Goal: Task Accomplishment & Management: Use online tool/utility

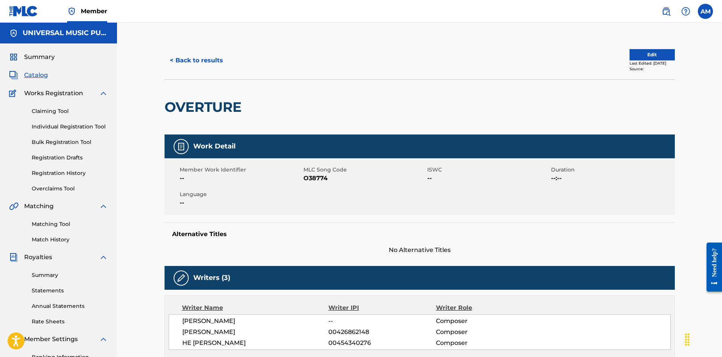
click at [49, 222] on link "Matching Tool" at bounding box center [70, 224] width 76 height 8
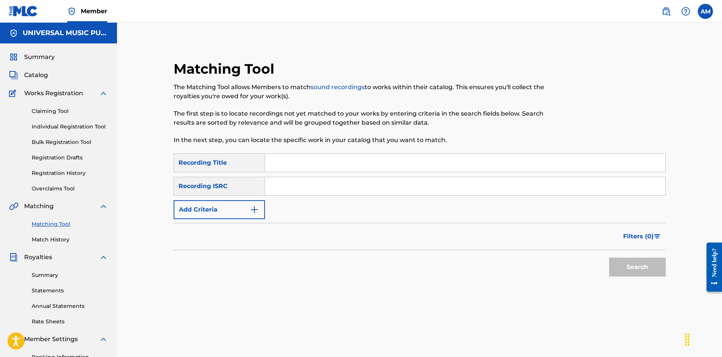
click at [288, 183] on input "Search Form" at bounding box center [465, 186] width 400 height 18
paste input "GBARL2201902"
click at [647, 265] on button "Search" at bounding box center [637, 266] width 57 height 19
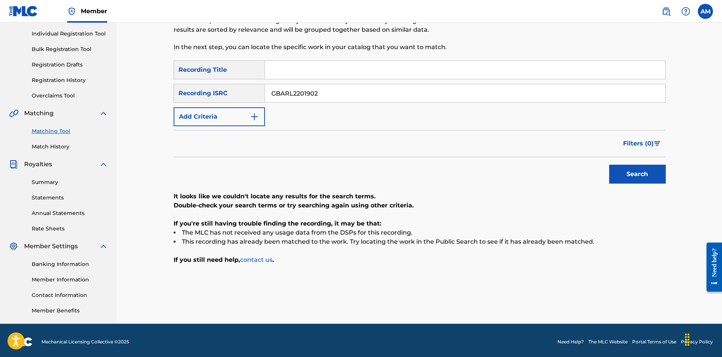
scroll to position [96, 0]
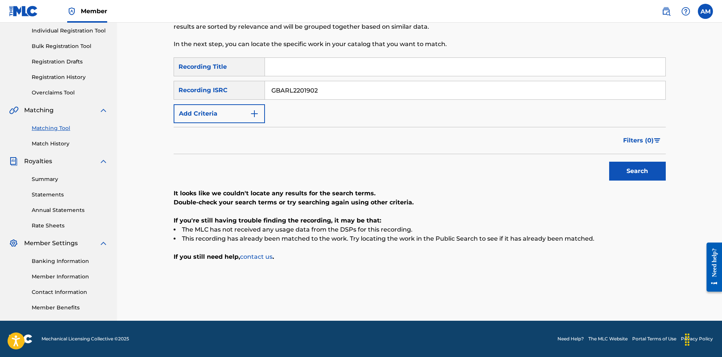
drag, startPoint x: 333, startPoint y: 92, endPoint x: 83, endPoint y: 95, distance: 250.2
click at [83, 95] on main "UNIVERSAL MUSIC PUB GROUP Summary Catalog Works Registration Claiming Tool Indi…" at bounding box center [361, 124] width 722 height 394
paste input "2484"
click at [625, 172] on button "Search" at bounding box center [637, 171] width 57 height 19
drag, startPoint x: 330, startPoint y: 93, endPoint x: 116, endPoint y: 75, distance: 214.7
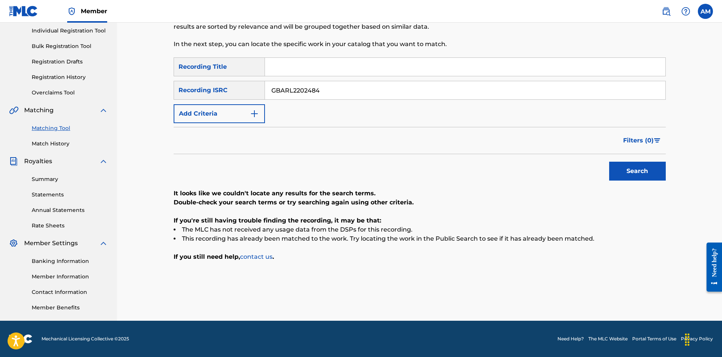
click at [116, 75] on main "UNIVERSAL MUSIC PUB GROUP Summary Catalog Works Registration Claiming Tool Indi…" at bounding box center [361, 124] width 722 height 394
paste input "1592"
click at [625, 173] on button "Search" at bounding box center [637, 171] width 57 height 19
drag, startPoint x: 331, startPoint y: 89, endPoint x: 376, endPoint y: 125, distance: 56.9
click at [23, 76] on main "UNIVERSAL MUSIC PUB GROUP Summary Catalog Works Registration Claiming Tool Indi…" at bounding box center [361, 124] width 722 height 394
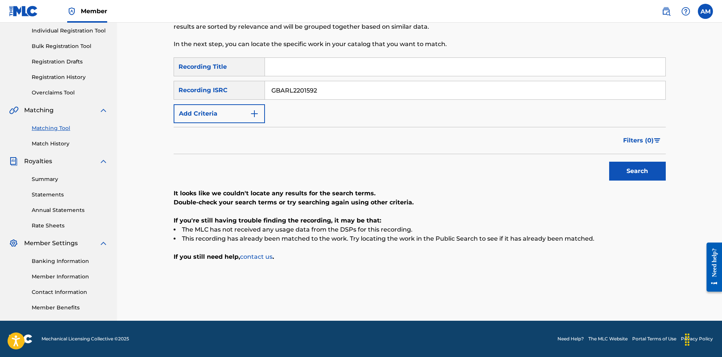
paste input "603"
click at [613, 167] on button "Search" at bounding box center [637, 171] width 57 height 19
drag, startPoint x: 329, startPoint y: 90, endPoint x: 79, endPoint y: 81, distance: 250.4
click at [78, 81] on main "UNIVERSAL MUSIC PUB GROUP Summary Catalog Works Registration Claiming Tool Indi…" at bounding box center [361, 124] width 722 height 394
paste input "301722"
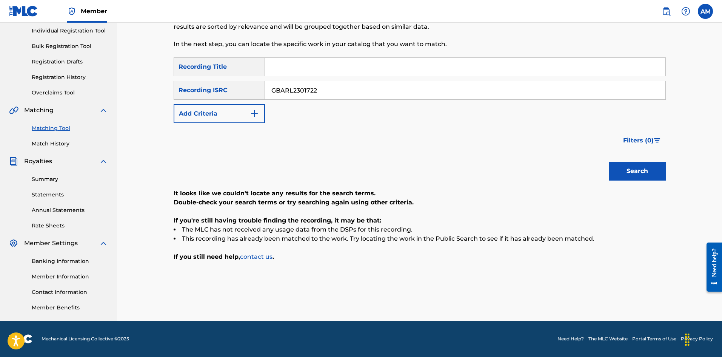
click at [651, 171] on button "Search" at bounding box center [637, 171] width 57 height 19
drag, startPoint x: 238, startPoint y: 97, endPoint x: 160, endPoint y: 91, distance: 77.6
click at [181, 93] on div "SearchWithCriteriab7633a27-f4b0-4986-8d2c-ef377e0e1b55 Recording ISRC GBARL2301…" at bounding box center [420, 90] width 492 height 19
paste input "RKQ2334916"
click at [656, 174] on button "Search" at bounding box center [637, 171] width 57 height 19
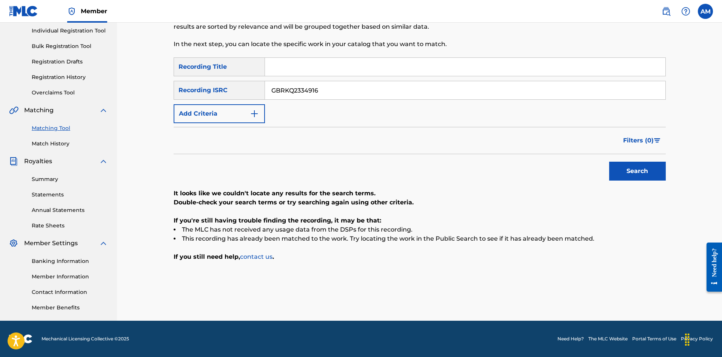
drag, startPoint x: 348, startPoint y: 92, endPoint x: 139, endPoint y: 86, distance: 208.4
click at [148, 86] on div "Matching Tool The Matching Tool allows Members to match sound recordings to wor…" at bounding box center [419, 124] width 605 height 394
paste input "QZHZ6226525"
click at [654, 169] on button "Search" at bounding box center [637, 171] width 57 height 19
drag, startPoint x: 330, startPoint y: 93, endPoint x: 158, endPoint y: 95, distance: 171.7
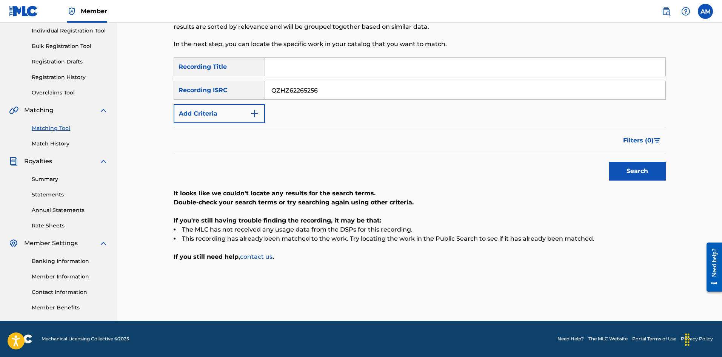
click at [83, 97] on main "UNIVERSAL MUSIC PUB GROUP Summary Catalog Works Registration Claiming Tool Indi…" at bounding box center [361, 124] width 722 height 394
paste input "UK8E21950001"
drag, startPoint x: 635, startPoint y: 169, endPoint x: 626, endPoint y: 169, distance: 9.1
click at [634, 169] on button "Search" at bounding box center [637, 171] width 57 height 19
drag, startPoint x: 277, startPoint y: 88, endPoint x: 346, endPoint y: 134, distance: 82.8
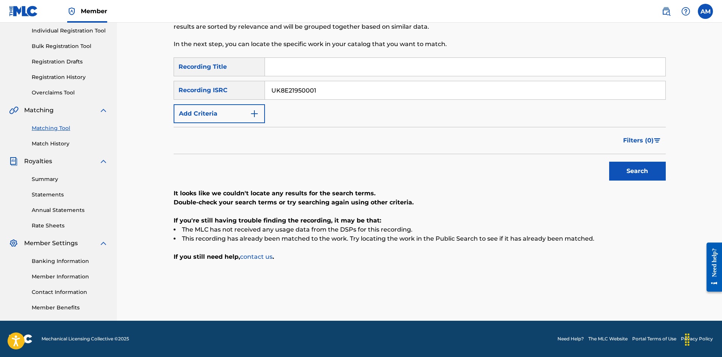
click at [91, 80] on main "UNIVERSAL MUSIC PUB GROUP Summary Catalog Works Registration Claiming Tool Indi…" at bounding box center [361, 124] width 722 height 394
paste input "GBRKQ2308526"
click at [630, 172] on button "Search" at bounding box center [637, 171] width 57 height 19
drag, startPoint x: 326, startPoint y: 92, endPoint x: 70, endPoint y: 92, distance: 255.5
click at [73, 92] on main "UNIVERSAL MUSIC PUB GROUP Summary Catalog Works Registration Claiming Tool Indi…" at bounding box center [361, 124] width 722 height 394
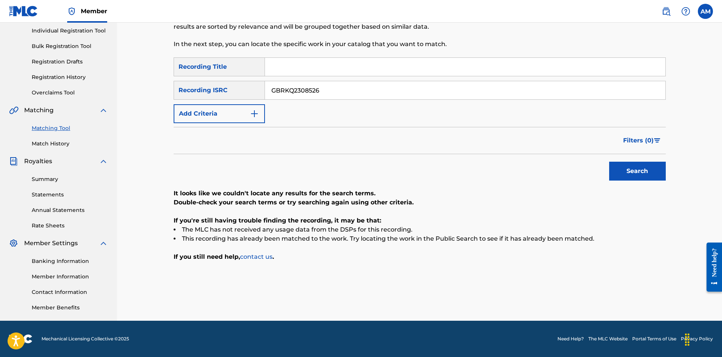
paste input "QZFZ62288012"
type input "QZFZ62288012"
click at [630, 168] on button "Search" at bounding box center [637, 171] width 57 height 19
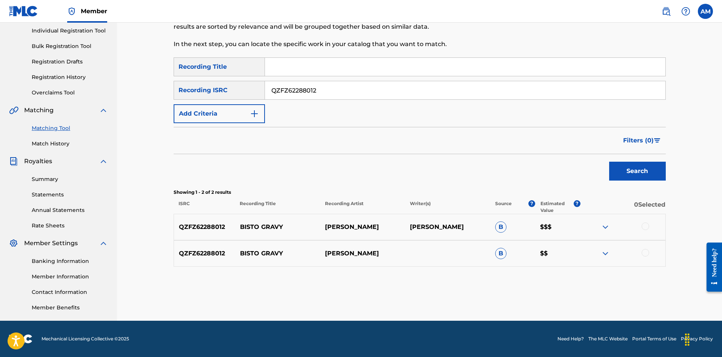
click at [647, 224] on div at bounding box center [646, 226] width 8 height 8
click at [644, 252] on div at bounding box center [646, 253] width 8 height 8
click at [554, 291] on button "Match 2 Groups" at bounding box center [530, 295] width 83 height 19
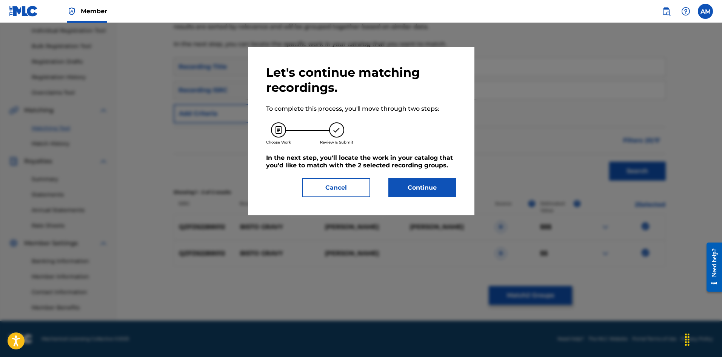
click at [433, 192] on button "Continue" at bounding box center [422, 187] width 68 height 19
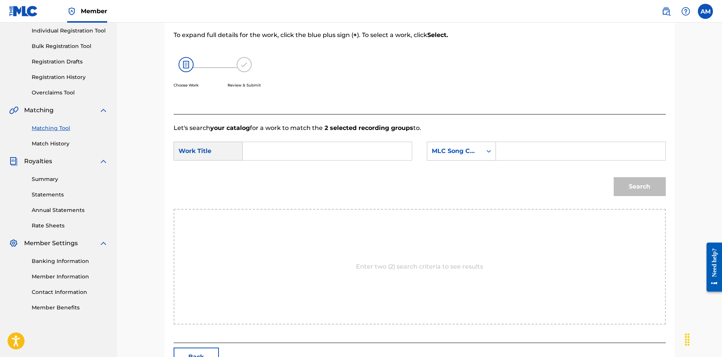
click at [296, 146] on input "Search Form" at bounding box center [327, 151] width 156 height 18
paste input "Bisto Gravy"
type input "Bisto Gravy"
click at [476, 151] on div "MLC Song Code" at bounding box center [455, 150] width 46 height 9
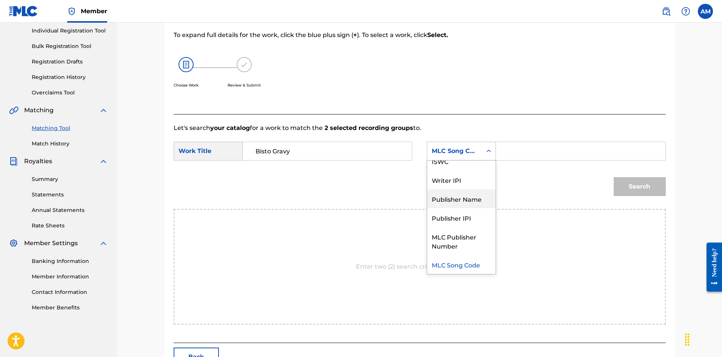
scroll to position [0, 0]
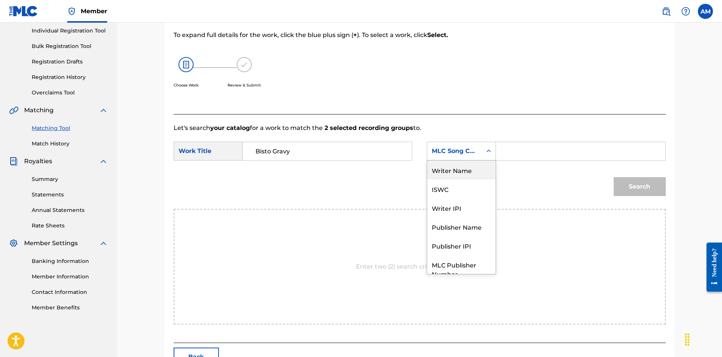
click at [460, 172] on div "Writer Name" at bounding box center [461, 169] width 68 height 19
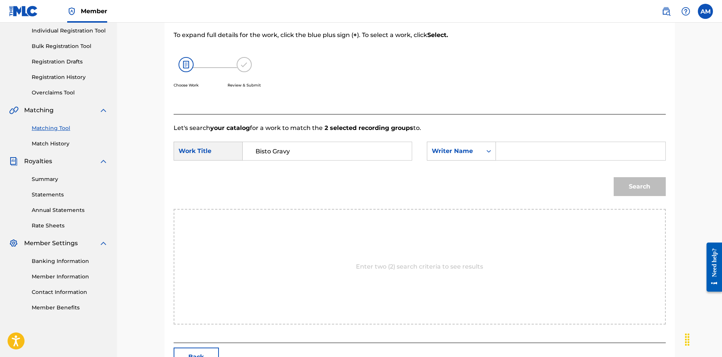
drag, startPoint x: 511, startPoint y: 154, endPoint x: 536, endPoint y: 155, distance: 24.6
click at [511, 154] on input "Search Form" at bounding box center [580, 151] width 156 height 18
paste input "[PERSON_NAME]"
type input "[PERSON_NAME]"
click at [637, 185] on button "Search" at bounding box center [640, 186] width 52 height 19
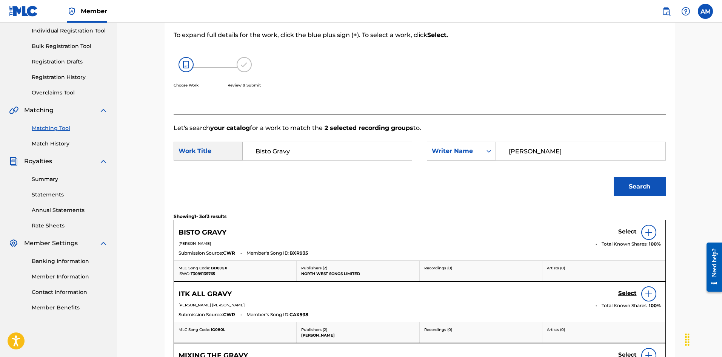
click at [646, 229] on img at bounding box center [648, 232] width 9 height 9
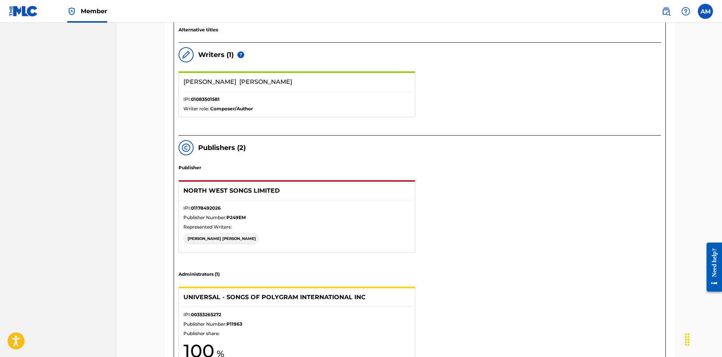
scroll to position [322, 0]
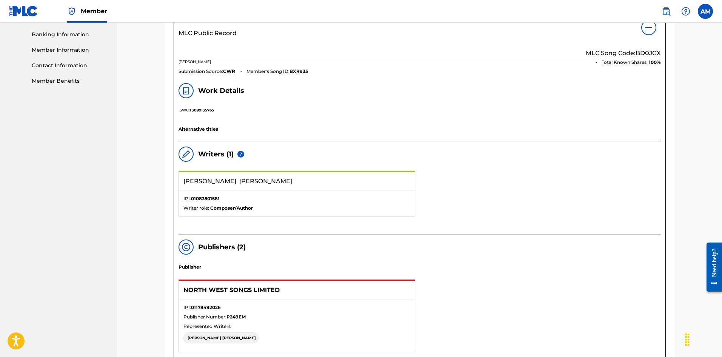
click at [630, 112] on div "ISWC: T3099135765" at bounding box center [420, 111] width 482 height 9
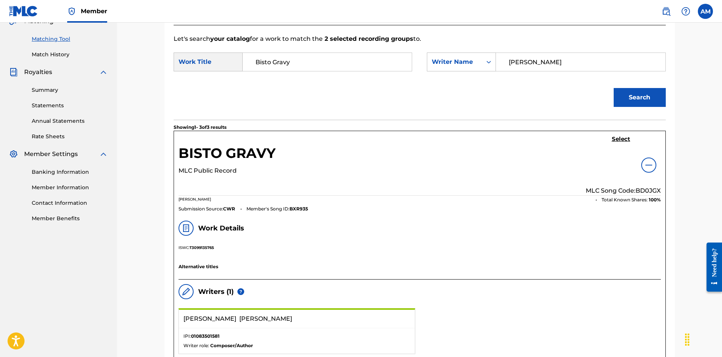
scroll to position [171, 0]
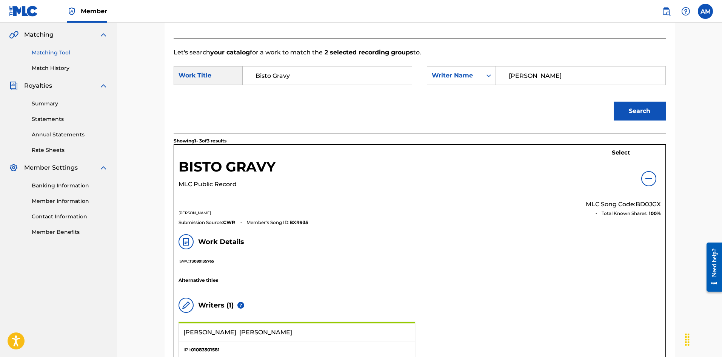
click at [623, 154] on h5 "Select" at bounding box center [621, 152] width 18 height 7
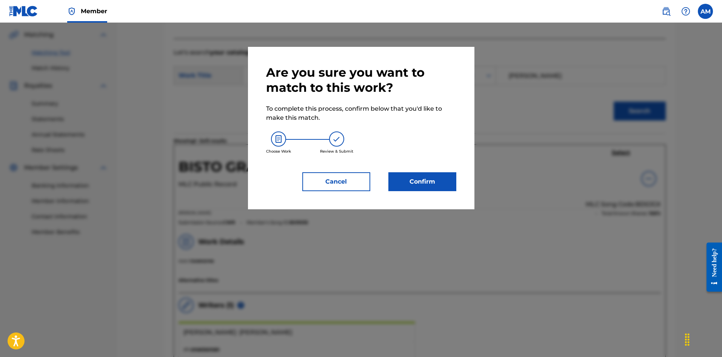
click at [434, 181] on button "Confirm" at bounding box center [422, 181] width 68 height 19
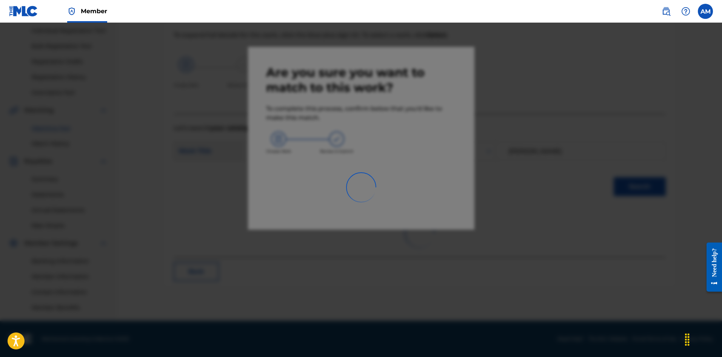
scroll to position [96, 0]
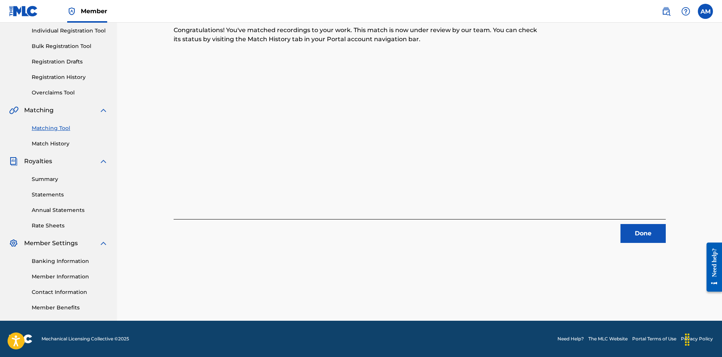
click at [642, 234] on button "Done" at bounding box center [642, 233] width 45 height 19
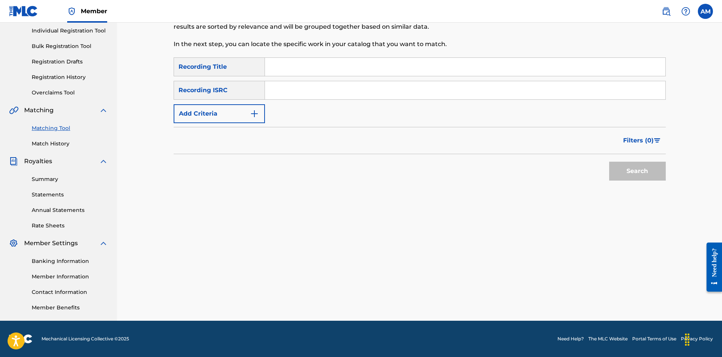
click at [272, 79] on div "SearchWithCriteria9d403b8f-a026-4fd9-95c3-648e9273336f Recording Title SearchWi…" at bounding box center [420, 90] width 492 height 66
click at [288, 89] on input "Search Form" at bounding box center [465, 90] width 400 height 18
paste input "GBARL2301711"
click at [642, 179] on button "Search" at bounding box center [637, 171] width 57 height 19
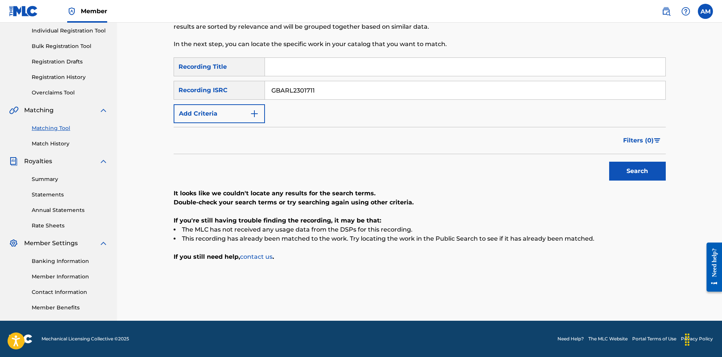
drag, startPoint x: 342, startPoint y: 86, endPoint x: 106, endPoint y: 77, distance: 235.7
click at [100, 78] on main "UNIVERSAL MUSIC PUB GROUP Summary Catalog Works Registration Claiming Tool Indi…" at bounding box center [361, 124] width 722 height 394
paste input "QZGLM2332935"
click at [639, 165] on button "Search" at bounding box center [637, 171] width 57 height 19
drag, startPoint x: 344, startPoint y: 88, endPoint x: 97, endPoint y: 90, distance: 246.8
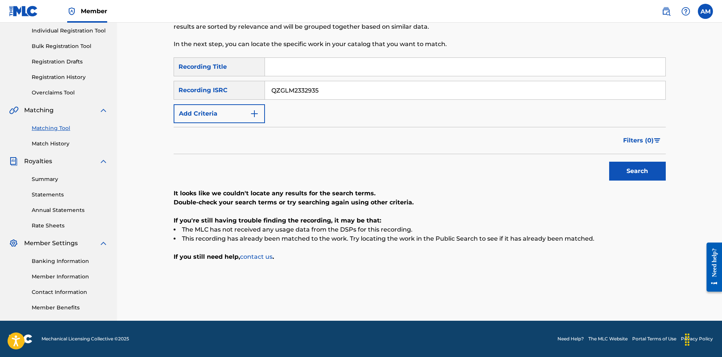
click at [54, 85] on main "UNIVERSAL MUSIC PUB GROUP Summary Catalog Works Registration Claiming Tool Indi…" at bounding box center [361, 124] width 722 height 394
paste input "GBRKQ2334980"
type input "GBRKQ2334980"
click at [631, 165] on button "Search" at bounding box center [637, 171] width 57 height 19
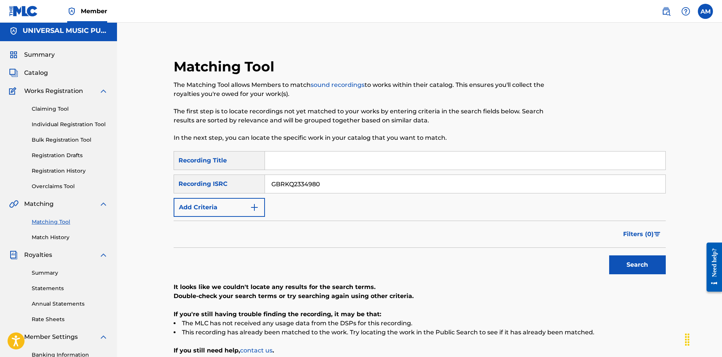
scroll to position [0, 0]
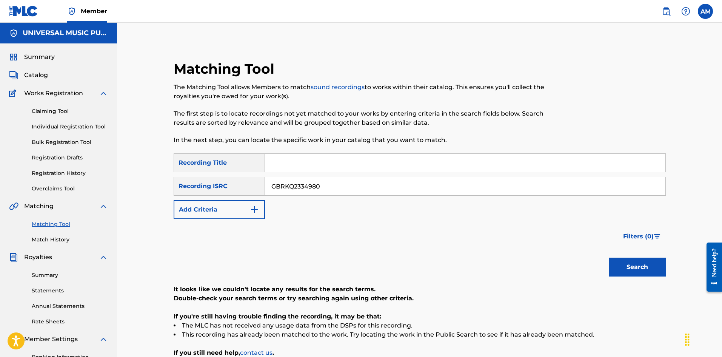
click at [66, 143] on link "Bulk Registration Tool" at bounding box center [70, 142] width 76 height 8
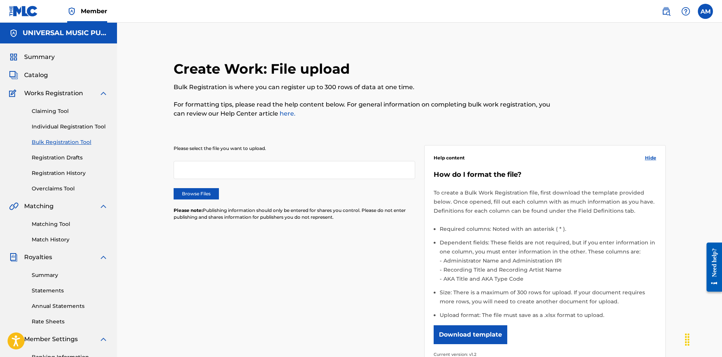
click at [271, 175] on div at bounding box center [295, 170] width 242 height 18
drag, startPoint x: 664, startPoint y: 7, endPoint x: 644, endPoint y: 17, distance: 22.1
click at [664, 7] on img at bounding box center [666, 11] width 9 height 9
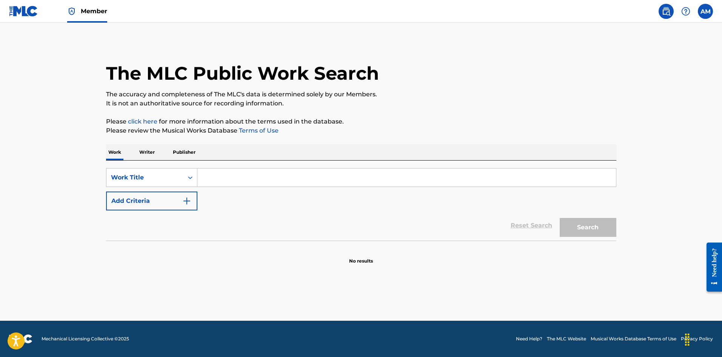
click at [216, 174] on input "Search Form" at bounding box center [406, 177] width 419 height 18
paste input "messy in heaven"
type input "messy in heaven"
click at [174, 203] on button "Add Criteria" at bounding box center [151, 200] width 91 height 19
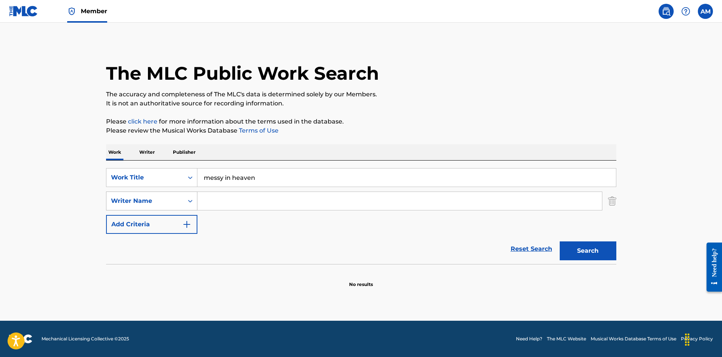
drag, startPoint x: 65, startPoint y: 205, endPoint x: 134, endPoint y: 199, distance: 69.4
click at [67, 205] on main "The MLC Public Work Search The accuracy and completeness of The MLC's data is d…" at bounding box center [361, 172] width 722 height 298
click at [223, 195] on input "Search Form" at bounding box center [399, 201] width 405 height 18
paste input "[PERSON_NAME]"
type input "[PERSON_NAME]"
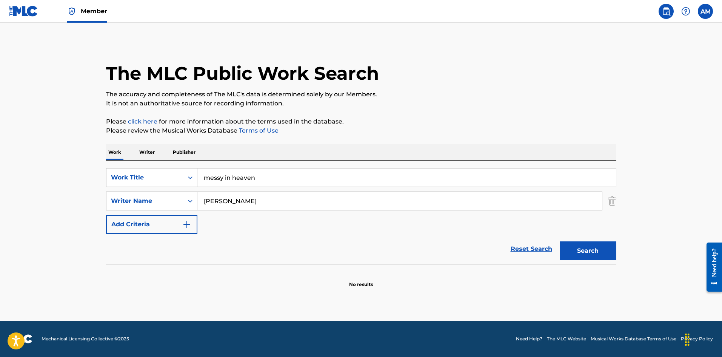
click at [578, 241] on button "Search" at bounding box center [588, 250] width 57 height 19
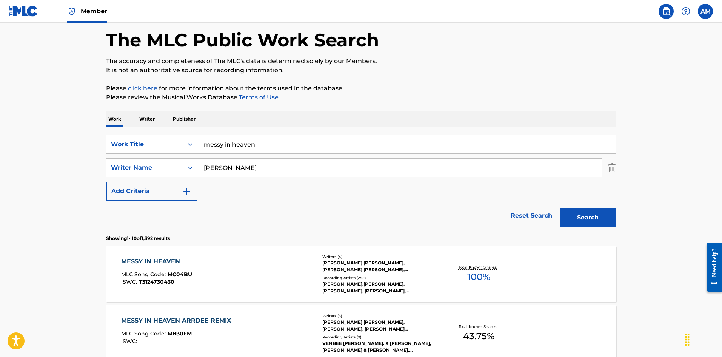
scroll to position [75, 0]
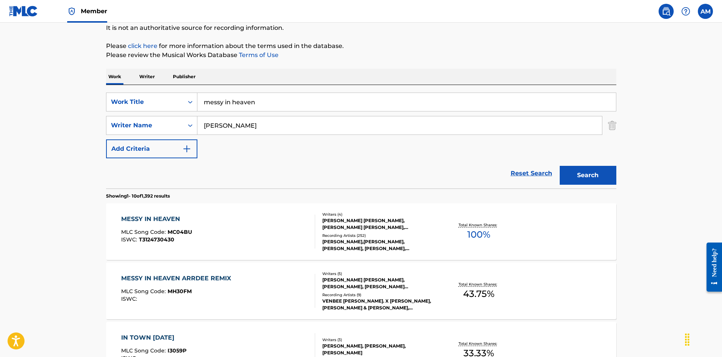
click at [269, 224] on div "MESSY IN HEAVEN MLC Song Code : MC04BU ISWC : T3124730430" at bounding box center [218, 231] width 194 height 34
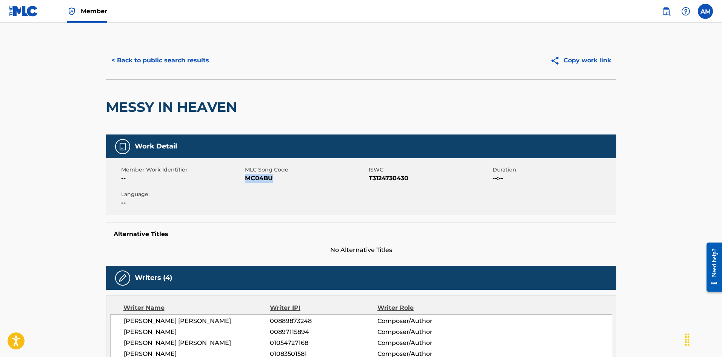
drag, startPoint x: 279, startPoint y: 177, endPoint x: 245, endPoint y: 179, distance: 33.2
click at [245, 179] on span "MC04BU" at bounding box center [306, 178] width 122 height 9
copy span "MC04BU"
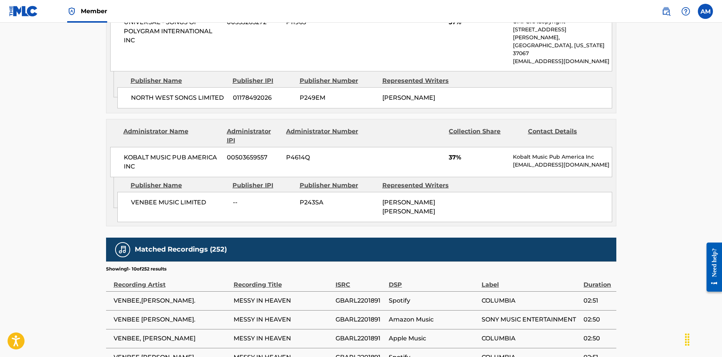
scroll to position [679, 0]
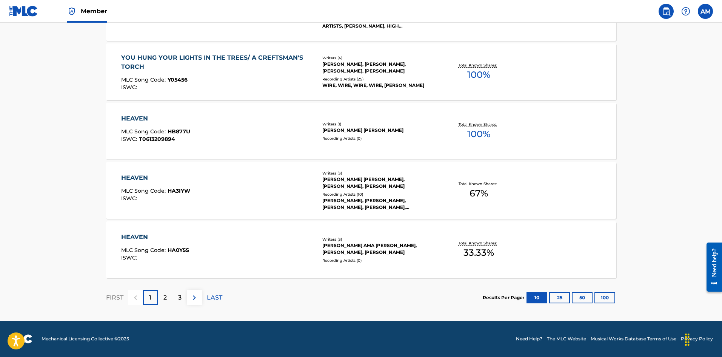
scroll to position [75, 0]
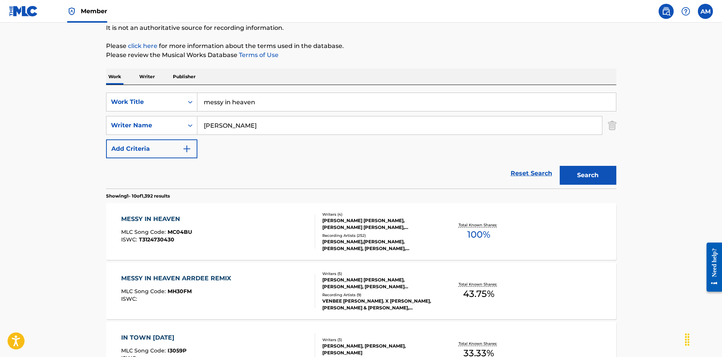
drag, startPoint x: 269, startPoint y: 105, endPoint x: 13, endPoint y: 97, distance: 256.7
paste input "LOW DOWN"
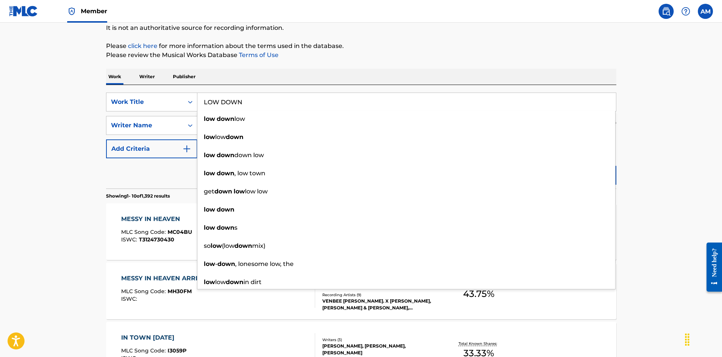
type input "LOW DOWN"
drag, startPoint x: 710, startPoint y: 183, endPoint x: 698, endPoint y: 181, distance: 11.5
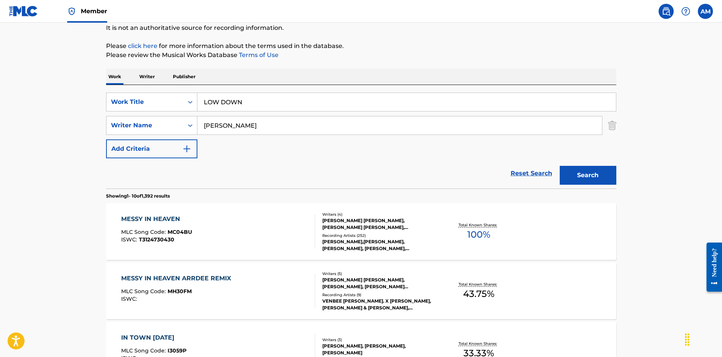
click at [591, 178] on button "Search" at bounding box center [588, 175] width 57 height 19
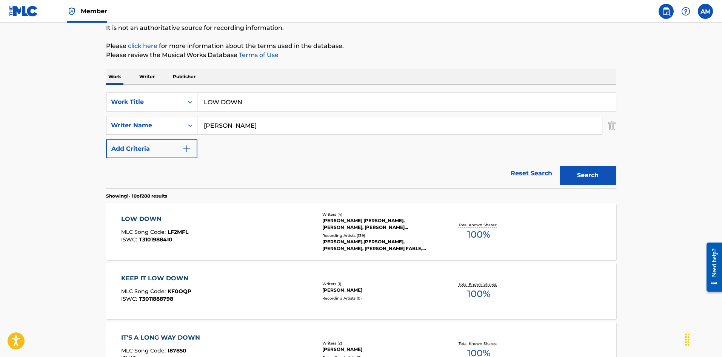
click at [275, 229] on div "LOW DOWN MLC Song Code : LF2MFL ISWC : T3101988410" at bounding box center [218, 231] width 194 height 34
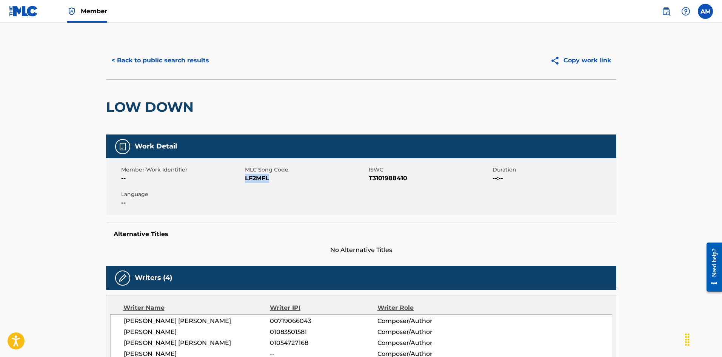
drag, startPoint x: 280, startPoint y: 180, endPoint x: 245, endPoint y: 180, distance: 34.7
click at [245, 180] on span "LF2MFL" at bounding box center [306, 178] width 122 height 9
copy span "LF2MFL"
click at [166, 67] on button "< Back to public search results" at bounding box center [160, 60] width 108 height 19
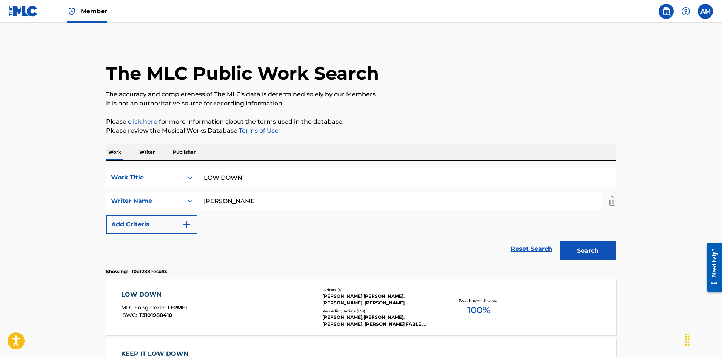
scroll to position [75, 0]
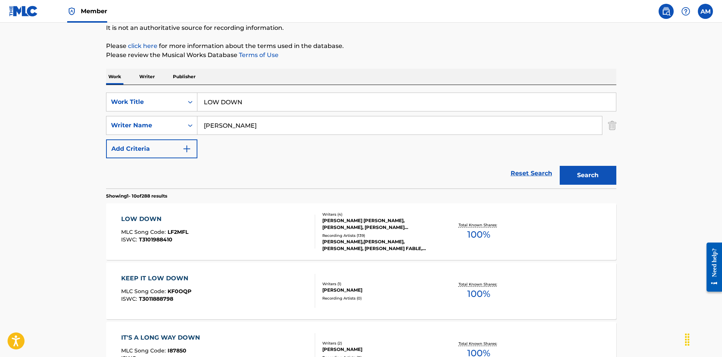
drag, startPoint x: 264, startPoint y: 103, endPoint x: 83, endPoint y: 88, distance: 181.8
paste input "September ASMR"
click at [603, 172] on button "Search" at bounding box center [588, 175] width 57 height 19
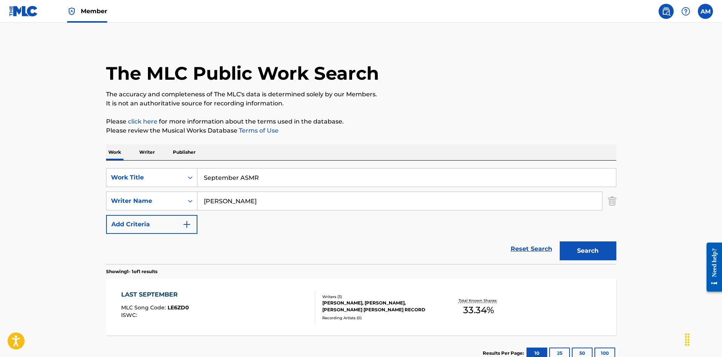
drag, startPoint x: 281, startPoint y: 176, endPoint x: 238, endPoint y: 177, distance: 43.4
click at [238, 177] on input "September ASMR" at bounding box center [406, 177] width 419 height 18
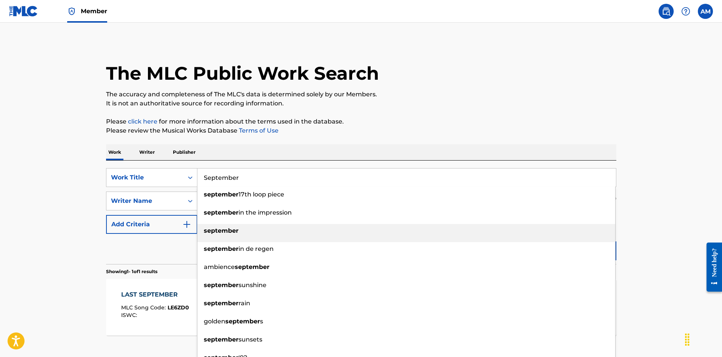
type input "September"
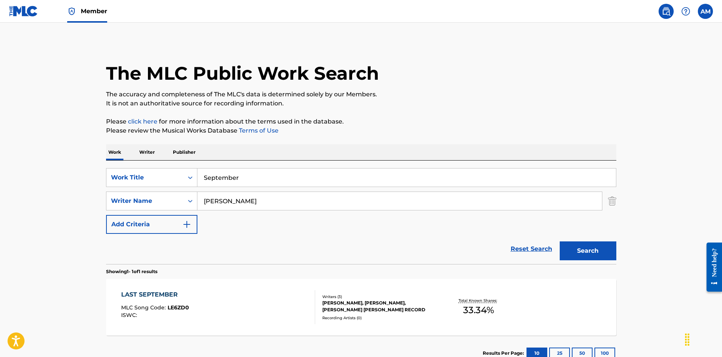
click at [705, 199] on main "The MLC Public Work Search The accuracy and completeness of The MLC's data is d…" at bounding box center [361, 199] width 722 height 352
click at [597, 249] on button "Search" at bounding box center [588, 250] width 57 height 19
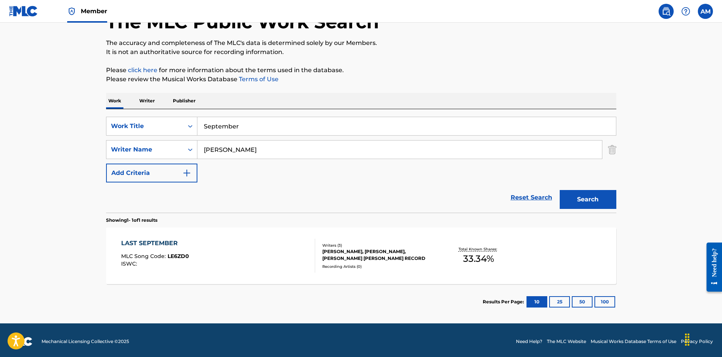
scroll to position [54, 0]
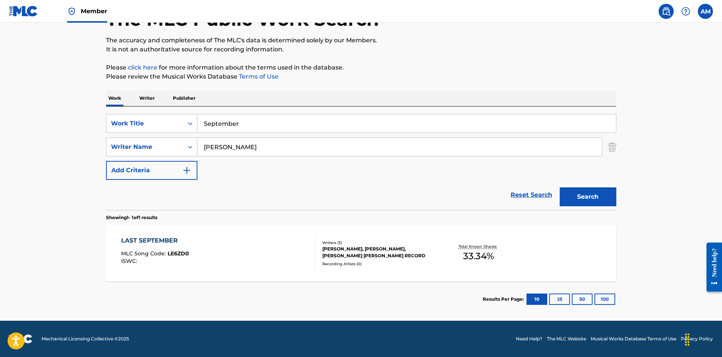
drag, startPoint x: 78, startPoint y: 194, endPoint x: 179, endPoint y: 167, distance: 104.4
click at [81, 192] on main "The MLC Public Work Search The accuracy and completeness of The MLC's data is d…" at bounding box center [361, 145] width 722 height 352
drag, startPoint x: 257, startPoint y: 146, endPoint x: 40, endPoint y: 146, distance: 217.0
click at [40, 146] on main "The MLC Public Work Search The accuracy and completeness of The MLC's data is d…" at bounding box center [361, 145] width 722 height 352
paste input "[PERSON_NAME]"
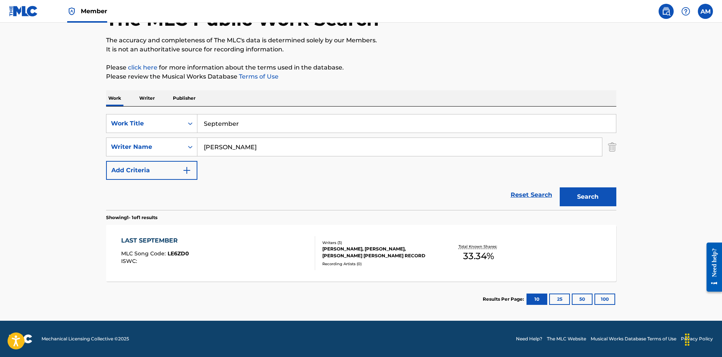
type input "[PERSON_NAME]"
click at [607, 203] on button "Search" at bounding box center [588, 196] width 57 height 19
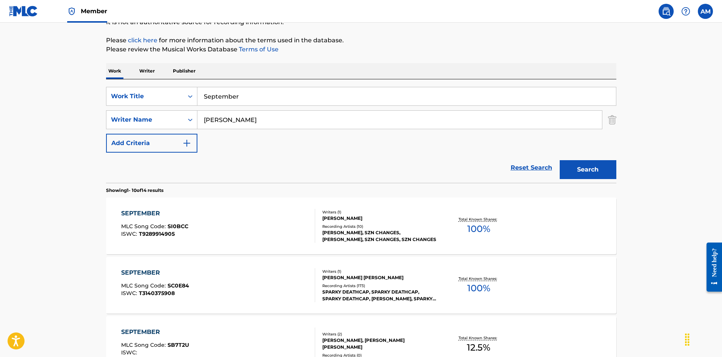
scroll to position [113, 0]
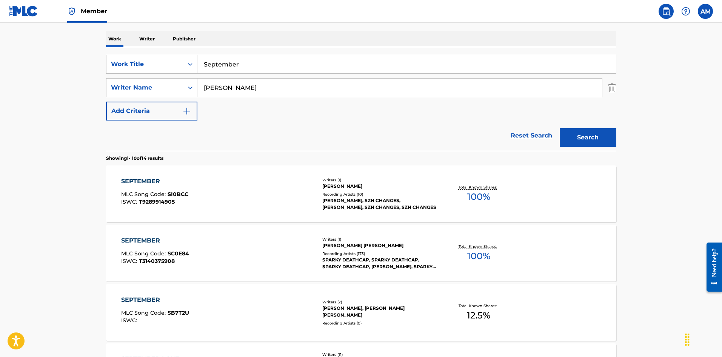
click at [62, 250] on main "The MLC Public Work Search The accuracy and completeness of The MLC's data is d…" at bounding box center [361, 353] width 722 height 888
click at [309, 257] on div at bounding box center [312, 253] width 6 height 34
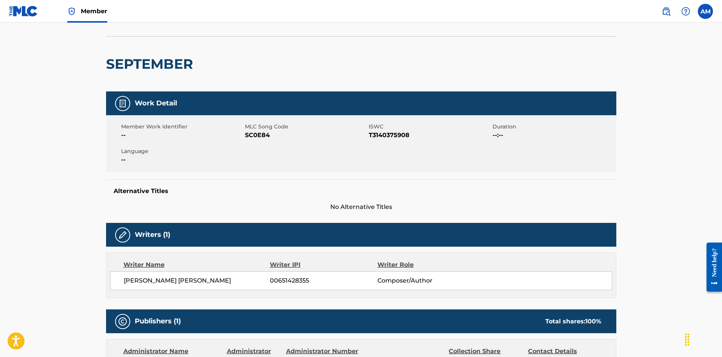
scroll to position [38, 0]
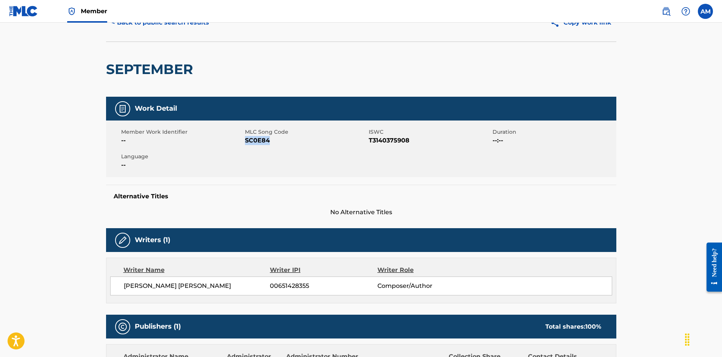
drag, startPoint x: 265, startPoint y: 140, endPoint x: 246, endPoint y: 140, distance: 19.6
click at [246, 140] on span "SC0E84" at bounding box center [306, 140] width 122 height 9
copy span "SC0E84"
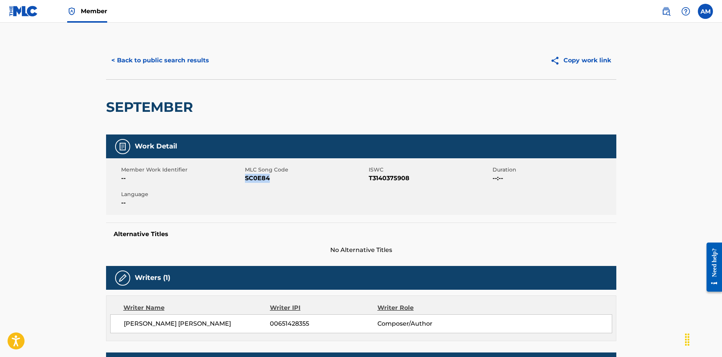
click at [166, 54] on button "< Back to public search results" at bounding box center [160, 60] width 108 height 19
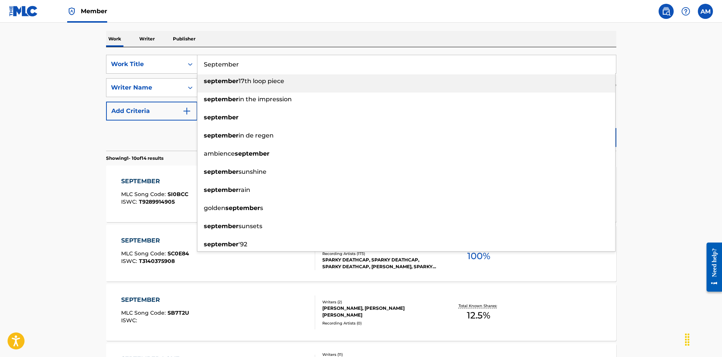
drag, startPoint x: 199, startPoint y: 63, endPoint x: 69, endPoint y: 57, distance: 130.7
click at [69, 57] on main "The MLC Public Work Search The accuracy and completeness of The MLC's data is d…" at bounding box center [361, 353] width 722 height 888
paste input "Who is your Guy"
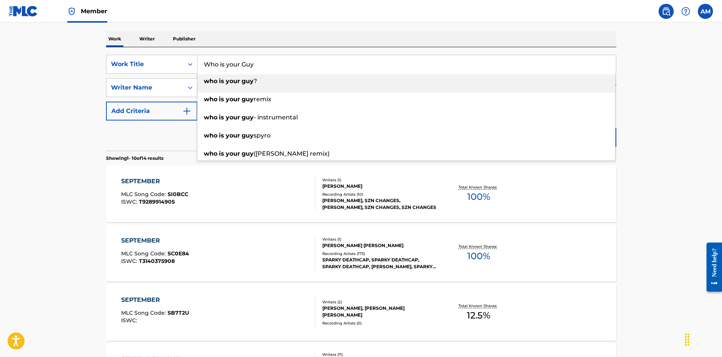
type input "Who is your Guy"
click at [165, 140] on div "Reset Search Search" at bounding box center [361, 135] width 510 height 30
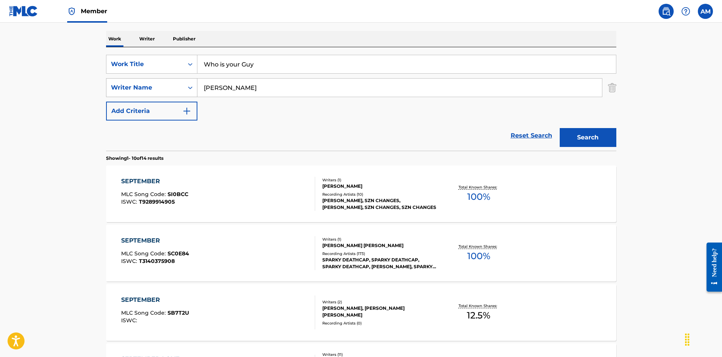
drag, startPoint x: 237, startPoint y: 91, endPoint x: 145, endPoint y: 91, distance: 92.5
click at [145, 91] on div "SearchWithCriteriadb9e1ab6-006c-4d3f-b9de-3afa9147cd1a Writer Name [PERSON_NAME]" at bounding box center [361, 87] width 510 height 19
click at [560, 128] on button "Search" at bounding box center [588, 137] width 57 height 19
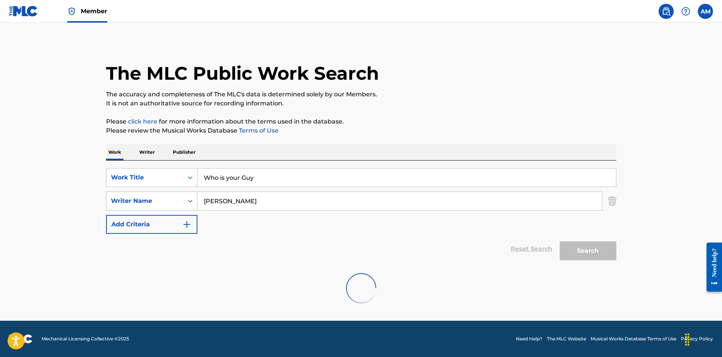
scroll to position [0, 0]
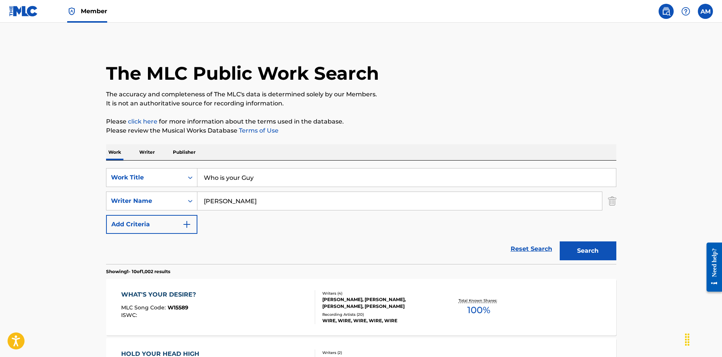
drag, startPoint x: 254, startPoint y: 199, endPoint x: 74, endPoint y: 204, distance: 180.5
click at [560, 241] on button "Search" at bounding box center [588, 250] width 57 height 19
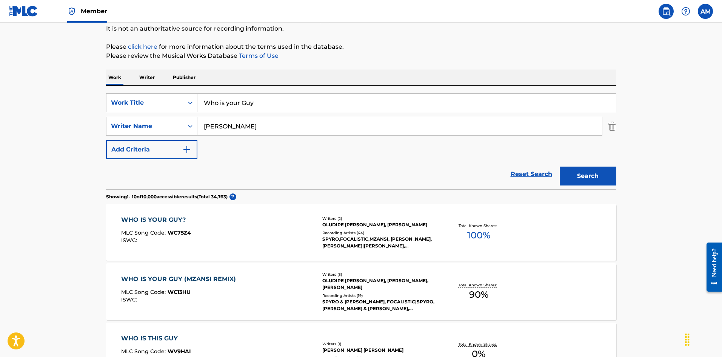
scroll to position [75, 0]
drag, startPoint x: 246, startPoint y: 126, endPoint x: 126, endPoint y: 128, distance: 120.4
click at [126, 128] on div "SearchWithCriteriadb9e1ab6-006c-4d3f-b9de-3afa9147cd1a Writer Name [PERSON_NAME]" at bounding box center [361, 125] width 510 height 19
type input "[PERSON_NAME]"
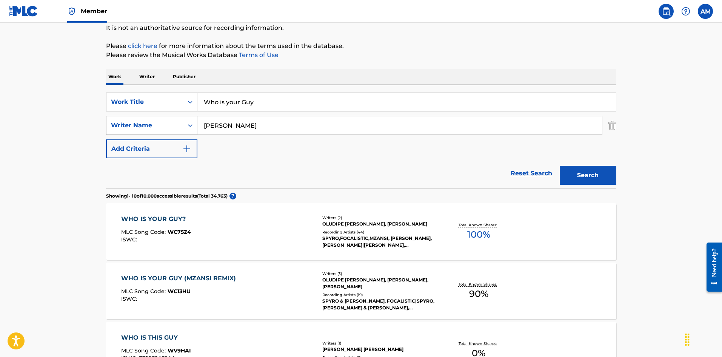
click at [560, 166] on button "Search" at bounding box center [588, 175] width 57 height 19
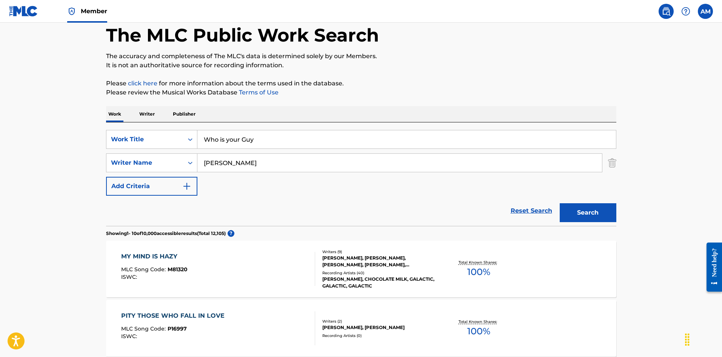
scroll to position [0, 0]
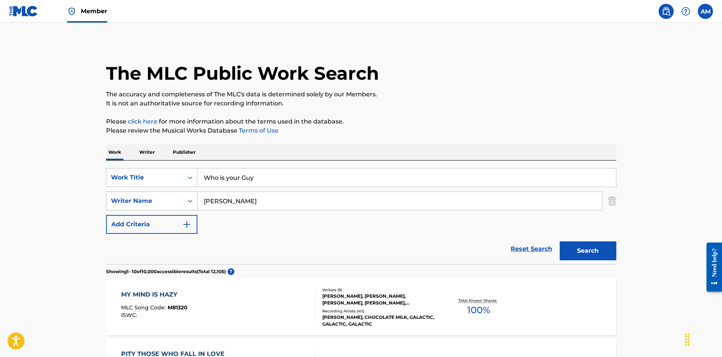
drag, startPoint x: 203, startPoint y: 202, endPoint x: 194, endPoint y: 201, distance: 8.7
click at [194, 201] on div "SearchWithCriteriadb9e1ab6-006c-4d3f-b9de-3afa9147cd1a Writer Name [PERSON_NAME]" at bounding box center [361, 200] width 510 height 19
drag, startPoint x: 610, startPoint y: 252, endPoint x: 604, endPoint y: 251, distance: 6.0
click at [609, 252] on button "Search" at bounding box center [588, 250] width 57 height 19
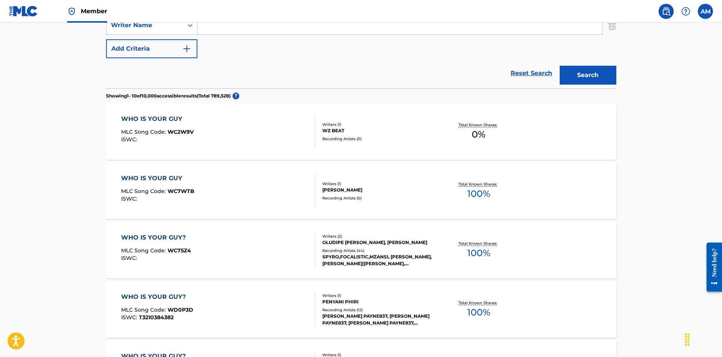
scroll to position [189, 0]
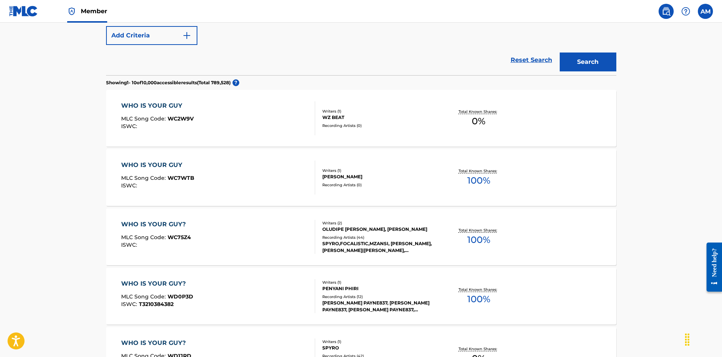
click at [255, 236] on div "WHO IS YOUR GUY? MLC Song Code : WC75Z4 ISWC :" at bounding box center [218, 237] width 194 height 34
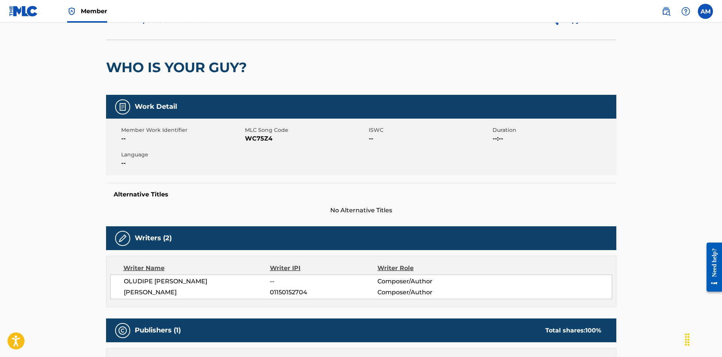
scroll to position [38, 0]
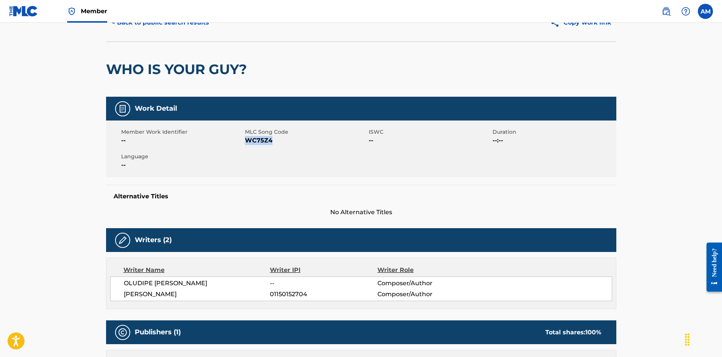
drag, startPoint x: 271, startPoint y: 143, endPoint x: 245, endPoint y: 143, distance: 25.7
click at [245, 143] on span "WC75Z4" at bounding box center [306, 140] width 122 height 9
copy span "WC75Z4"
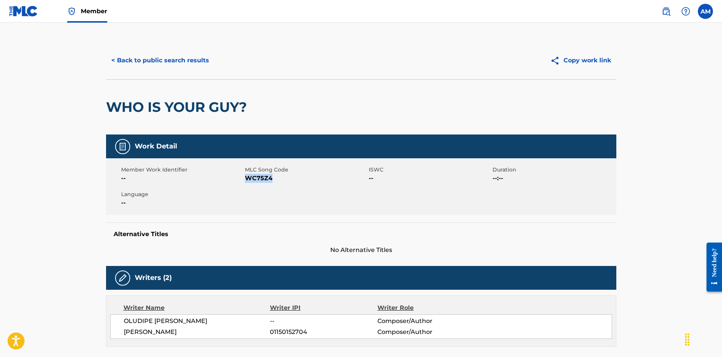
click at [158, 57] on button "< Back to public search results" at bounding box center [160, 60] width 108 height 19
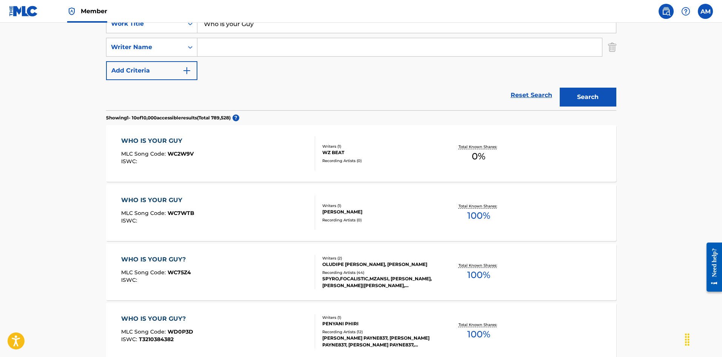
scroll to position [43, 0]
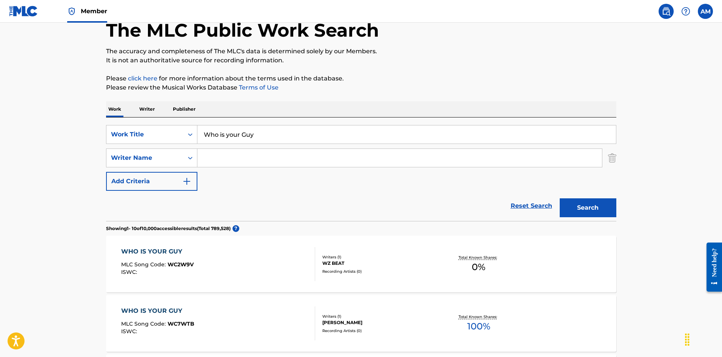
drag, startPoint x: 266, startPoint y: 137, endPoint x: 74, endPoint y: 127, distance: 192.4
paste input "rampage"
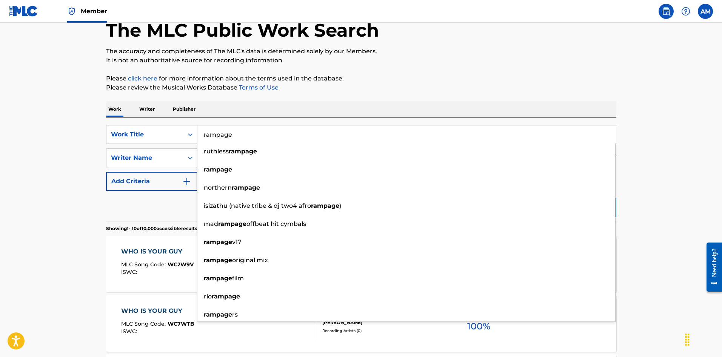
type input "rampage"
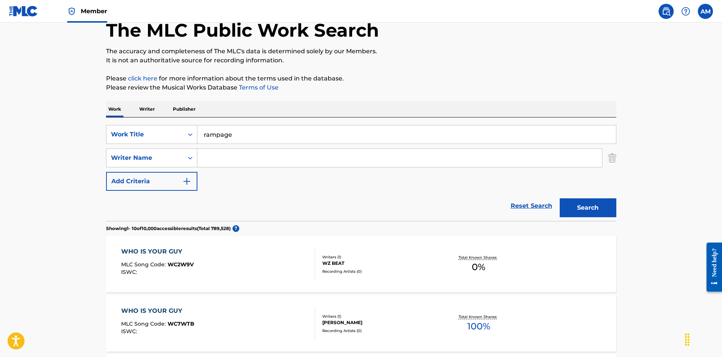
drag, startPoint x: 144, startPoint y: 202, endPoint x: 162, endPoint y: 194, distance: 19.3
click at [146, 200] on div "Reset Search Search" at bounding box center [361, 206] width 510 height 30
click at [240, 157] on input "Search Form" at bounding box center [399, 158] width 405 height 18
type input "[PERSON_NAME]"
click at [560, 198] on button "Search" at bounding box center [588, 207] width 57 height 19
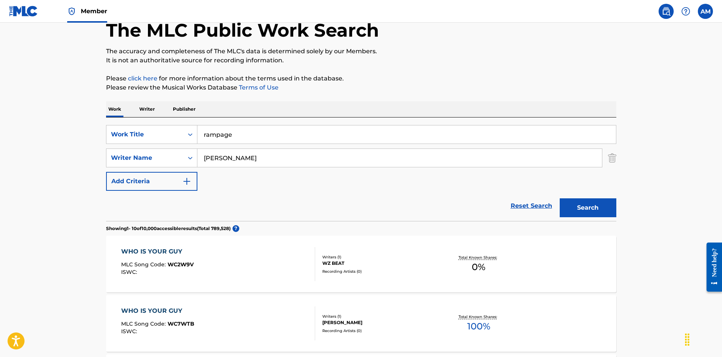
scroll to position [0, 0]
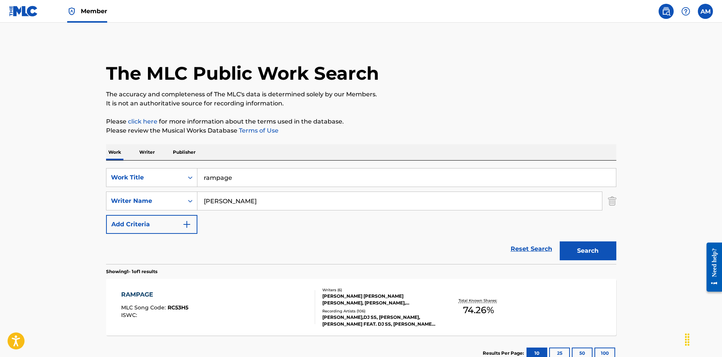
click at [208, 309] on div "RAMPAGE MLC Song Code : RC53H5 ISWC :" at bounding box center [218, 307] width 194 height 34
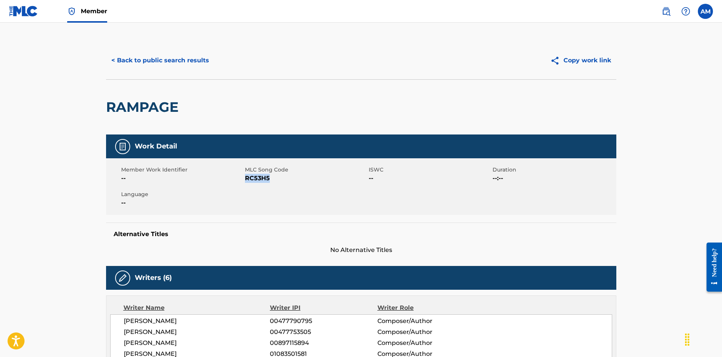
drag, startPoint x: 278, startPoint y: 180, endPoint x: 246, endPoint y: 182, distance: 32.5
click at [246, 182] on span "RC53H5" at bounding box center [306, 178] width 122 height 9
copy span "RC53H5"
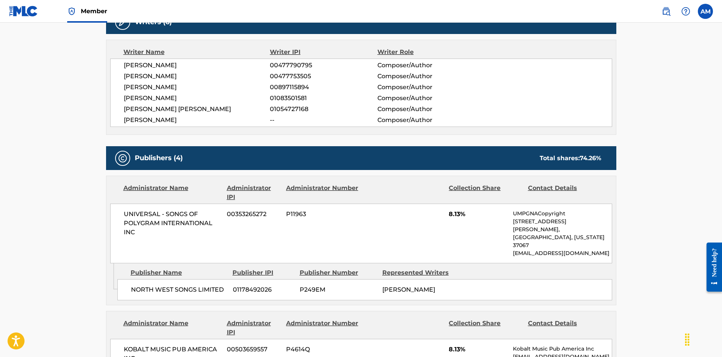
scroll to position [264, 0]
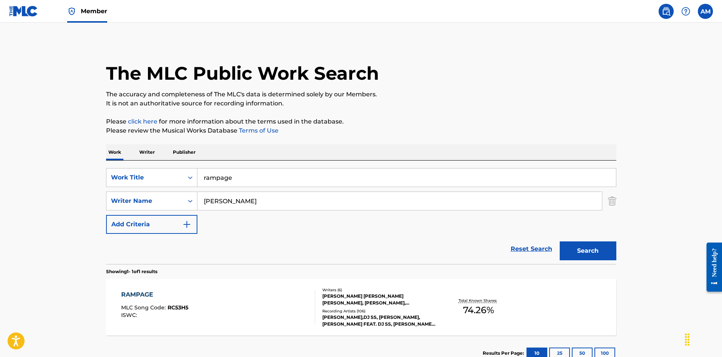
drag, startPoint x: 213, startPoint y: 175, endPoint x: 34, endPoint y: 177, distance: 179.7
click at [34, 177] on main "The MLC Public Work Search The accuracy and completeness of The MLC's data is d…" at bounding box center [361, 199] width 722 height 352
paste input "Bisto Gravy"
type input "Bisto Gravy"
click at [654, 217] on main "The MLC Public Work Search The accuracy and completeness of The MLC's data is d…" at bounding box center [361, 199] width 722 height 352
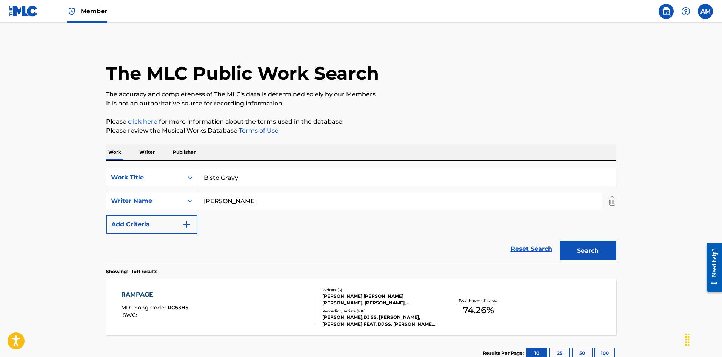
click at [602, 255] on button "Search" at bounding box center [588, 250] width 57 height 19
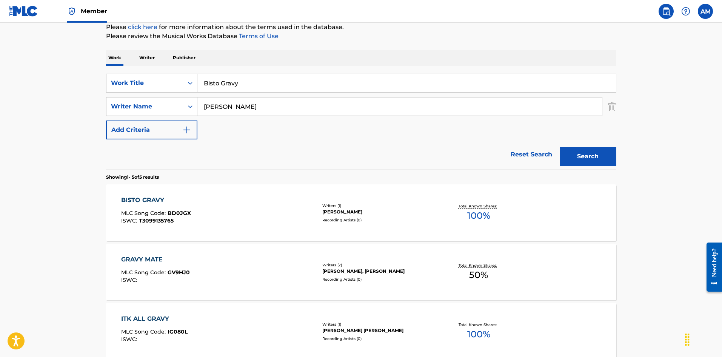
scroll to position [113, 0]
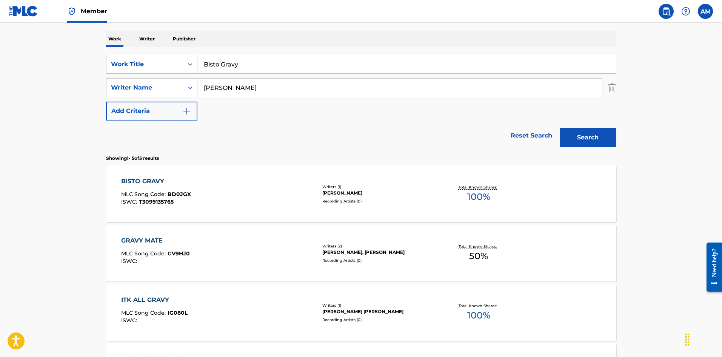
click at [245, 197] on div "BISTO GRAVY MLC Song Code : BD0JGX ISWC : T3099135765" at bounding box center [218, 194] width 194 height 34
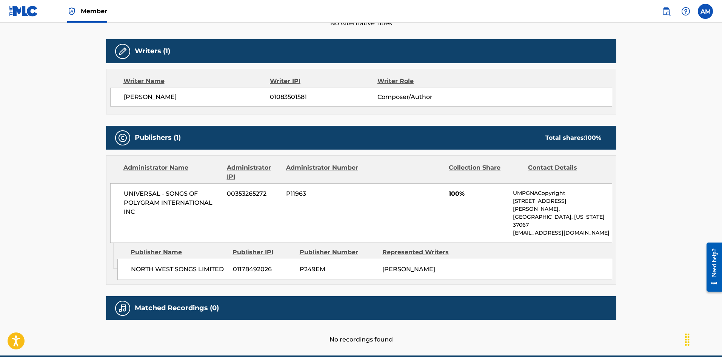
scroll to position [38, 0]
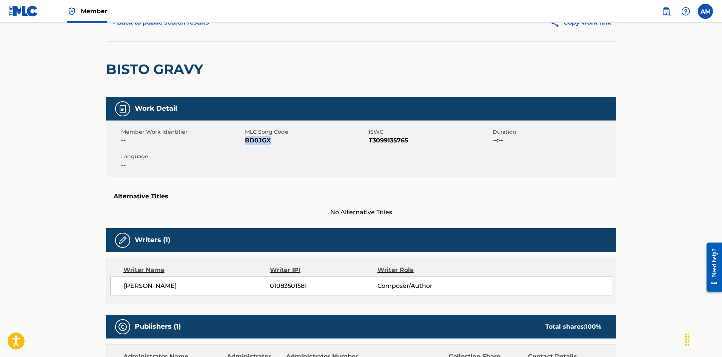
drag, startPoint x: 261, startPoint y: 141, endPoint x: 245, endPoint y: 142, distance: 15.9
click at [245, 142] on span "BD0JGX" at bounding box center [306, 140] width 122 height 9
copy span "BD0JGX"
click at [90, 9] on span "Member" at bounding box center [94, 11] width 26 height 9
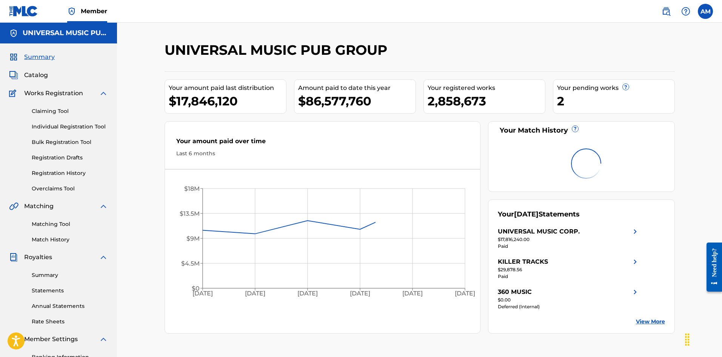
click at [52, 220] on link "Matching Tool" at bounding box center [70, 224] width 76 height 8
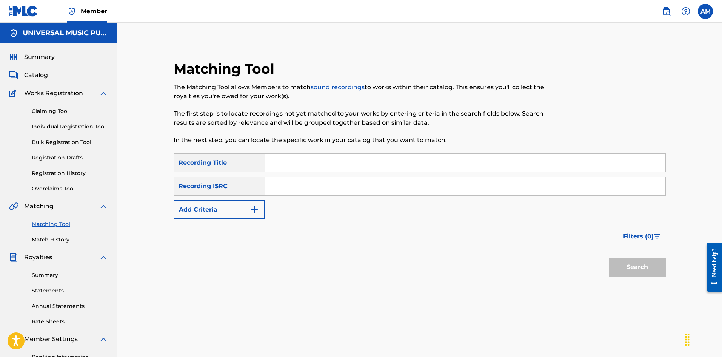
click at [282, 180] on input "Search Form" at bounding box center [465, 186] width 400 height 18
paste input "GBARL2300204"
click at [624, 262] on button "Search" at bounding box center [637, 266] width 57 height 19
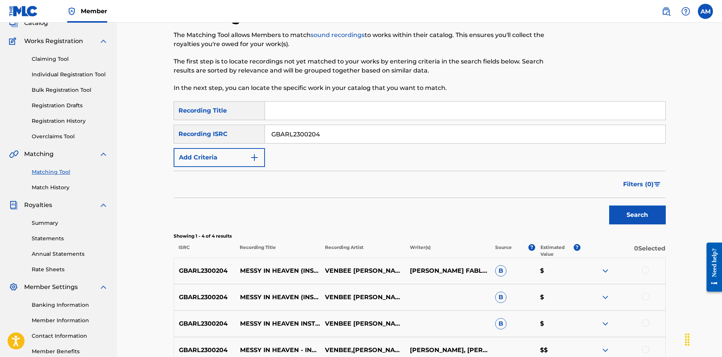
scroll to position [132, 0]
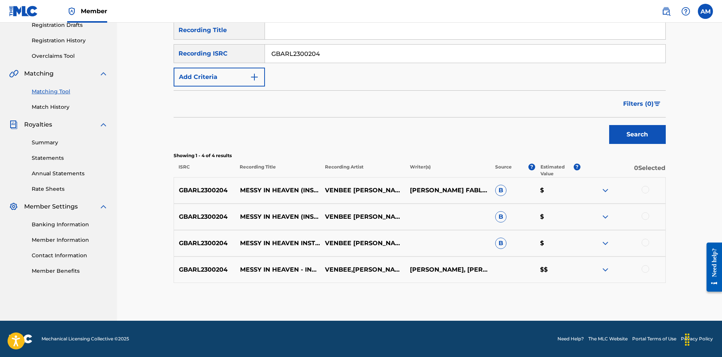
click at [648, 188] on div at bounding box center [646, 190] width 8 height 8
click at [643, 214] on div at bounding box center [646, 216] width 8 height 8
click at [644, 241] on div at bounding box center [646, 243] width 8 height 8
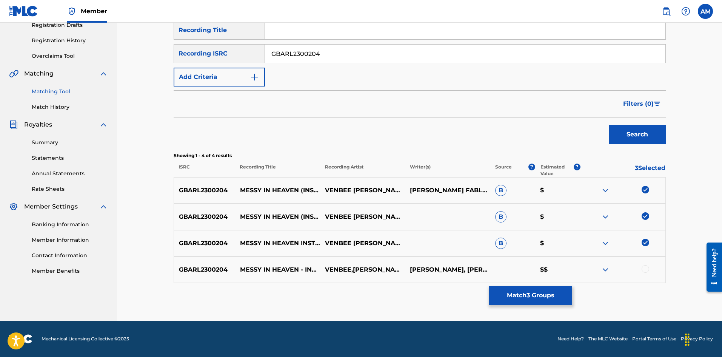
click at [647, 269] on div at bounding box center [646, 269] width 8 height 8
drag, startPoint x: 351, startPoint y: 60, endPoint x: 234, endPoint y: 42, distance: 118.3
click at [81, 39] on main "UNIVERSAL MUSIC PUB GROUP Summary Catalog Works Registration Claiming Tool Indi…" at bounding box center [361, 105] width 722 height 430
paste input "202033"
drag, startPoint x: 642, startPoint y: 129, endPoint x: 632, endPoint y: 134, distance: 11.0
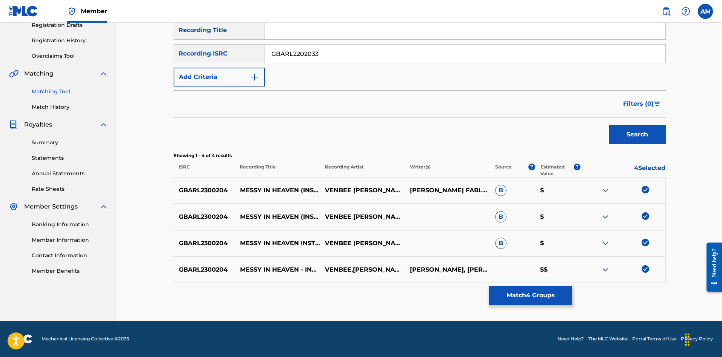
click at [640, 129] on button "Search" at bounding box center [637, 134] width 57 height 19
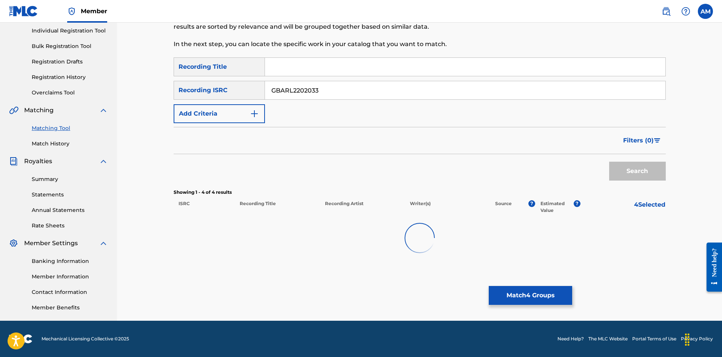
scroll to position [96, 0]
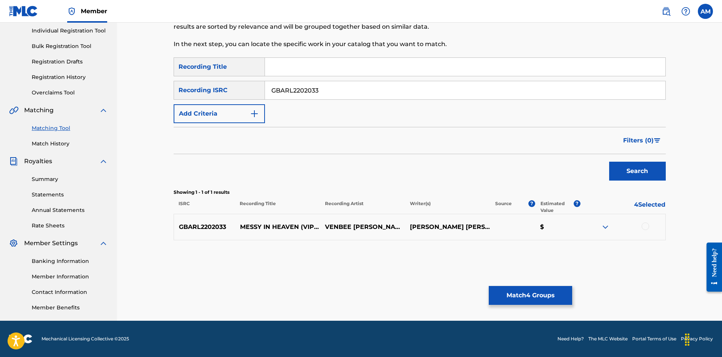
click at [647, 224] on div at bounding box center [646, 226] width 8 height 8
drag, startPoint x: 347, startPoint y: 87, endPoint x: 72, endPoint y: 88, distance: 274.4
click at [72, 88] on main "UNIVERSAL MUSIC PUB GROUP Summary Catalog Works Registration Claiming Tool Indi…" at bounding box center [361, 124] width 722 height 394
paste input "8"
click at [631, 172] on button "Search" at bounding box center [637, 171] width 57 height 19
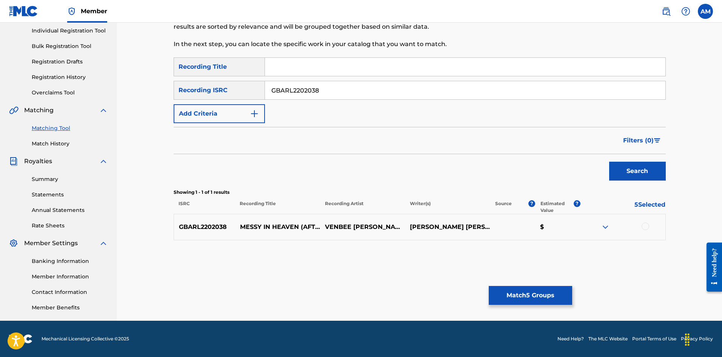
drag, startPoint x: 645, startPoint y: 227, endPoint x: 605, endPoint y: 228, distance: 39.3
click at [644, 227] on div at bounding box center [646, 226] width 8 height 8
drag, startPoint x: 367, startPoint y: 84, endPoint x: 235, endPoint y: 104, distance: 133.5
click at [66, 80] on main "UNIVERSAL MUSIC PUB GROUP Summary Catalog Works Registration Claiming Tool Indi…" at bounding box center [361, 124] width 722 height 394
paste input "1891"
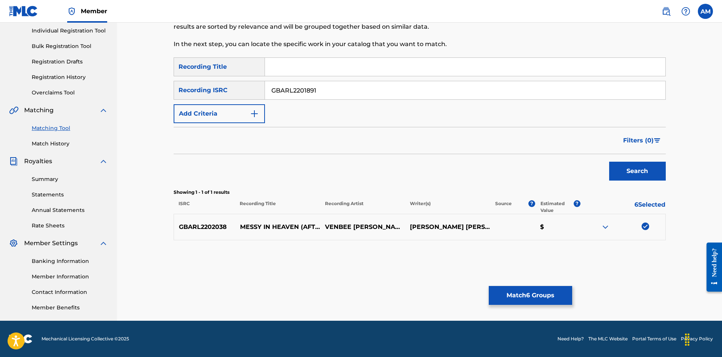
click at [631, 165] on button "Search" at bounding box center [637, 171] width 57 height 19
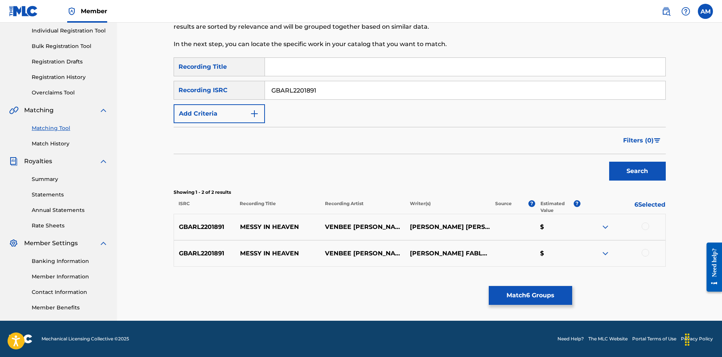
click at [646, 224] on div at bounding box center [646, 226] width 8 height 8
click at [643, 254] on div at bounding box center [646, 253] width 8 height 8
drag, startPoint x: 364, startPoint y: 90, endPoint x: 67, endPoint y: 85, distance: 297.1
click at [67, 85] on main "UNIVERSAL MUSIC PUB GROUP Summary Catalog Works Registration Claiming Tool Indi…" at bounding box center [361, 124] width 722 height 394
paste input "2042"
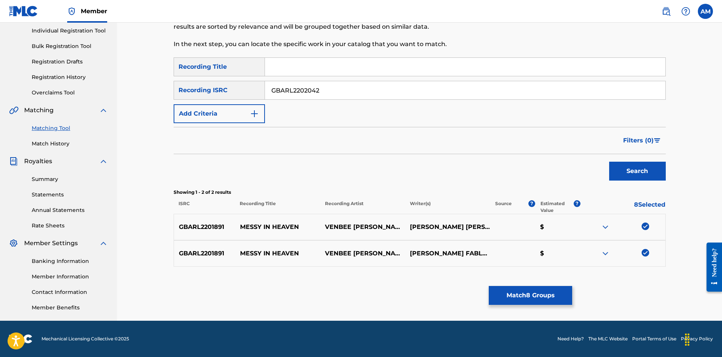
click at [626, 167] on button "Search" at bounding box center [637, 171] width 57 height 19
click at [648, 225] on div at bounding box center [646, 226] width 8 height 8
click at [647, 251] on div at bounding box center [646, 253] width 8 height 8
drag, startPoint x: 338, startPoint y: 86, endPoint x: 174, endPoint y: 93, distance: 164.7
click at [114, 91] on main "UNIVERSAL MUSIC PUB GROUP Summary Catalog Works Registration Claiming Tool Indi…" at bounding box center [361, 124] width 722 height 394
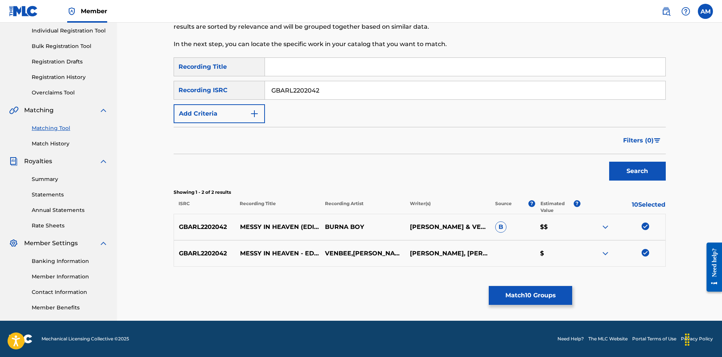
paste input "300268"
click at [638, 175] on button "Search" at bounding box center [637, 171] width 57 height 19
click at [647, 224] on div at bounding box center [646, 226] width 8 height 8
click at [648, 249] on div at bounding box center [646, 253] width 8 height 8
drag, startPoint x: 337, startPoint y: 89, endPoint x: 89, endPoint y: 86, distance: 248.0
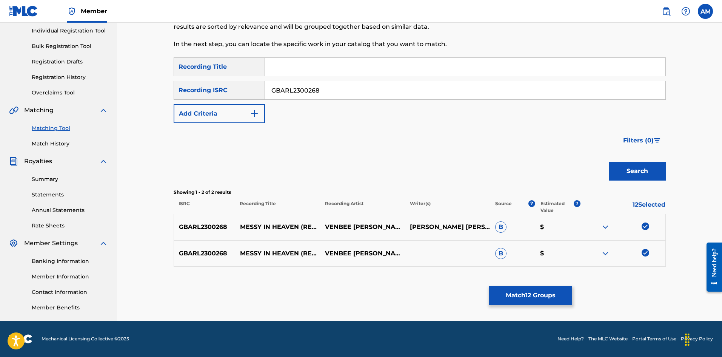
click at [89, 86] on main "UNIVERSAL MUSIC PUB GROUP Summary Catalog Works Registration Claiming Tool Indi…" at bounding box center [361, 124] width 722 height 394
paste input "202370"
click at [616, 163] on button "Search" at bounding box center [637, 171] width 57 height 19
click at [642, 226] on div at bounding box center [622, 226] width 85 height 9
click at [646, 226] on div at bounding box center [646, 226] width 8 height 8
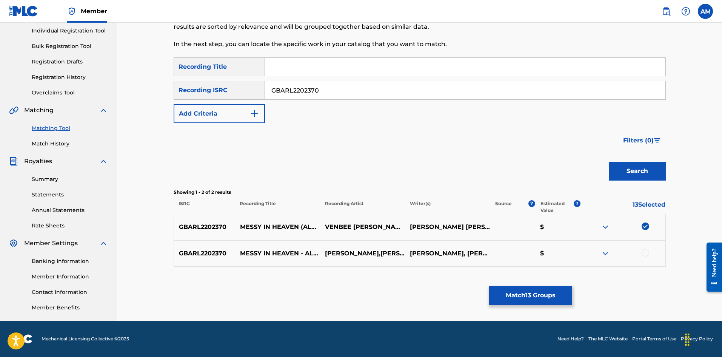
click at [645, 251] on div at bounding box center [646, 253] width 8 height 8
drag, startPoint x: 365, startPoint y: 87, endPoint x: 146, endPoint y: 86, distance: 219.3
click at [143, 86] on div "Matching Tool The Matching Tool allows Members to match sound recordings to wor…" at bounding box center [419, 124] width 605 height 394
paste input "300004"
click at [623, 165] on button "Search" at bounding box center [637, 171] width 57 height 19
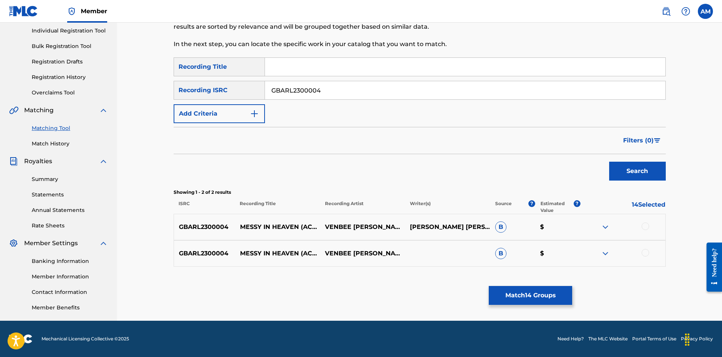
click at [642, 224] on div at bounding box center [646, 226] width 8 height 8
click at [646, 250] on div at bounding box center [646, 253] width 8 height 8
drag, startPoint x: 338, startPoint y: 91, endPoint x: 149, endPoint y: 88, distance: 188.3
click at [137, 88] on div "Matching Tool The Matching Tool allows Members to match sound recordings to wor…" at bounding box center [419, 124] width 605 height 394
drag, startPoint x: 345, startPoint y: 89, endPoint x: 86, endPoint y: 91, distance: 258.9
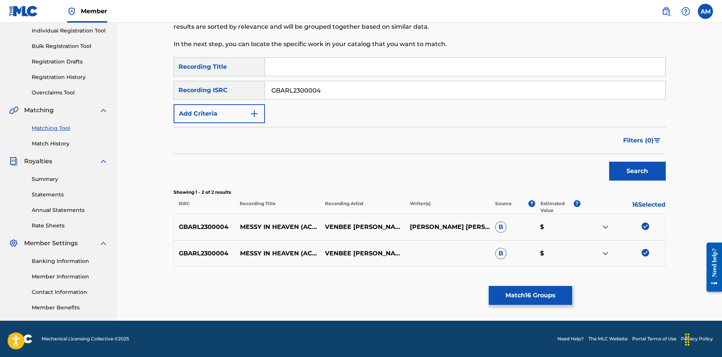
click at [89, 91] on main "UNIVERSAL MUSIC PUB GROUP Summary Catalog Works Registration Claiming Tool Indi…" at bounding box center [361, 124] width 722 height 394
paste input "203"
click at [664, 167] on button "Search" at bounding box center [637, 171] width 57 height 19
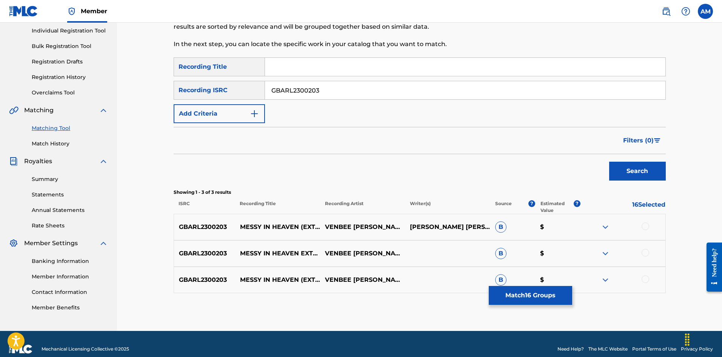
click at [647, 225] on div at bounding box center [646, 226] width 8 height 8
click at [647, 249] on div at bounding box center [622, 253] width 85 height 9
click at [647, 252] on div at bounding box center [646, 253] width 8 height 8
click at [644, 275] on div at bounding box center [646, 279] width 8 height 8
drag, startPoint x: 64, startPoint y: 80, endPoint x: 140, endPoint y: 79, distance: 76.6
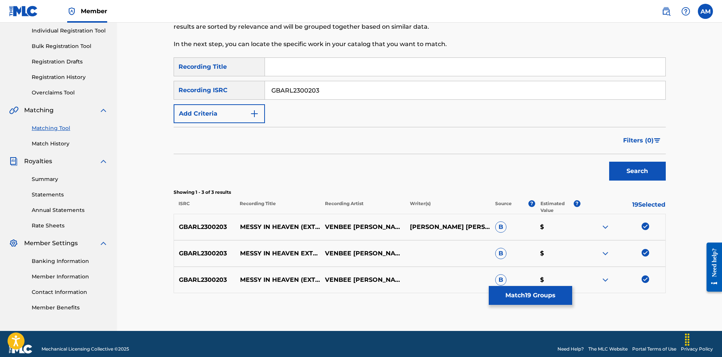
click at [62, 80] on main "UNIVERSAL MUSIC PUB GROUP Summary Catalog Works Registration Claiming Tool Indi…" at bounding box center [361, 129] width 722 height 404
paste input "202317"
click at [659, 172] on button "Search" at bounding box center [637, 171] width 57 height 19
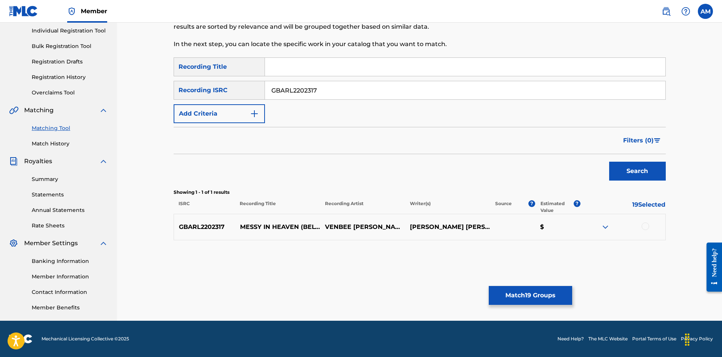
click at [644, 224] on div at bounding box center [646, 226] width 8 height 8
drag, startPoint x: 266, startPoint y: 92, endPoint x: 26, endPoint y: 91, distance: 240.0
click at [26, 91] on main "UNIVERSAL MUSIC PUB GROUP Summary Catalog Works Registration Claiming Tool Indi…" at bounding box center [361, 124] width 722 height 394
paste input "48"
click at [632, 176] on button "Search" at bounding box center [637, 171] width 57 height 19
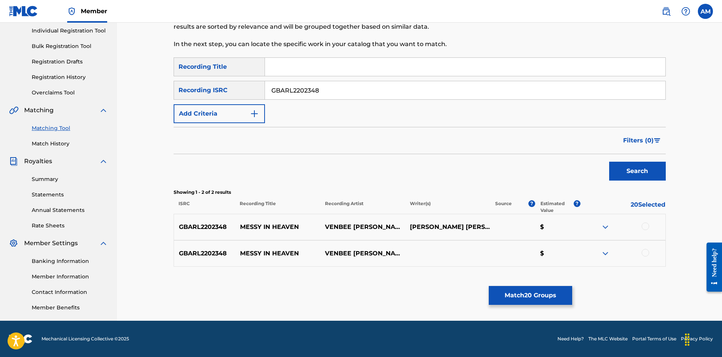
click at [645, 227] on div at bounding box center [646, 226] width 8 height 8
click at [645, 252] on div at bounding box center [646, 253] width 8 height 8
drag, startPoint x: 251, startPoint y: 91, endPoint x: 110, endPoint y: 88, distance: 140.8
click at [114, 88] on main "UNIVERSAL MUSIC PUB GROUP Summary Catalog Works Registration Claiming Tool Indi…" at bounding box center [361, 124] width 722 height 394
paste input "452"
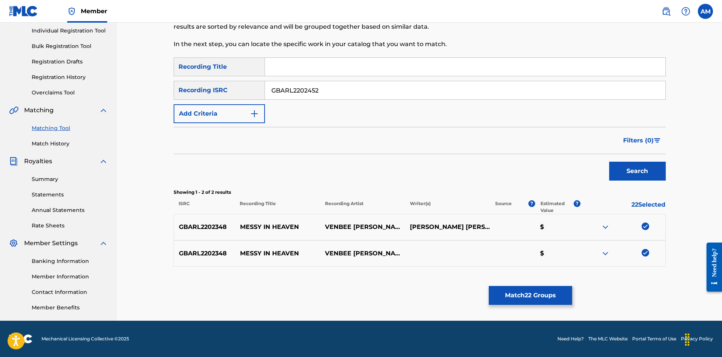
drag, startPoint x: 641, startPoint y: 178, endPoint x: 635, endPoint y: 179, distance: 6.1
click at [639, 178] on button "Search" at bounding box center [637, 171] width 57 height 19
click at [645, 225] on div at bounding box center [646, 226] width 8 height 8
click at [647, 252] on div at bounding box center [646, 253] width 8 height 8
drag, startPoint x: 345, startPoint y: 92, endPoint x: 103, endPoint y: 87, distance: 242.7
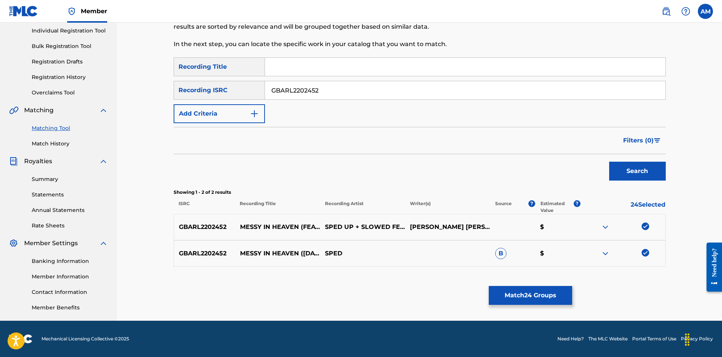
click at [103, 87] on main "UNIVERSAL MUSIC PUB GROUP Summary Catalog Works Registration Claiming Tool Indi…" at bounding box center [361, 124] width 722 height 394
paste input "300119"
click at [647, 176] on button "Search" at bounding box center [637, 171] width 57 height 19
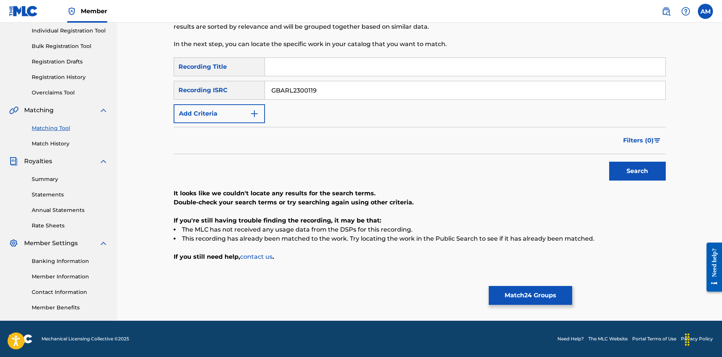
drag, startPoint x: 163, startPoint y: 96, endPoint x: 122, endPoint y: 98, distance: 41.2
click at [122, 98] on div "Matching Tool The Matching Tool allows Members to match sound recordings to wor…" at bounding box center [419, 124] width 605 height 394
paste input "224"
click at [625, 169] on button "Search" at bounding box center [637, 171] width 57 height 19
drag, startPoint x: 341, startPoint y: 91, endPoint x: 64, endPoint y: 94, distance: 277.4
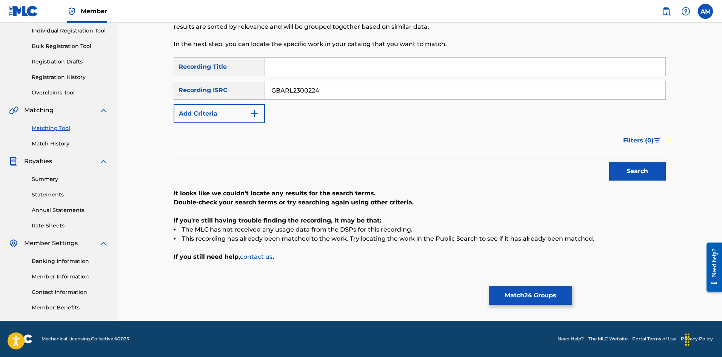
click at [64, 94] on main "UNIVERSAL MUSIC PUB GROUP Summary Catalog Works Registration Claiming Tool Indi…" at bounding box center [361, 124] width 722 height 394
paste input "92"
click at [629, 171] on button "Search" at bounding box center [637, 171] width 57 height 19
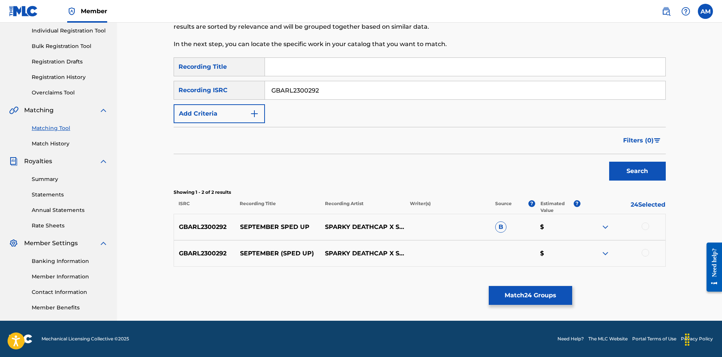
drag, startPoint x: 337, startPoint y: 91, endPoint x: 5, endPoint y: 78, distance: 332.0
click at [0, 80] on html "Accessibility Screen-Reader Guide, Feedback, and Issue Reporting | New window M…" at bounding box center [361, 82] width 722 height 357
paste input "3"
click at [630, 174] on button "Search" at bounding box center [637, 171] width 57 height 19
drag, startPoint x: 336, startPoint y: 89, endPoint x: 113, endPoint y: 89, distance: 223.4
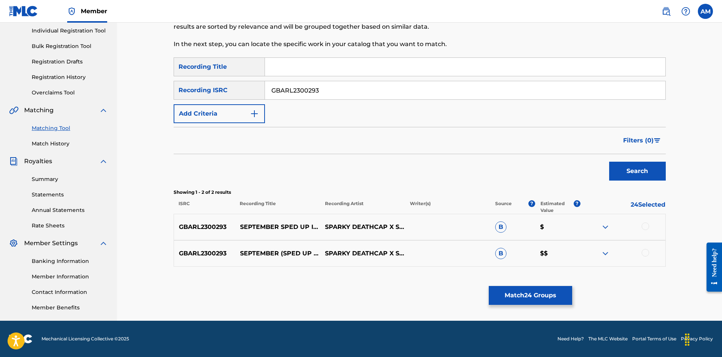
click at [81, 90] on main "UNIVERSAL MUSIC PUB GROUP Summary Catalog Works Registration Claiming Tool Indi…" at bounding box center [361, 124] width 722 height 394
paste input "QZ5AB2388250"
type input "QZ5AB2388250"
click at [636, 176] on button "Search" at bounding box center [637, 171] width 57 height 19
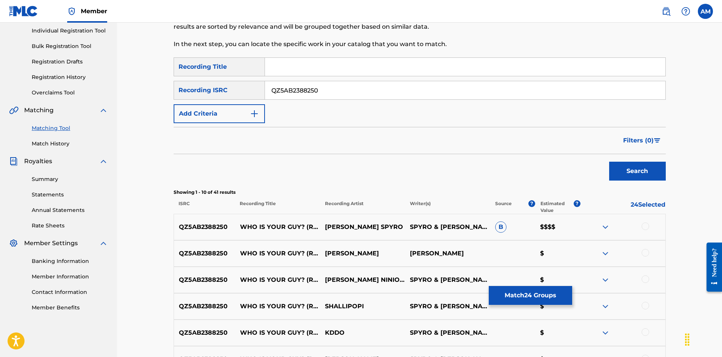
click at [523, 294] on button "Match 24 Groups" at bounding box center [530, 295] width 83 height 19
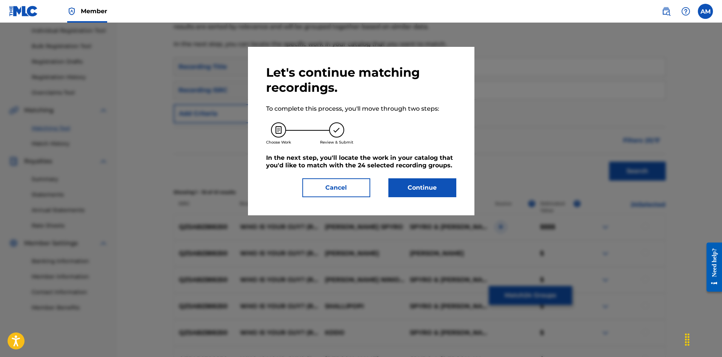
click at [439, 185] on button "Continue" at bounding box center [422, 187] width 68 height 19
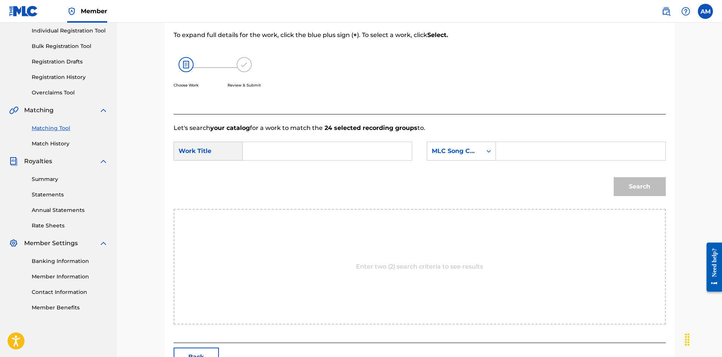
click at [518, 151] on input "Search Form" at bounding box center [580, 151] width 156 height 18
paste input "MC04BU"
type input "MC04BU"
click at [317, 151] on input "Search Form" at bounding box center [327, 151] width 156 height 18
paste input "messy in heaven"
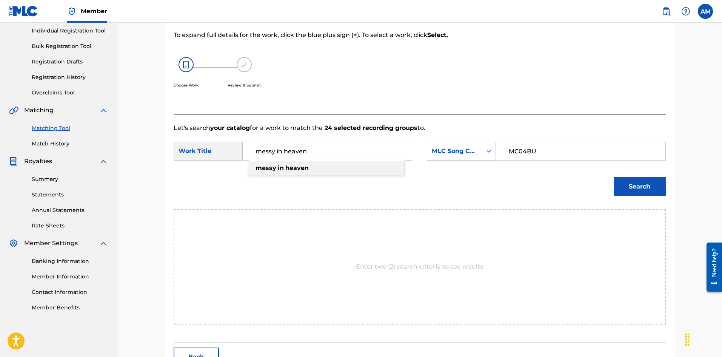
type input "messy in heaven"
click at [647, 185] on button "Search" at bounding box center [640, 186] width 52 height 19
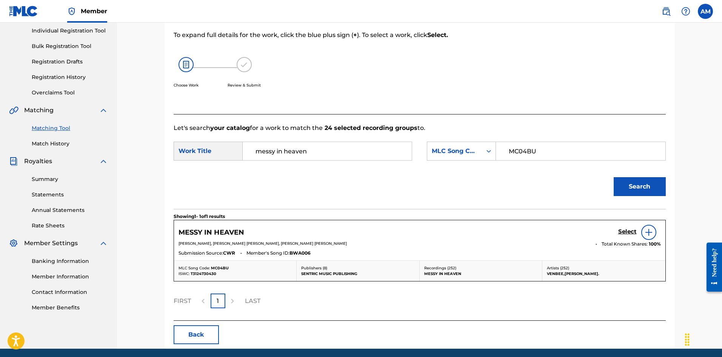
click at [629, 231] on h5 "Select" at bounding box center [627, 231] width 18 height 7
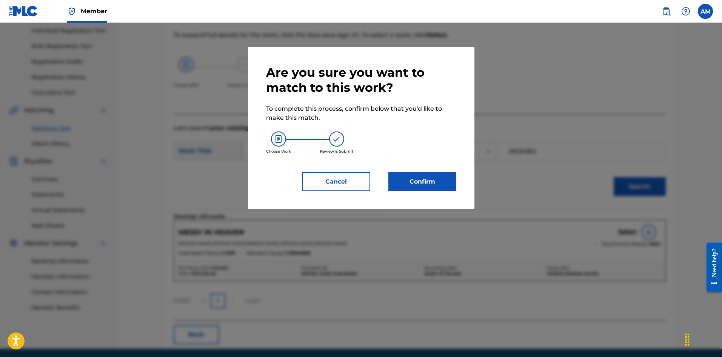
click at [410, 185] on button "Confirm" at bounding box center [422, 181] width 68 height 19
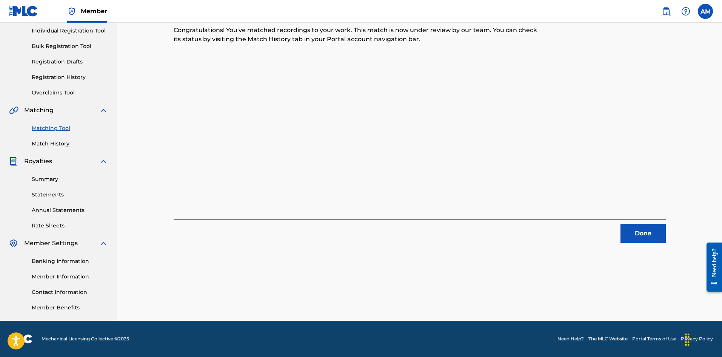
drag, startPoint x: 639, startPoint y: 229, endPoint x: 60, endPoint y: 226, distance: 579.3
click at [638, 229] on button "Done" at bounding box center [642, 233] width 45 height 19
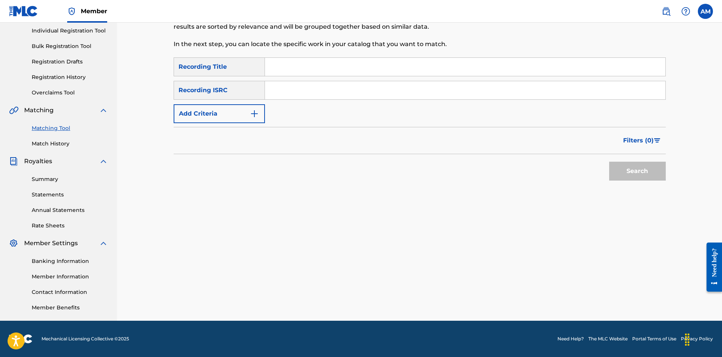
click at [332, 91] on input "Search Form" at bounding box center [465, 90] width 400 height 18
paste input "GBARL2300224"
click at [624, 164] on button "Search" at bounding box center [637, 171] width 57 height 19
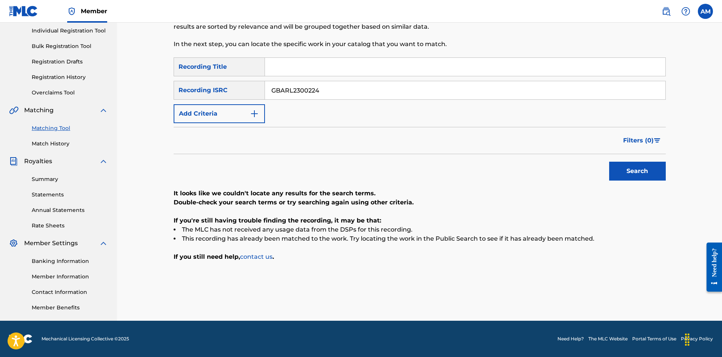
drag, startPoint x: 332, startPoint y: 88, endPoint x: 100, endPoint y: 88, distance: 232.1
click at [106, 88] on main "UNIVERSAL MUSIC PUB GROUP Summary Catalog Works Registration Claiming Tool Indi…" at bounding box center [361, 124] width 722 height 394
paste input "92"
click at [651, 174] on button "Search" at bounding box center [637, 171] width 57 height 19
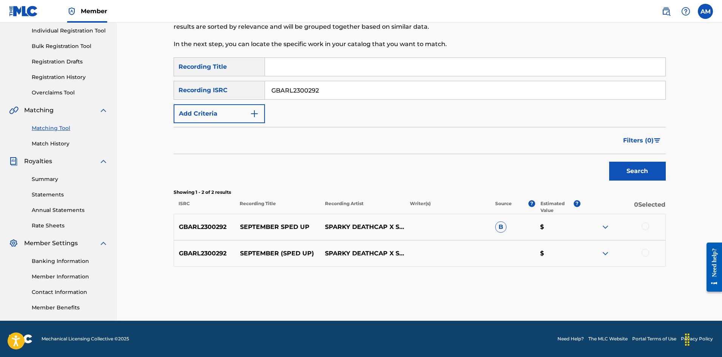
click at [649, 222] on div at bounding box center [622, 226] width 85 height 9
click at [647, 226] on div at bounding box center [646, 226] width 8 height 8
click at [645, 251] on div at bounding box center [646, 253] width 8 height 8
drag, startPoint x: 338, startPoint y: 89, endPoint x: 63, endPoint y: 91, distance: 274.8
click at [63, 91] on main "UNIVERSAL MUSIC PUB GROUP Summary Catalog Works Registration Claiming Tool Indi…" at bounding box center [361, 124] width 722 height 394
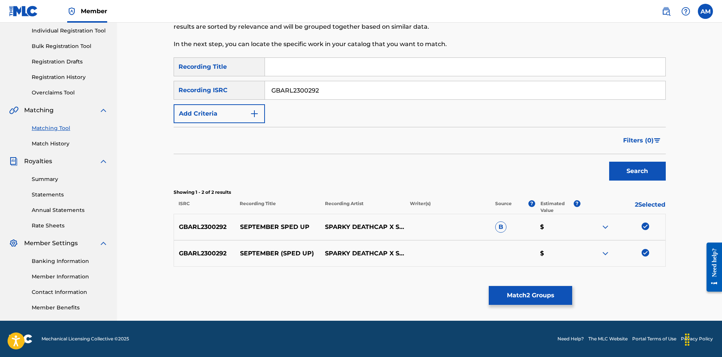
paste input "3"
type input "GBARL2300293"
click at [651, 169] on button "Search" at bounding box center [637, 171] width 57 height 19
click at [647, 227] on div at bounding box center [646, 226] width 8 height 8
click at [643, 247] on div "GBARL2300293 SEPTEMBER (SPED UP - INSTRUMENTAL) SPARKY DEATHCAP X SPED UP + SLO…" at bounding box center [420, 253] width 492 height 26
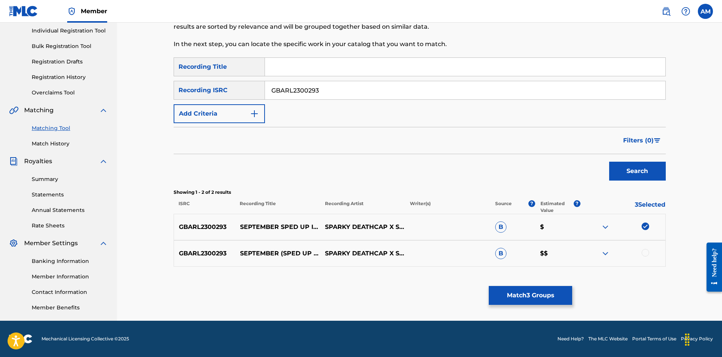
click at [644, 251] on div at bounding box center [646, 253] width 8 height 8
click at [556, 284] on div "Matching Tool The Matching Tool allows Members to match sound recordings to wor…" at bounding box center [420, 135] width 492 height 340
click at [523, 291] on button "Match 4 Groups" at bounding box center [530, 295] width 83 height 19
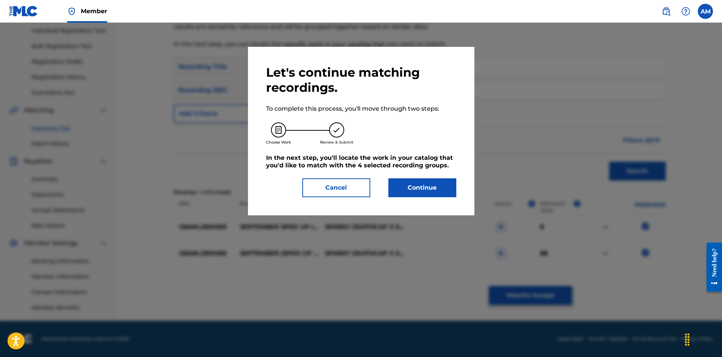
drag, startPoint x: 420, startPoint y: 185, endPoint x: 10, endPoint y: 218, distance: 411.9
click at [417, 186] on button "Continue" at bounding box center [422, 187] width 68 height 19
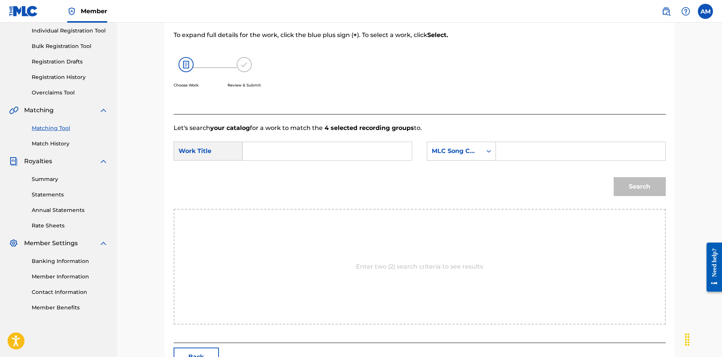
click at [559, 153] on input "Search Form" at bounding box center [580, 151] width 156 height 18
paste input "SC0E84"
type input "SC0E84"
click at [311, 146] on input "Search Form" at bounding box center [327, 151] width 156 height 18
paste input "September"
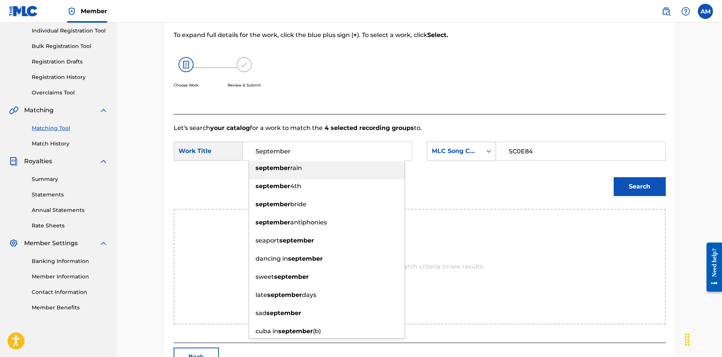
type input "September"
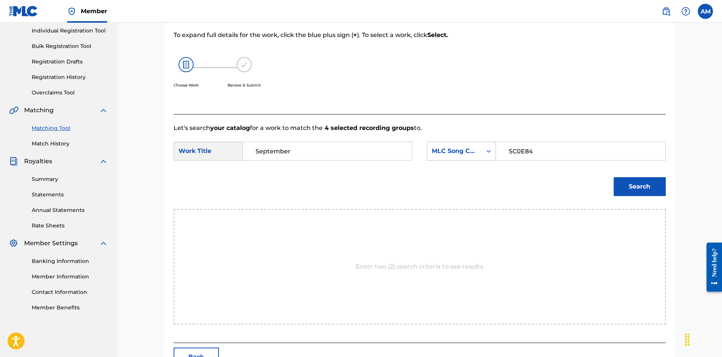
click at [648, 192] on button "Search" at bounding box center [640, 186] width 52 height 19
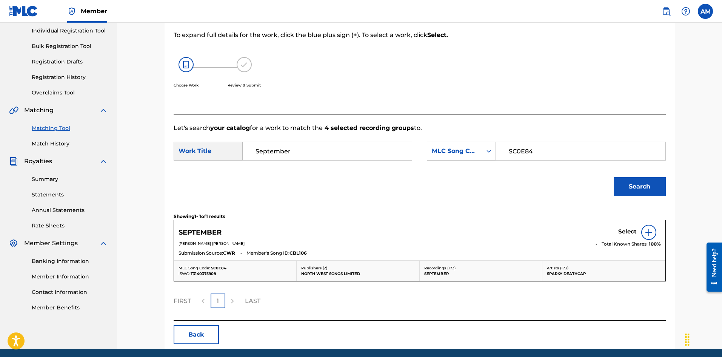
click at [630, 229] on h5 "Select" at bounding box center [627, 231] width 18 height 7
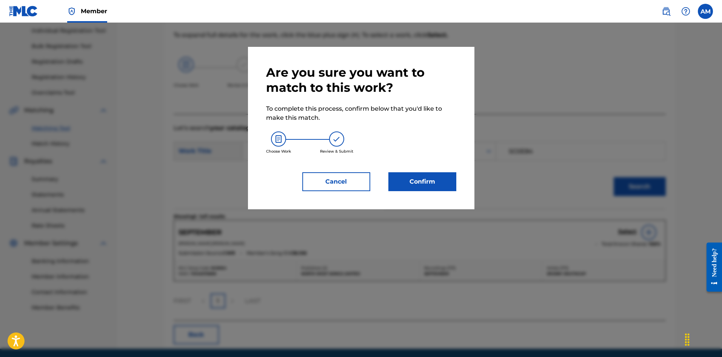
click at [424, 180] on button "Confirm" at bounding box center [422, 181] width 68 height 19
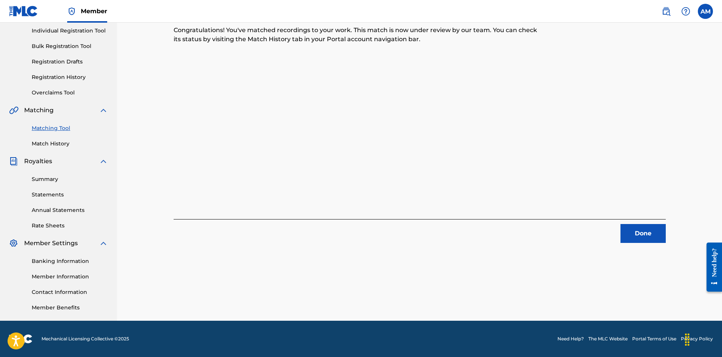
click at [636, 228] on button "Done" at bounding box center [642, 233] width 45 height 19
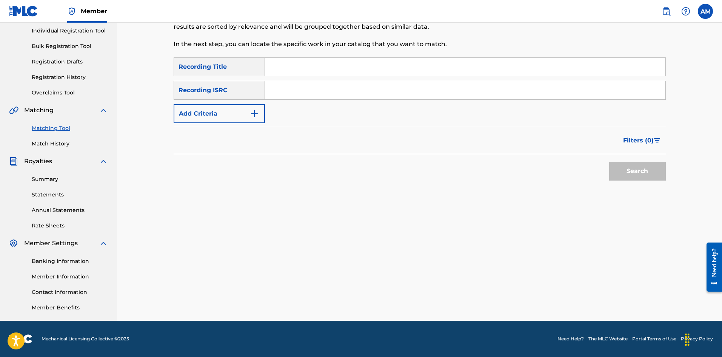
click at [412, 90] on input "Search Form" at bounding box center [465, 90] width 400 height 18
paste input "QZ5AB2388250"
type input "QZ5AB2388250"
click at [646, 178] on button "Search" at bounding box center [637, 171] width 57 height 19
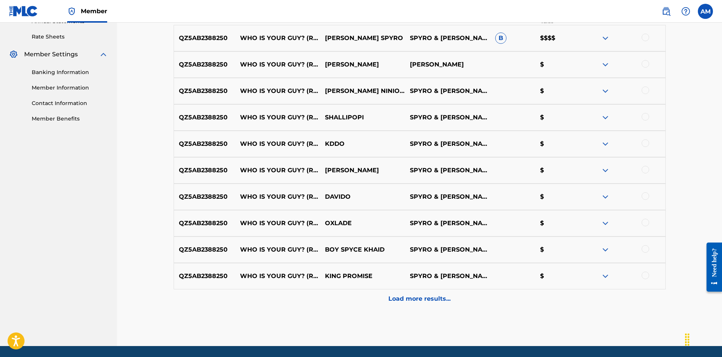
click at [438, 302] on p "Load more results..." at bounding box center [419, 298] width 62 height 9
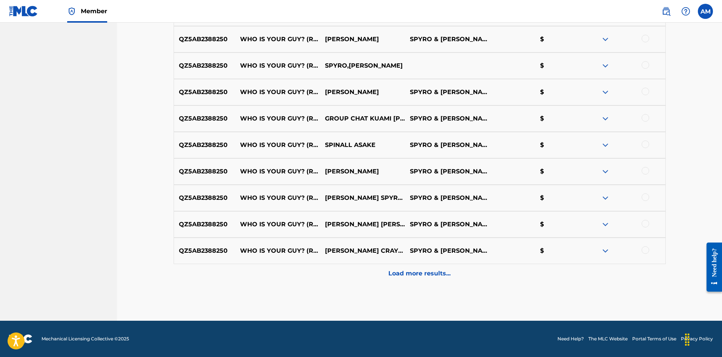
click at [441, 279] on div "Load more results..." at bounding box center [420, 273] width 492 height 19
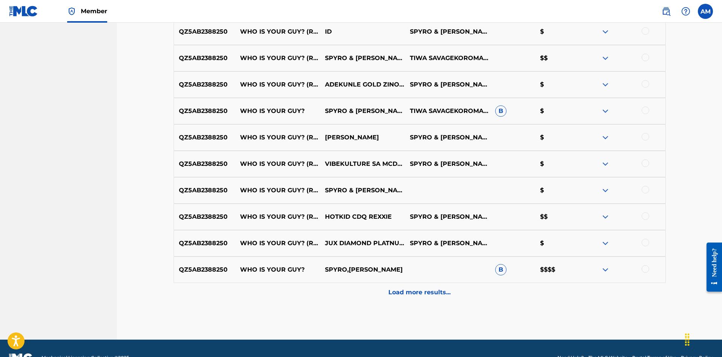
scroll to position [838, 0]
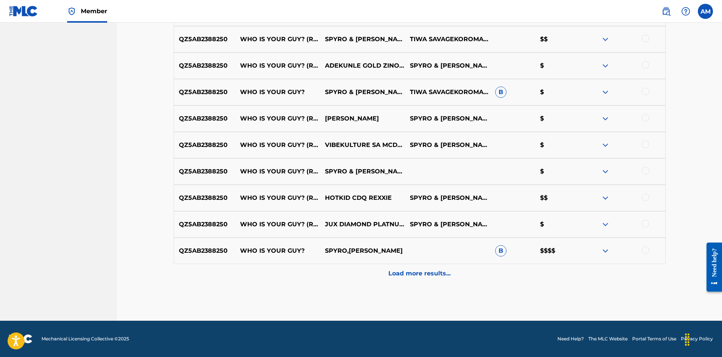
click at [463, 281] on div "Load more results..." at bounding box center [420, 273] width 492 height 19
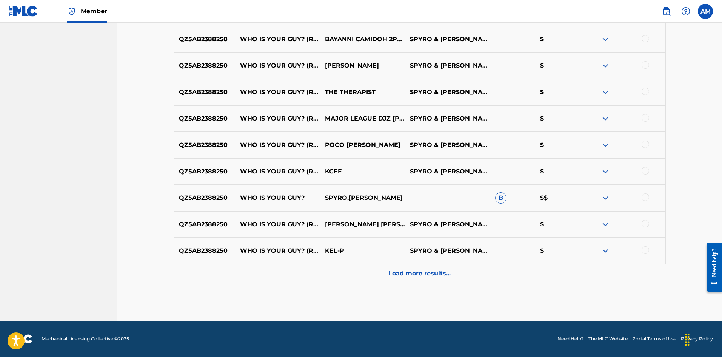
click at [435, 264] on div "Load more results..." at bounding box center [420, 273] width 492 height 19
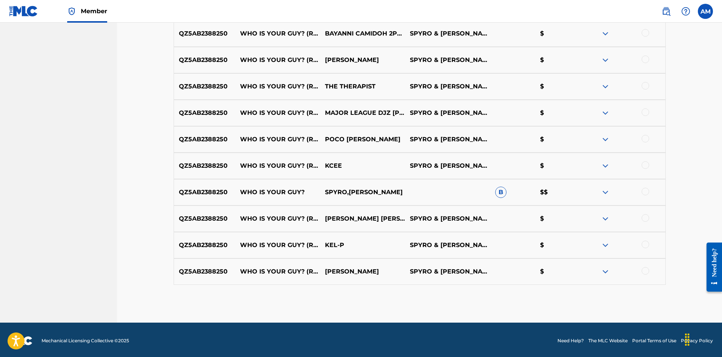
scroll to position [1110, 0]
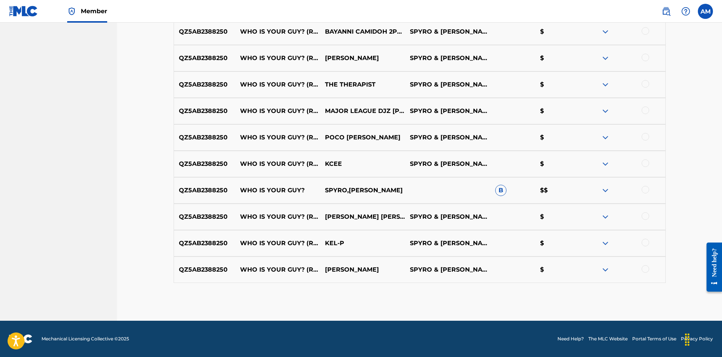
click at [644, 267] on div at bounding box center [646, 269] width 8 height 8
click at [645, 242] on div at bounding box center [646, 243] width 8 height 8
drag, startPoint x: 645, startPoint y: 217, endPoint x: 645, endPoint y: 186, distance: 30.9
click at [645, 214] on div at bounding box center [646, 216] width 8 height 8
click at [645, 185] on div "QZ5AB2388250 WHO IS YOUR GUY? SPYRO,[PERSON_NAME] B $$" at bounding box center [420, 190] width 492 height 26
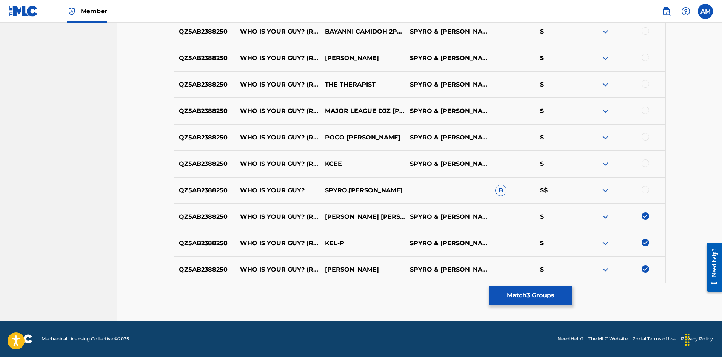
click at [645, 188] on div at bounding box center [646, 190] width 8 height 8
click at [645, 160] on div at bounding box center [646, 163] width 8 height 8
click at [645, 140] on div at bounding box center [646, 137] width 8 height 8
click at [647, 112] on div at bounding box center [646, 110] width 8 height 8
drag, startPoint x: 646, startPoint y: 86, endPoint x: 645, endPoint y: 67, distance: 19.3
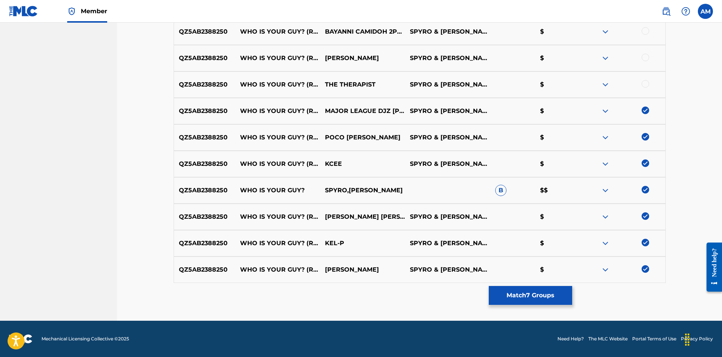
click at [646, 85] on div at bounding box center [646, 84] width 8 height 8
click at [647, 59] on div at bounding box center [646, 58] width 8 height 8
click at [644, 32] on div at bounding box center [646, 31] width 8 height 8
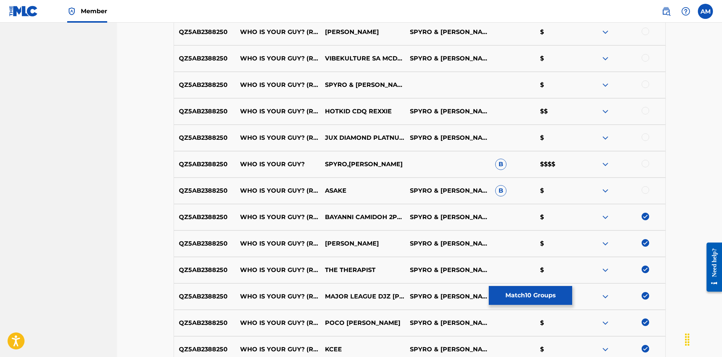
scroll to position [921, 0]
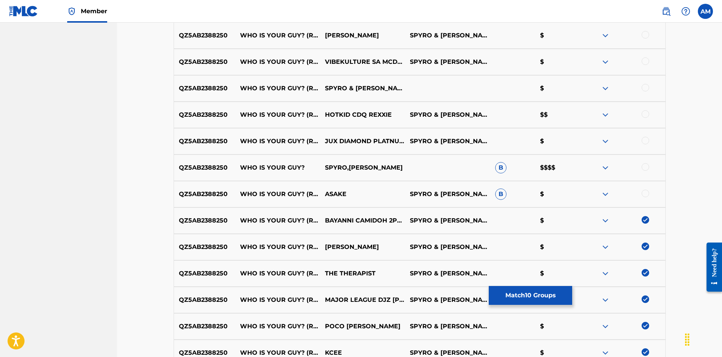
drag, startPoint x: 645, startPoint y: 191, endPoint x: 643, endPoint y: 168, distance: 23.5
click at [644, 190] on div at bounding box center [646, 193] width 8 height 8
click at [643, 166] on div at bounding box center [646, 167] width 8 height 8
drag, startPoint x: 646, startPoint y: 143, endPoint x: 646, endPoint y: 128, distance: 14.7
click at [646, 142] on div at bounding box center [646, 141] width 8 height 8
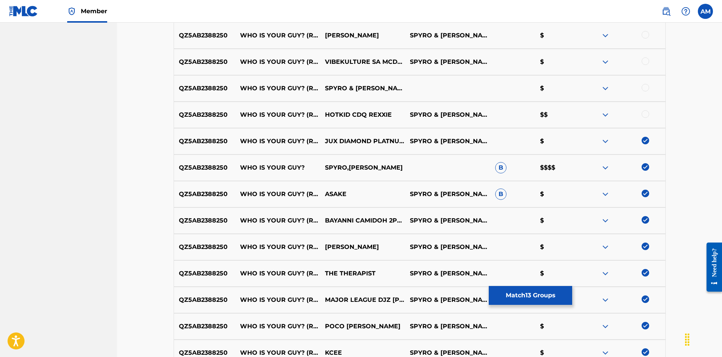
drag, startPoint x: 645, startPoint y: 116, endPoint x: 645, endPoint y: 100, distance: 16.6
click at [645, 115] on div at bounding box center [646, 114] width 8 height 8
drag, startPoint x: 645, startPoint y: 88, endPoint x: 645, endPoint y: 71, distance: 17.7
click at [645, 86] on div at bounding box center [646, 88] width 8 height 8
click at [643, 62] on div at bounding box center [646, 61] width 8 height 8
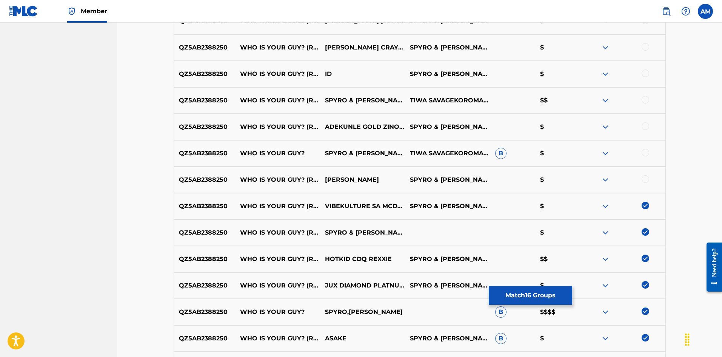
scroll to position [770, 0]
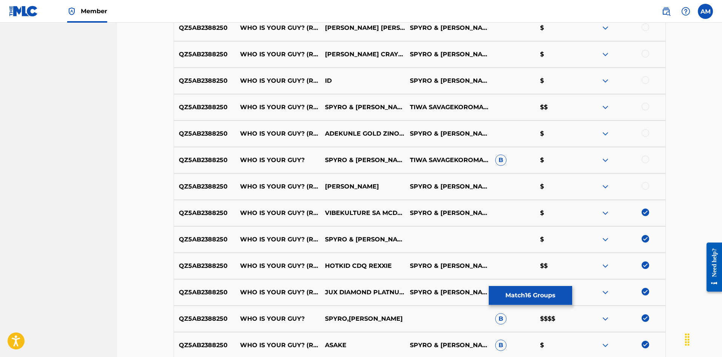
drag, startPoint x: 647, startPoint y: 184, endPoint x: 646, endPoint y: 160, distance: 23.8
click at [647, 183] on div at bounding box center [646, 186] width 8 height 8
click at [646, 159] on div at bounding box center [646, 159] width 8 height 8
drag, startPoint x: 646, startPoint y: 135, endPoint x: 645, endPoint y: 115, distance: 19.3
click at [646, 134] on div at bounding box center [646, 133] width 8 height 8
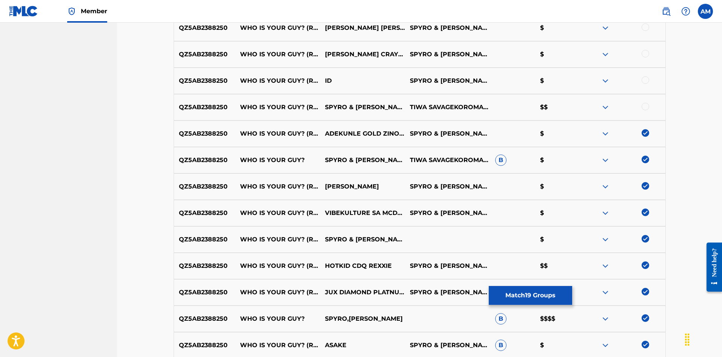
drag, startPoint x: 644, startPoint y: 106, endPoint x: 646, endPoint y: 87, distance: 18.9
click at [644, 106] on div at bounding box center [646, 107] width 8 height 8
click at [646, 79] on div at bounding box center [646, 80] width 8 height 8
click at [645, 58] on div at bounding box center [622, 54] width 85 height 9
click at [645, 52] on div at bounding box center [646, 54] width 8 height 8
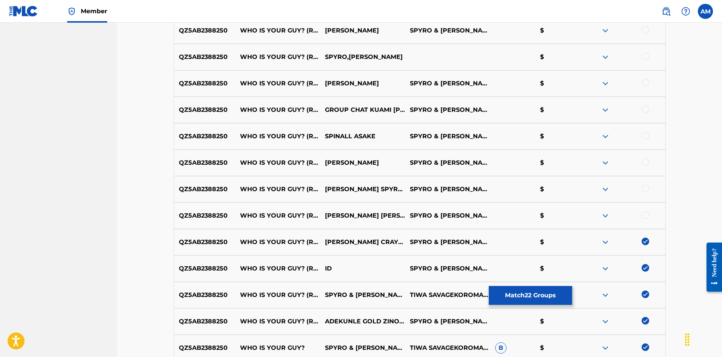
scroll to position [582, 0]
drag, startPoint x: 648, startPoint y: 217, endPoint x: 645, endPoint y: 199, distance: 18.4
click at [648, 216] on div at bounding box center [646, 216] width 8 height 8
click at [644, 192] on div at bounding box center [646, 190] width 8 height 8
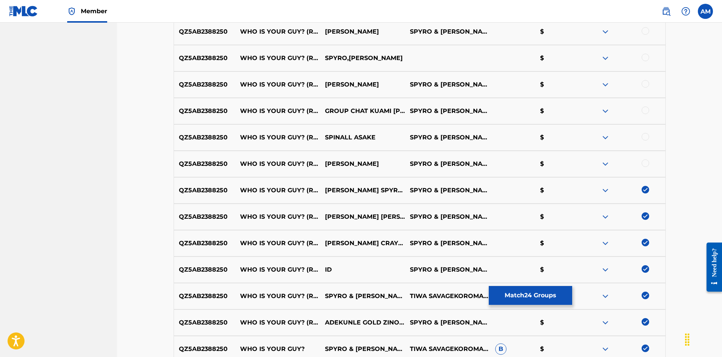
click at [644, 158] on div "QZ5AB2388250 WHO IS YOUR GUY? (REMIX) [PERSON_NAME] & [PERSON_NAME] $" at bounding box center [420, 164] width 492 height 26
click at [647, 136] on div at bounding box center [646, 137] width 8 height 8
click at [645, 163] on div at bounding box center [646, 163] width 8 height 8
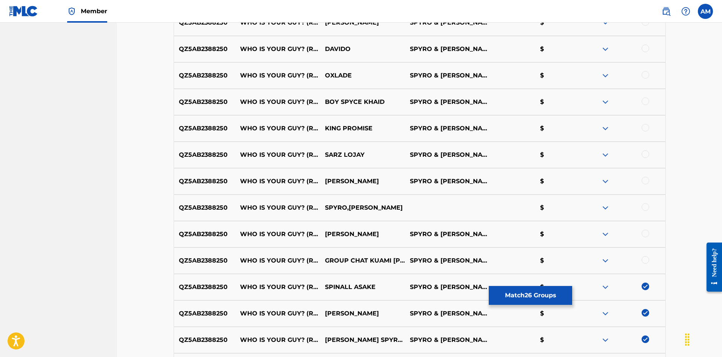
scroll to position [431, 0]
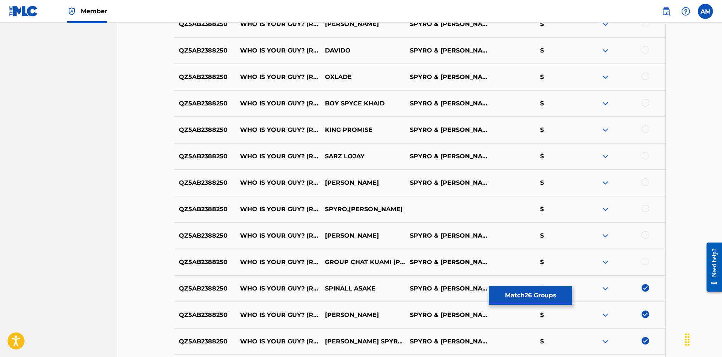
click at [644, 103] on div at bounding box center [646, 103] width 8 height 8
click at [647, 131] on div at bounding box center [646, 129] width 8 height 8
click at [644, 158] on div at bounding box center [646, 156] width 8 height 8
click at [648, 183] on div at bounding box center [646, 182] width 8 height 8
drag, startPoint x: 647, startPoint y: 209, endPoint x: 649, endPoint y: 220, distance: 10.8
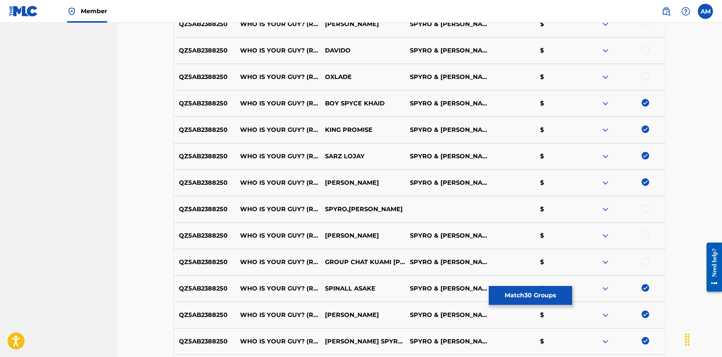
click at [647, 209] on div at bounding box center [646, 209] width 8 height 8
click at [645, 232] on div at bounding box center [646, 235] width 8 height 8
click at [645, 262] on div at bounding box center [646, 261] width 8 height 8
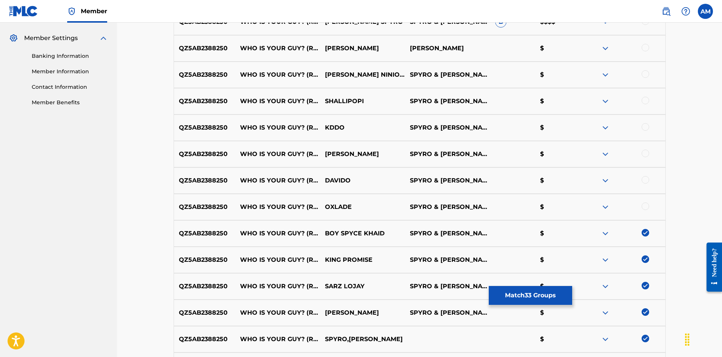
scroll to position [280, 0]
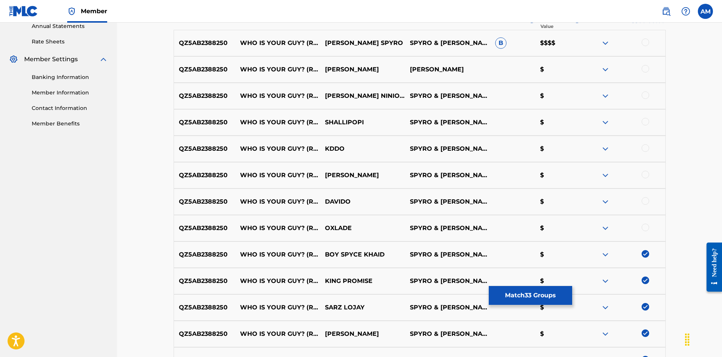
drag, startPoint x: 645, startPoint y: 228, endPoint x: 646, endPoint y: 222, distance: 6.8
click at [645, 227] on div at bounding box center [646, 227] width 8 height 8
drag, startPoint x: 645, startPoint y: 201, endPoint x: 646, endPoint y: 188, distance: 13.3
click at [645, 201] on div at bounding box center [646, 201] width 8 height 8
drag, startPoint x: 647, startPoint y: 175, endPoint x: 647, endPoint y: 160, distance: 14.7
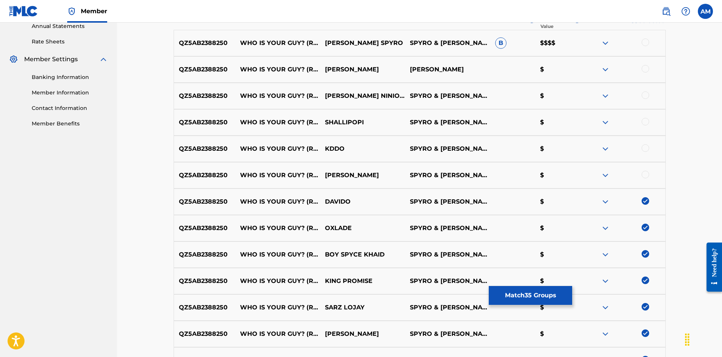
click at [647, 174] on div at bounding box center [646, 175] width 8 height 8
click at [645, 146] on div at bounding box center [646, 148] width 8 height 8
click at [644, 118] on div at bounding box center [646, 122] width 8 height 8
click at [644, 96] on div at bounding box center [646, 95] width 8 height 8
click at [645, 66] on div at bounding box center [646, 69] width 8 height 8
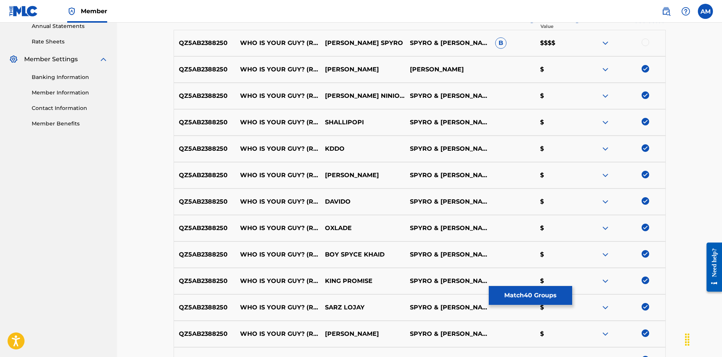
click at [645, 42] on div at bounding box center [646, 42] width 8 height 8
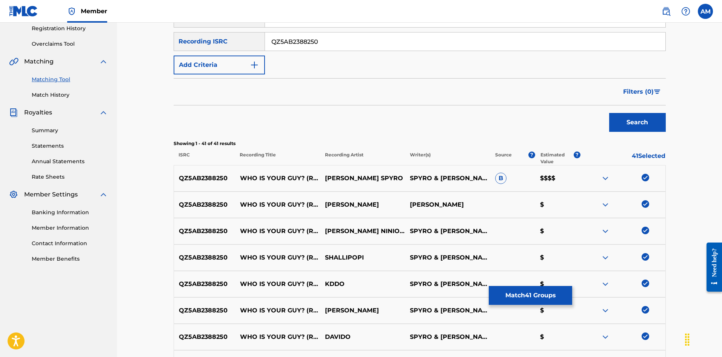
scroll to position [129, 0]
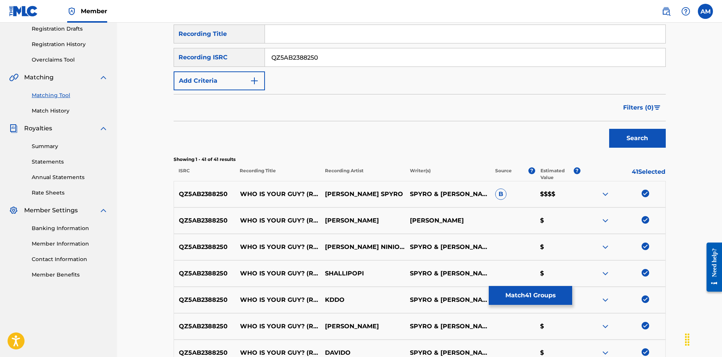
click at [539, 299] on button "Match 41 Groups" at bounding box center [530, 295] width 83 height 19
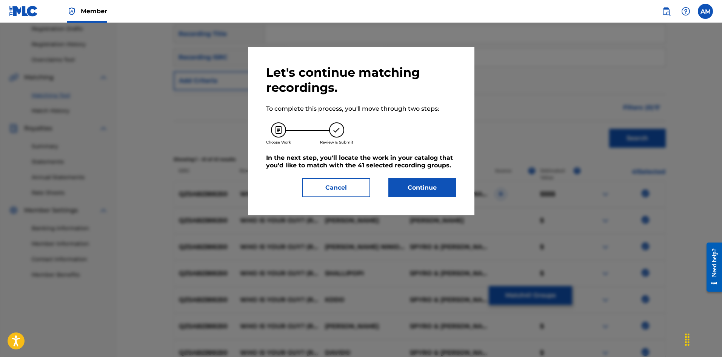
drag, startPoint x: 417, startPoint y: 179, endPoint x: 51, endPoint y: 180, distance: 366.5
click at [416, 179] on button "Continue" at bounding box center [422, 187] width 68 height 19
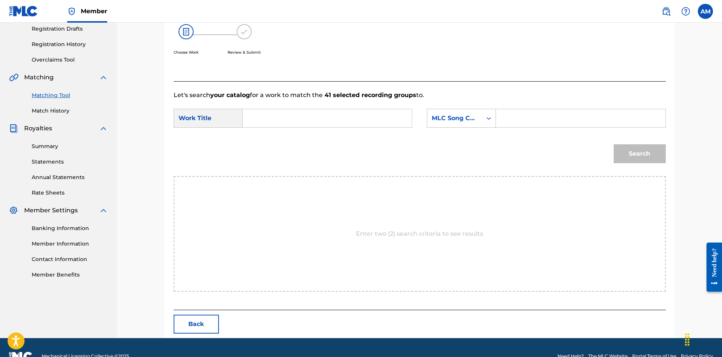
click at [294, 119] on input "Search Form" at bounding box center [327, 118] width 156 height 18
paste input "Who Is Your Guy?"
type input "Who Is Your Guy?"
drag, startPoint x: 542, startPoint y: 121, endPoint x: 600, endPoint y: 135, distance: 60.2
click at [542, 121] on input "Search Form" at bounding box center [580, 118] width 156 height 18
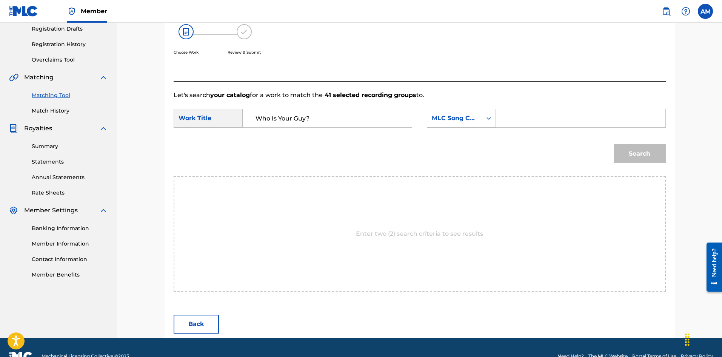
paste input "WC75Z4"
type input "WC75Z4"
click at [648, 157] on button "Search" at bounding box center [640, 153] width 52 height 19
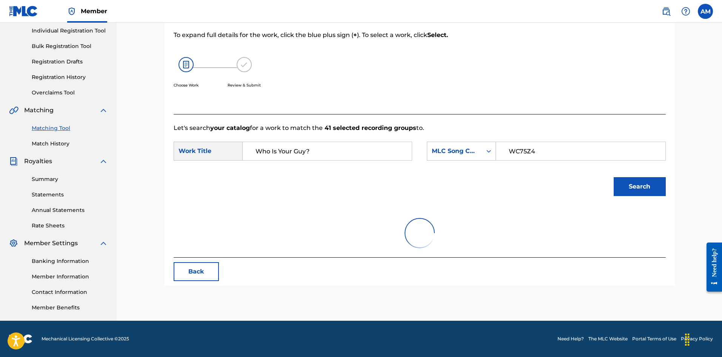
scroll to position [124, 0]
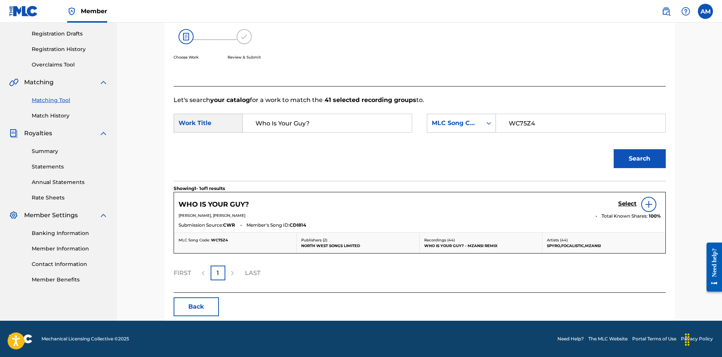
click at [629, 203] on h5 "Select" at bounding box center [627, 203] width 18 height 7
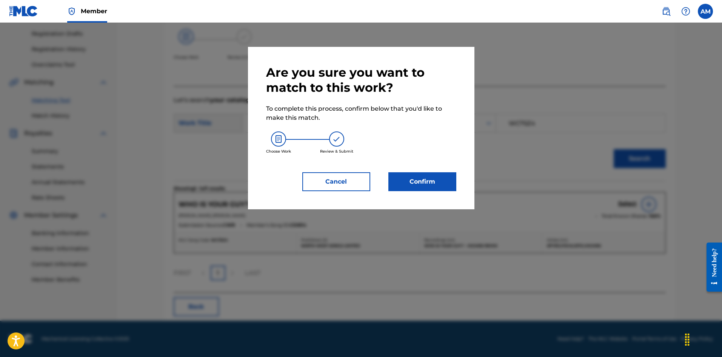
click at [417, 181] on button "Confirm" at bounding box center [422, 181] width 68 height 19
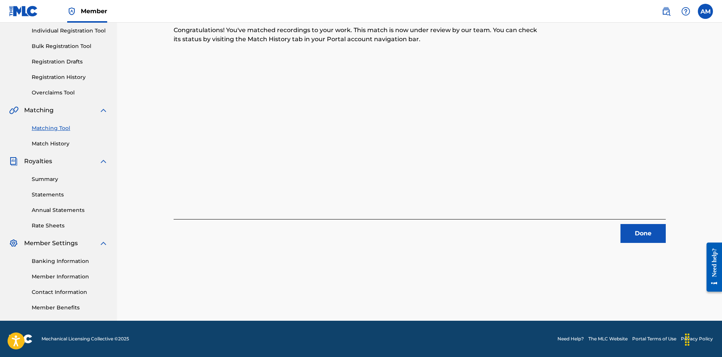
drag, startPoint x: 661, startPoint y: 236, endPoint x: 637, endPoint y: 229, distance: 24.6
click at [661, 236] on button "Done" at bounding box center [642, 233] width 45 height 19
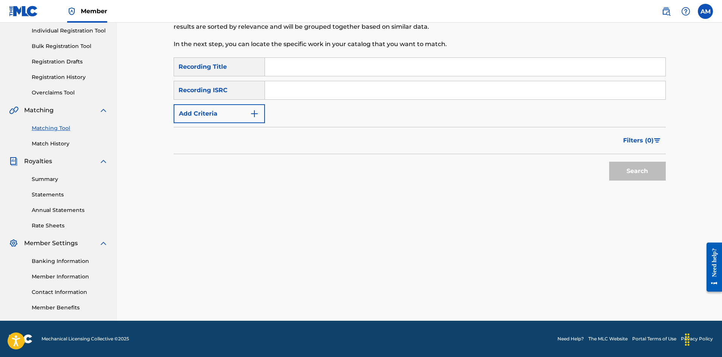
click at [298, 100] on div "SearchWithCriteria9d403b8f-a026-4fd9-95c3-648e9273336f Recording Title SearchWi…" at bounding box center [420, 90] width 492 height 66
click at [304, 91] on input "Search Form" at bounding box center [465, 90] width 400 height 18
paste input "US39N2302563"
type input "US39N2302563"
click at [621, 166] on button "Search" at bounding box center [637, 171] width 57 height 19
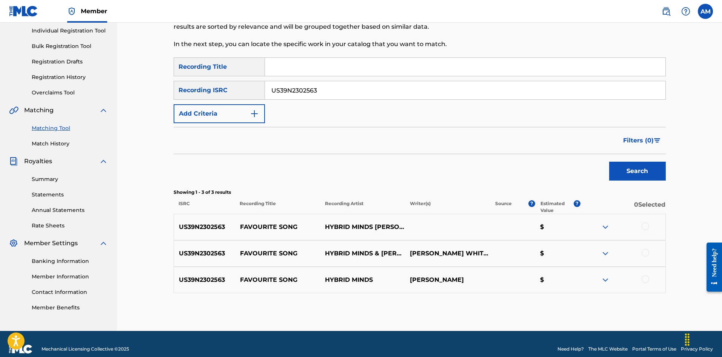
click at [643, 226] on div at bounding box center [646, 226] width 8 height 8
click at [647, 253] on div at bounding box center [646, 253] width 8 height 8
click at [648, 278] on div at bounding box center [646, 279] width 8 height 8
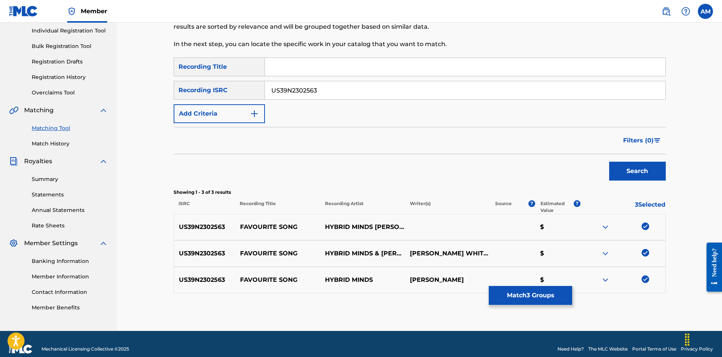
click at [531, 292] on button "Match 3 Groups" at bounding box center [530, 295] width 83 height 19
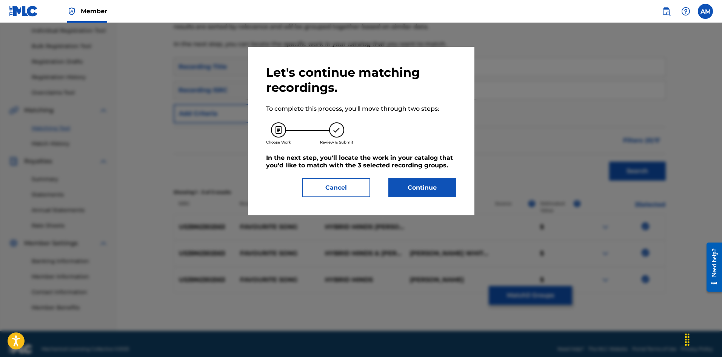
click at [419, 179] on button "Continue" at bounding box center [422, 187] width 68 height 19
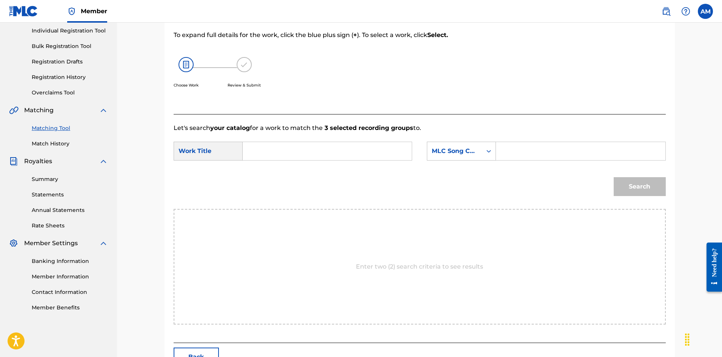
click at [296, 147] on input "Search Form" at bounding box center [327, 151] width 156 height 18
paste input "Favourite Song"
type input "Favourite Song"
click at [471, 149] on div "MLC Song Code" at bounding box center [455, 150] width 46 height 9
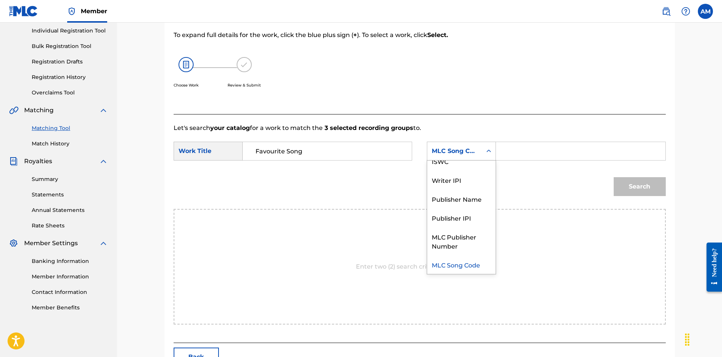
scroll to position [0, 0]
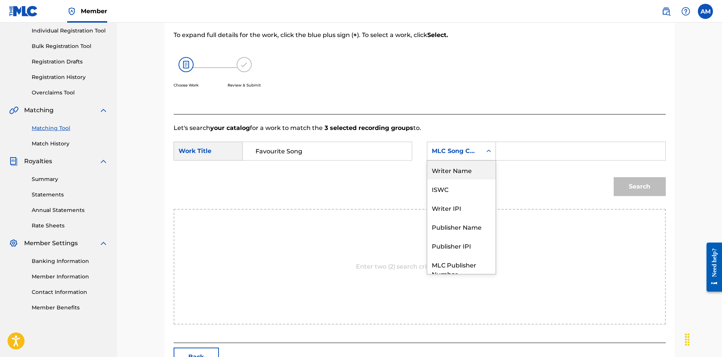
click at [466, 168] on div "Writer Name" at bounding box center [461, 169] width 68 height 19
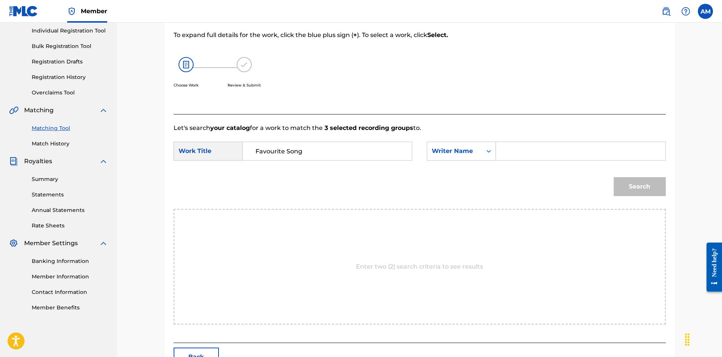
click at [511, 154] on input "Search Form" at bounding box center [580, 151] width 156 height 18
type input "[PERSON_NAME]"
click at [614, 177] on button "Search" at bounding box center [640, 186] width 52 height 19
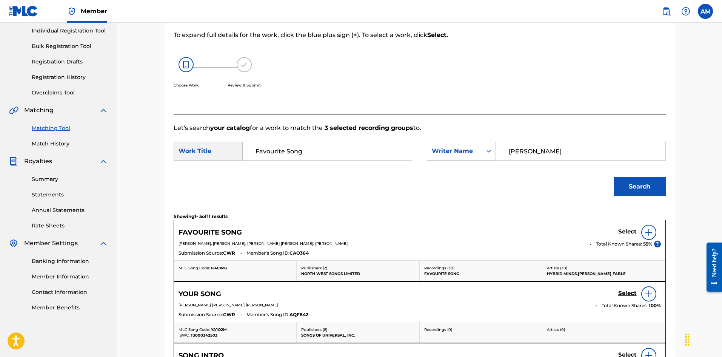
click at [621, 229] on h5 "Select" at bounding box center [627, 231] width 18 height 7
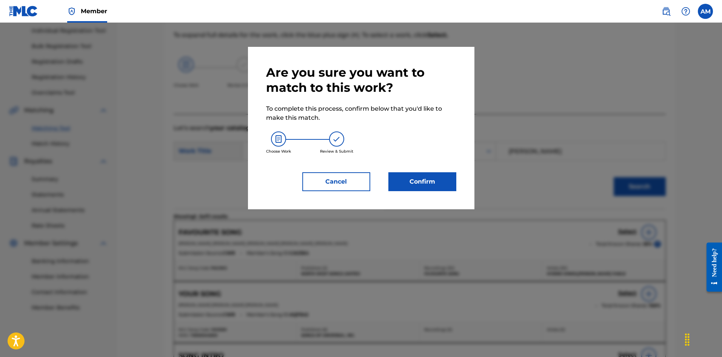
click at [427, 182] on button "Confirm" at bounding box center [422, 181] width 68 height 19
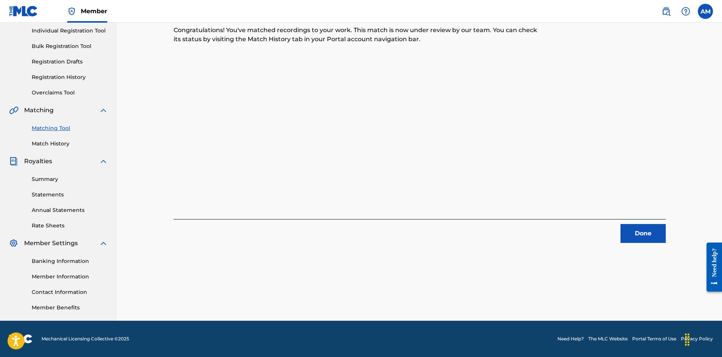
click at [653, 231] on button "Done" at bounding box center [642, 233] width 45 height 19
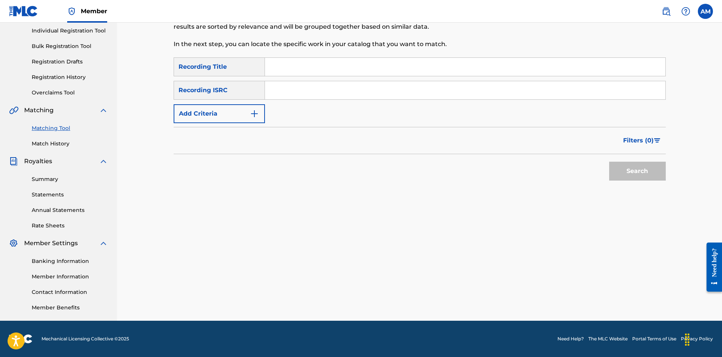
click at [343, 97] on input "Search Form" at bounding box center [465, 90] width 400 height 18
paste input "QZES92294424"
click at [628, 171] on button "Search" at bounding box center [637, 171] width 57 height 19
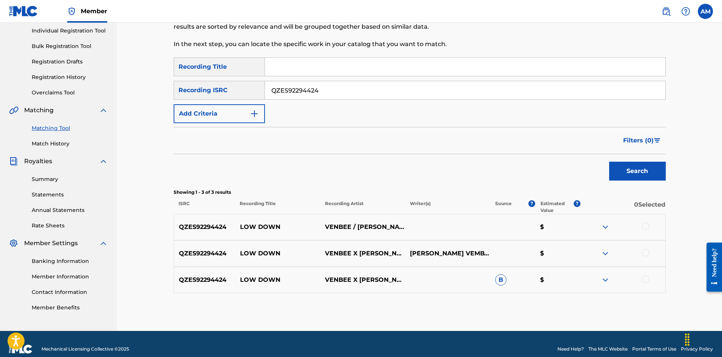
click at [647, 227] on div at bounding box center [646, 226] width 8 height 8
click at [648, 252] on div at bounding box center [646, 253] width 8 height 8
click at [648, 279] on div at bounding box center [646, 279] width 8 height 8
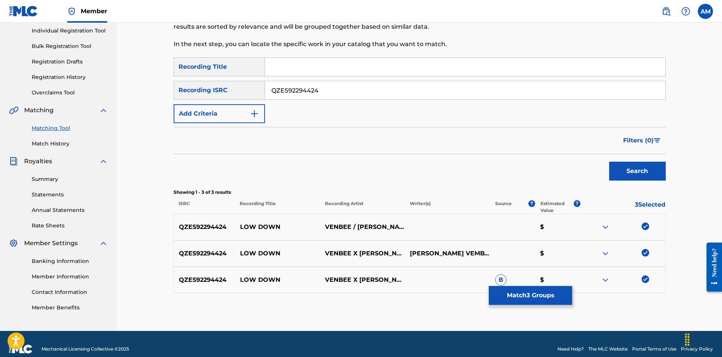
drag, startPoint x: 348, startPoint y: 90, endPoint x: 144, endPoint y: 88, distance: 204.2
click at [144, 88] on div "Matching Tool The Matching Tool allows Members to match sound recordings to wor…" at bounding box center [419, 129] width 605 height 404
paste input "GBARL2201548"
click at [653, 171] on button "Search" at bounding box center [637, 171] width 57 height 19
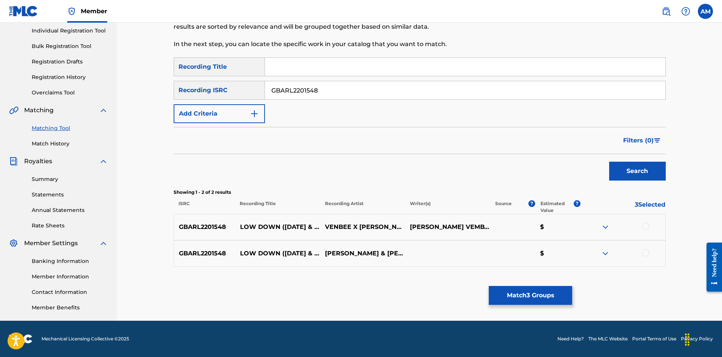
click at [646, 225] on div at bounding box center [646, 226] width 8 height 8
click at [645, 251] on div at bounding box center [646, 253] width 8 height 8
drag, startPoint x: 361, startPoint y: 94, endPoint x: 154, endPoint y: 94, distance: 206.8
click at [49, 86] on main "UNIVERSAL MUSIC PUB GROUP Summary Catalog Works Registration Claiming Tool Indi…" at bounding box center [361, 124] width 722 height 394
paste input "61"
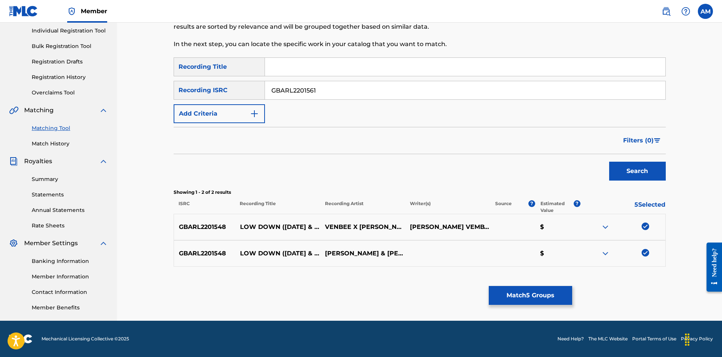
click at [647, 174] on button "Search" at bounding box center [637, 171] width 57 height 19
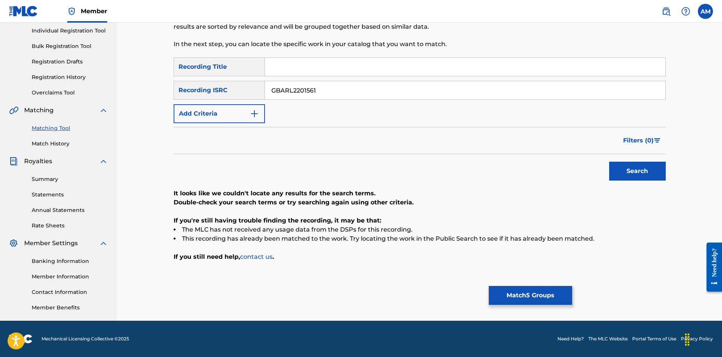
drag, startPoint x: 339, startPoint y: 89, endPoint x: 143, endPoint y: 88, distance: 195.9
click at [136, 89] on div "Matching Tool The Matching Tool allows Members to match sound recordings to wor…" at bounding box center [419, 124] width 605 height 394
paste input "350"
type input "GBARL2201350"
click at [627, 172] on button "Search" at bounding box center [637, 171] width 57 height 19
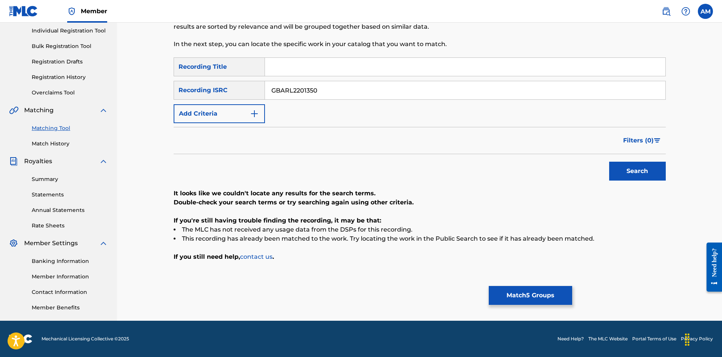
click at [530, 296] on button "Match 5 Groups" at bounding box center [530, 295] width 83 height 19
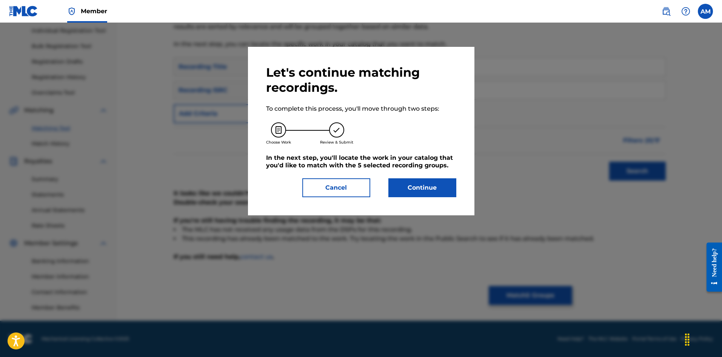
click at [441, 191] on button "Continue" at bounding box center [422, 187] width 68 height 19
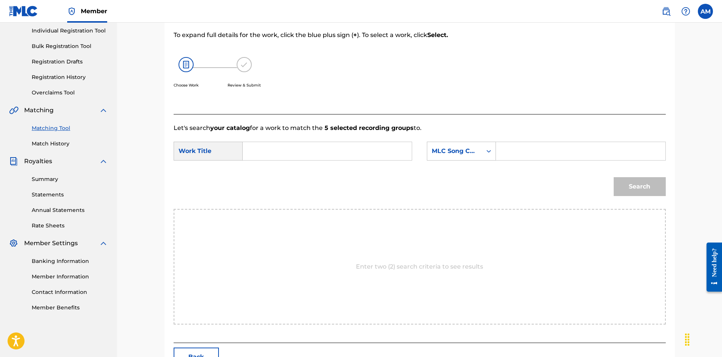
click at [271, 151] on input "Search Form" at bounding box center [327, 151] width 156 height 18
paste input "low down"
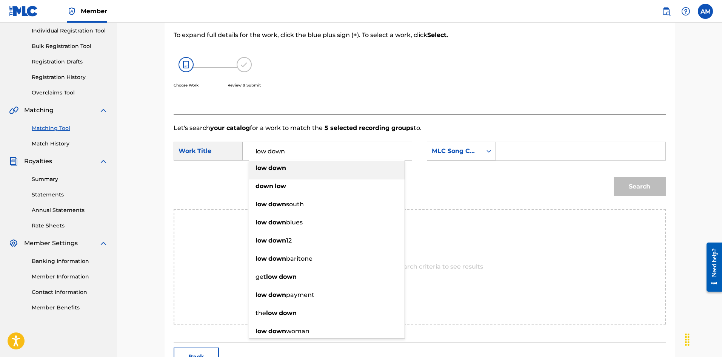
type input "low down"
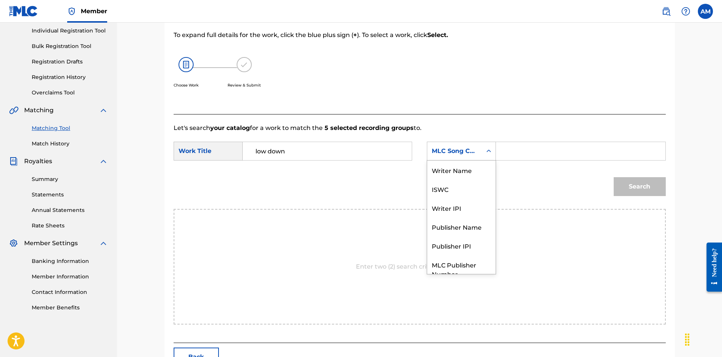
click at [464, 152] on div "MLC Song Code" at bounding box center [455, 150] width 46 height 9
click at [462, 172] on div "Writer Name" at bounding box center [461, 169] width 68 height 19
click at [544, 153] on input "Search Form" at bounding box center [580, 151] width 156 height 18
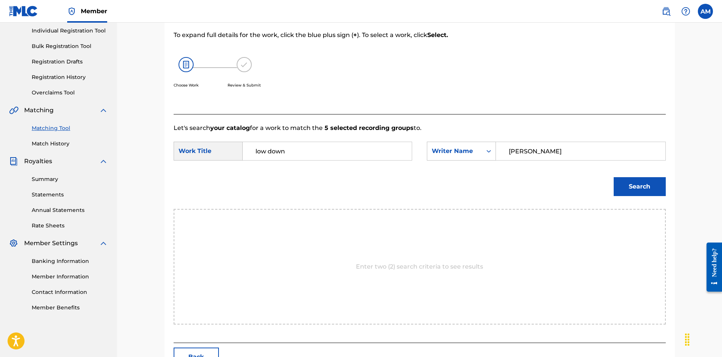
type input "[PERSON_NAME]"
click at [614, 177] on button "Search" at bounding box center [640, 186] width 52 height 19
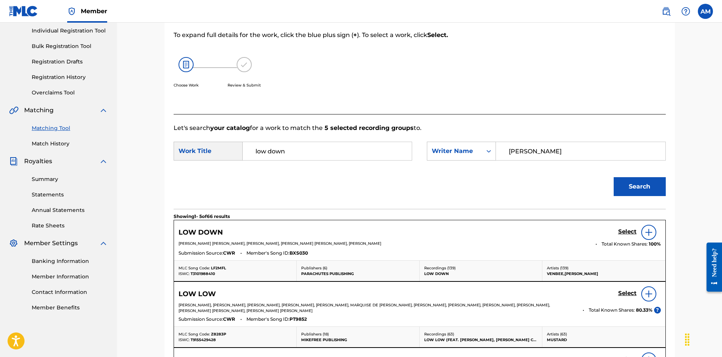
click at [628, 230] on h5 "Select" at bounding box center [627, 231] width 18 height 7
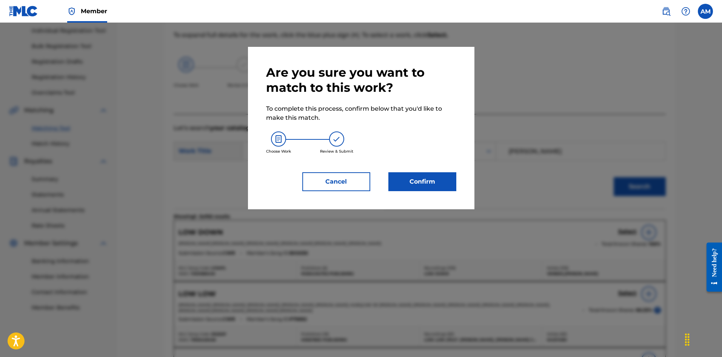
click at [429, 182] on button "Confirm" at bounding box center [422, 181] width 68 height 19
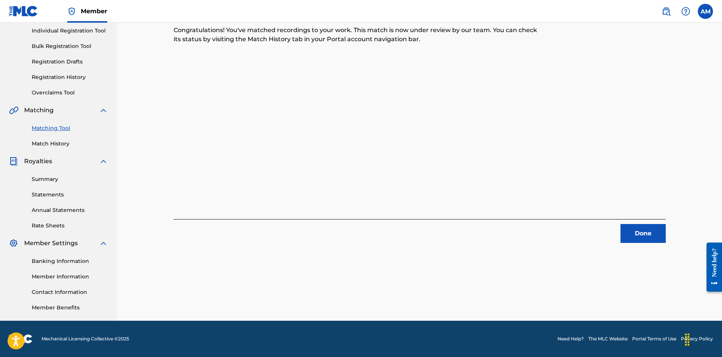
click at [628, 229] on button "Done" at bounding box center [642, 233] width 45 height 19
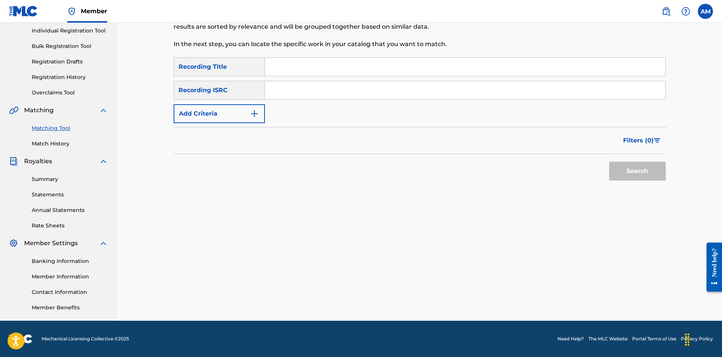
click at [401, 92] on input "Search Form" at bounding box center [465, 90] width 400 height 18
paste input "QZW9L2260049"
click at [619, 167] on button "Search" at bounding box center [637, 171] width 57 height 19
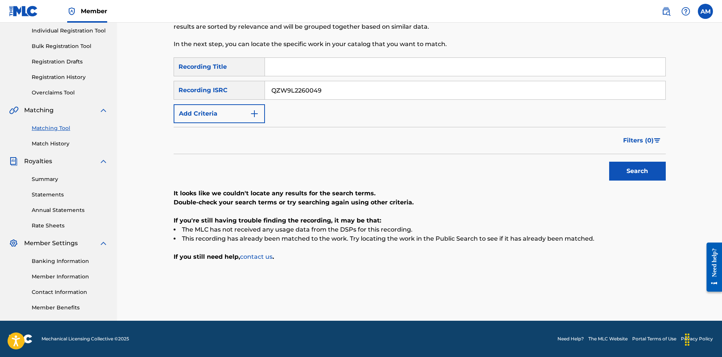
drag, startPoint x: 345, startPoint y: 89, endPoint x: 62, endPoint y: 86, distance: 283.1
click at [62, 86] on main "UNIVERSAL MUSIC PUB GROUP Summary Catalog Works Registration Claiming Tool Indi…" at bounding box center [361, 124] width 722 height 394
paste input "USLZJ2369760"
click at [632, 170] on button "Search" at bounding box center [637, 171] width 57 height 19
drag, startPoint x: 371, startPoint y: 89, endPoint x: 300, endPoint y: 107, distance: 72.7
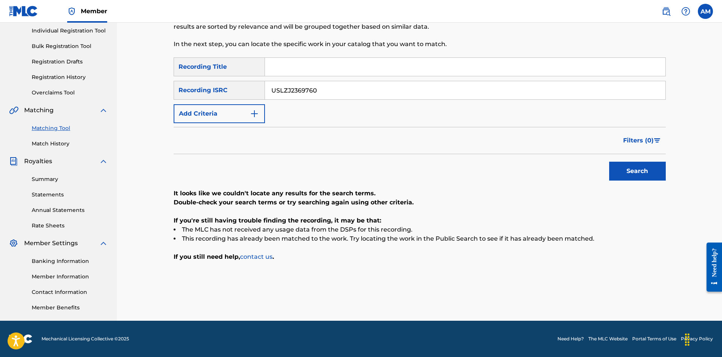
click at [112, 88] on main "UNIVERSAL MUSIC PUB GROUP Summary Catalog Works Registration Claiming Tool Indi…" at bounding box center [361, 124] width 722 height 394
paste input "16881"
click at [647, 174] on button "Search" at bounding box center [637, 171] width 57 height 19
drag, startPoint x: 356, startPoint y: 92, endPoint x: 62, endPoint y: 95, distance: 293.6
click at [64, 95] on main "UNIVERSAL MUSIC PUB GROUP Summary Catalog Works Registration Claiming Tool Indi…" at bounding box center [361, 124] width 722 height 394
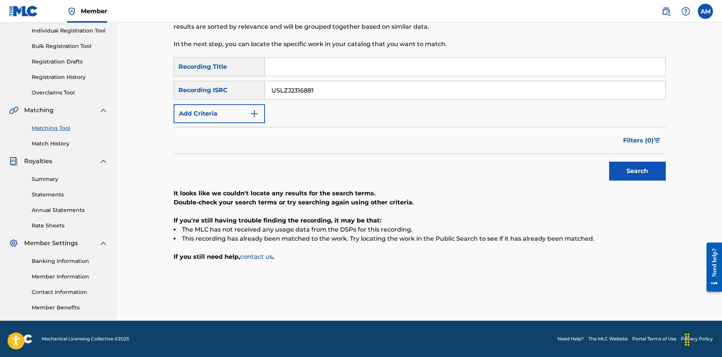
paste input "03453"
click at [619, 164] on button "Search" at bounding box center [637, 171] width 57 height 19
drag, startPoint x: 347, startPoint y: 92, endPoint x: 97, endPoint y: 94, distance: 250.2
click at [89, 94] on main "UNIVERSAL MUSIC PUB GROUP Summary Catalog Works Registration Claiming Tool Indi…" at bounding box center [361, 124] width 722 height 394
paste input "43697"
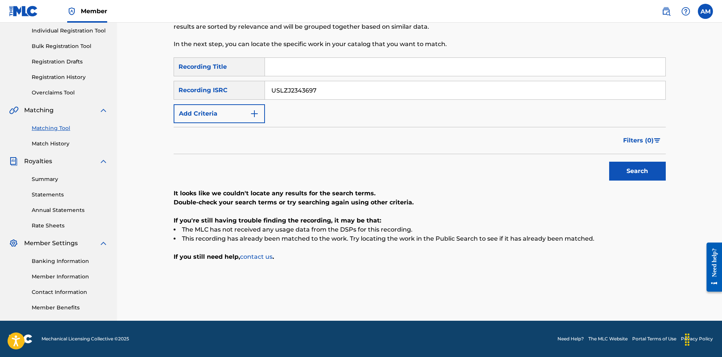
click at [651, 174] on button "Search" at bounding box center [637, 171] width 57 height 19
drag, startPoint x: 337, startPoint y: 88, endPoint x: 106, endPoint y: 88, distance: 230.6
click at [106, 88] on main "UNIVERSAL MUSIC PUB GROUP Summary Catalog Works Registration Claiming Tool Indi…" at bounding box center [361, 124] width 722 height 394
paste input "K8E21940301"
type input "UK8E21940301"
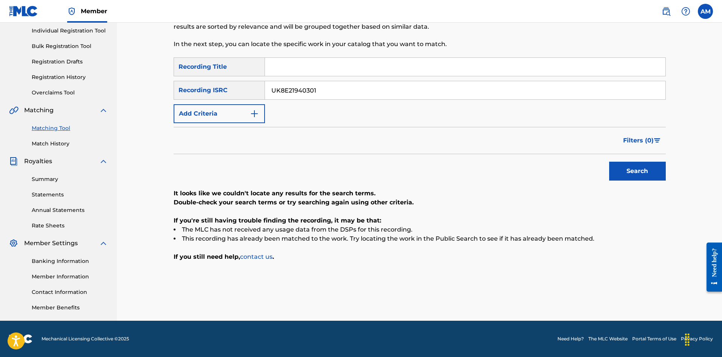
click at [627, 175] on button "Search" at bounding box center [637, 171] width 57 height 19
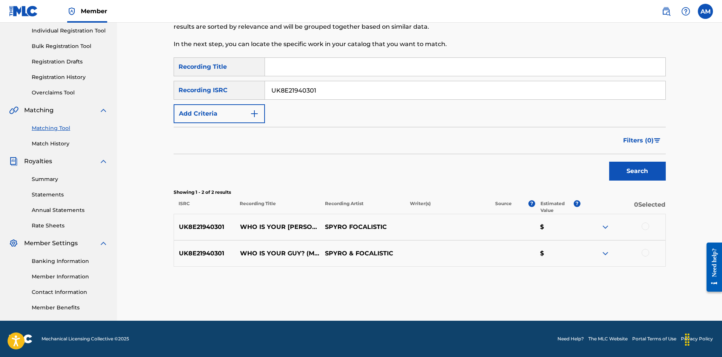
click at [643, 227] on div at bounding box center [646, 226] width 8 height 8
click at [642, 249] on div at bounding box center [622, 253] width 85 height 9
click at [646, 254] on div at bounding box center [646, 253] width 8 height 8
drag, startPoint x: 519, startPoint y: 307, endPoint x: 523, endPoint y: 306, distance: 4.1
click at [519, 307] on div "Matching Tool The Matching Tool allows Members to match sound recordings to wor…" at bounding box center [419, 133] width 528 height 375
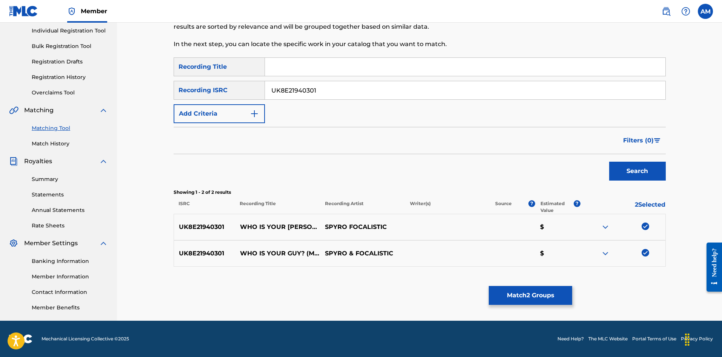
click at [533, 300] on button "Match 2 Groups" at bounding box center [530, 295] width 83 height 19
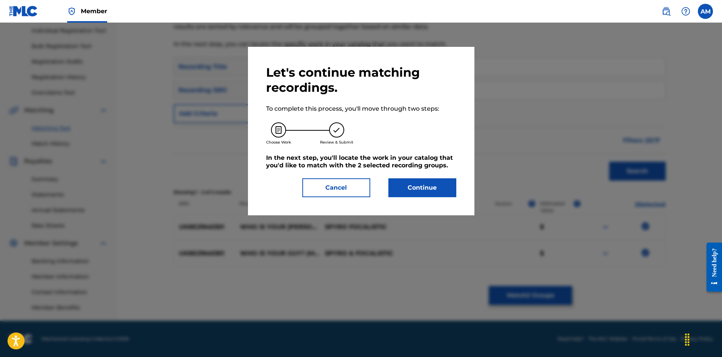
drag, startPoint x: 430, startPoint y: 188, endPoint x: 417, endPoint y: 188, distance: 12.8
click at [417, 188] on button "Continue" at bounding box center [422, 187] width 68 height 19
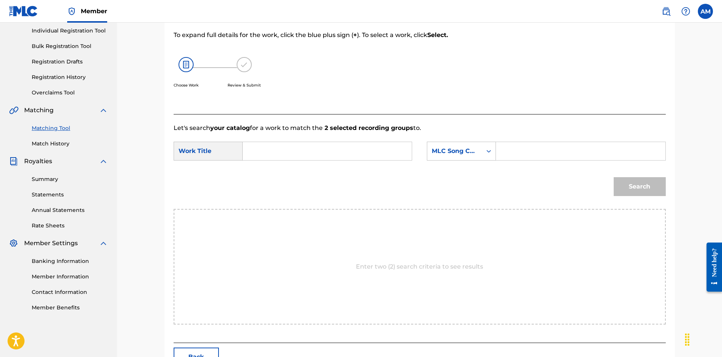
click at [269, 154] on input "Search Form" at bounding box center [327, 151] width 156 height 18
paste input "Who Is Your Guy?"
type input "Who Is Your Guy?"
click at [534, 160] on div "SearchWithCriteriaebe41699-f2aa-4b4f-a3ea-89e2ebbd7bfc Work Title Who Is Your G…" at bounding box center [420, 153] width 492 height 23
drag, startPoint x: 537, startPoint y: 154, endPoint x: 554, endPoint y: 153, distance: 17.0
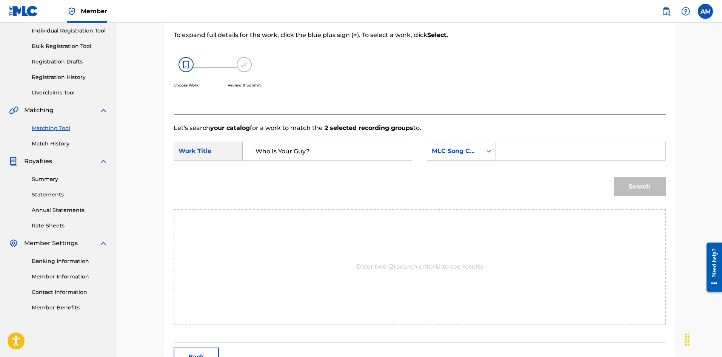
click at [537, 154] on input "Search Form" at bounding box center [580, 151] width 156 height 18
paste input "WC75Z4"
type input "WC75Z4"
click at [656, 187] on button "Search" at bounding box center [640, 186] width 52 height 19
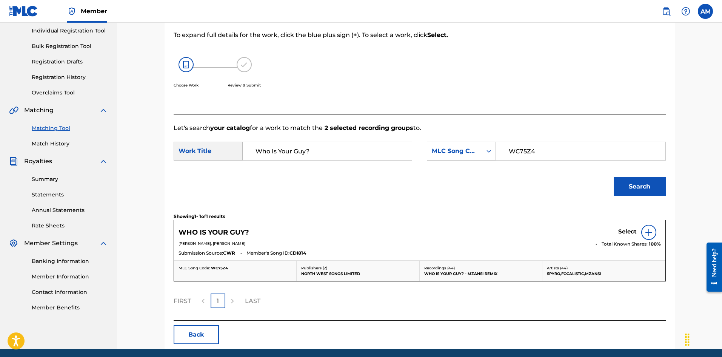
click at [631, 230] on h5 "Select" at bounding box center [627, 231] width 18 height 7
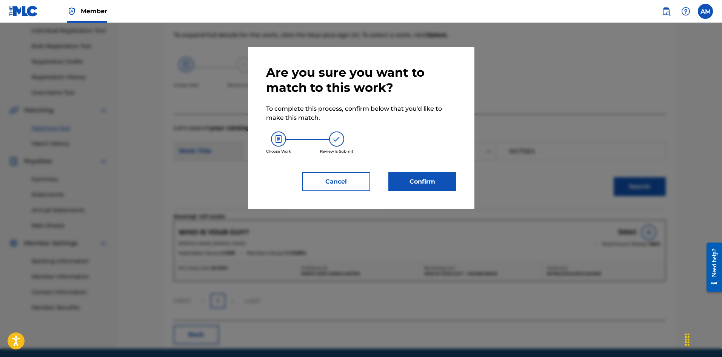
click at [423, 177] on button "Confirm" at bounding box center [422, 181] width 68 height 19
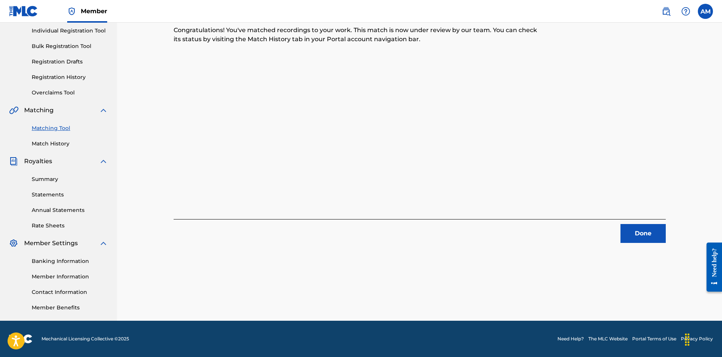
drag, startPoint x: 643, startPoint y: 232, endPoint x: 637, endPoint y: 228, distance: 7.3
click at [643, 232] on button "Done" at bounding box center [642, 233] width 45 height 19
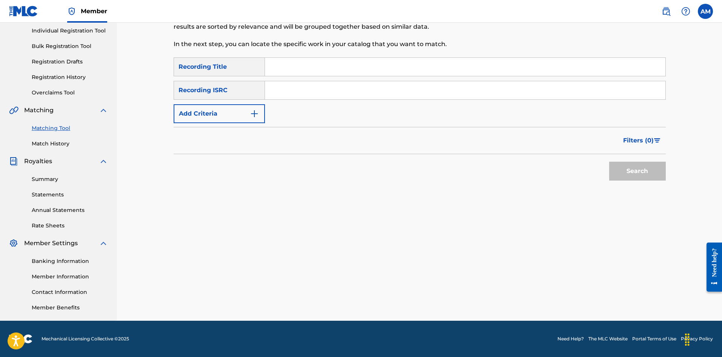
drag, startPoint x: 322, startPoint y: 93, endPoint x: 328, endPoint y: 93, distance: 5.7
click at [322, 93] on input "Search Form" at bounding box center [465, 90] width 400 height 18
paste input "GBARL2301490"
click at [637, 169] on button "Search" at bounding box center [637, 171] width 57 height 19
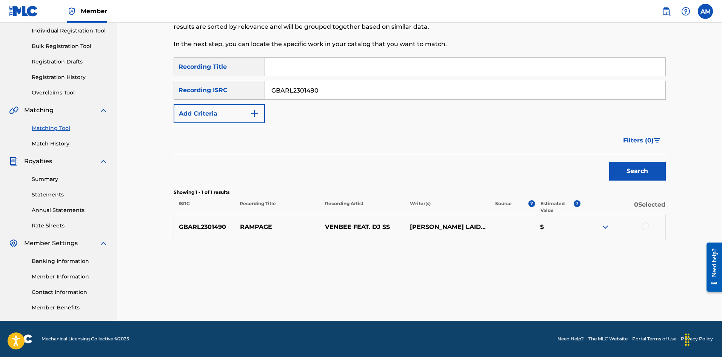
click at [645, 228] on div at bounding box center [646, 226] width 8 height 8
drag, startPoint x: 343, startPoint y: 87, endPoint x: 211, endPoint y: 94, distance: 133.0
click at [104, 96] on main "UNIVERSAL MUSIC PUB GROUP Summary Catalog Works Registration Claiming Tool Indi…" at bounding box center [361, 124] width 722 height 394
paste input "735"
click at [631, 174] on button "Search" at bounding box center [637, 171] width 57 height 19
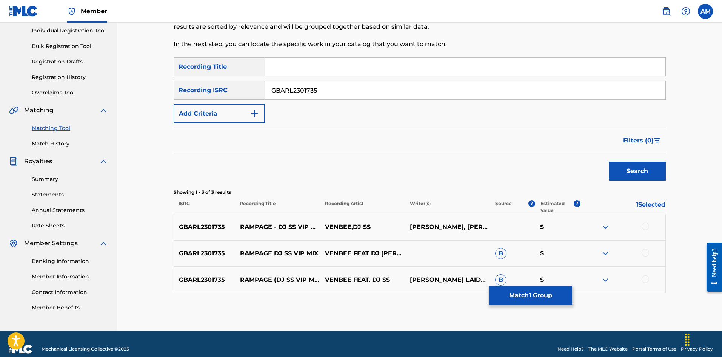
click at [647, 225] on div at bounding box center [646, 226] width 8 height 8
click at [645, 255] on div at bounding box center [646, 253] width 8 height 8
click at [645, 279] on div at bounding box center [646, 279] width 8 height 8
drag, startPoint x: 360, startPoint y: 94, endPoint x: 101, endPoint y: 89, distance: 259.3
click at [102, 89] on main "UNIVERSAL MUSIC PUB GROUP Summary Catalog Works Registration Claiming Tool Indi…" at bounding box center [361, 129] width 722 height 404
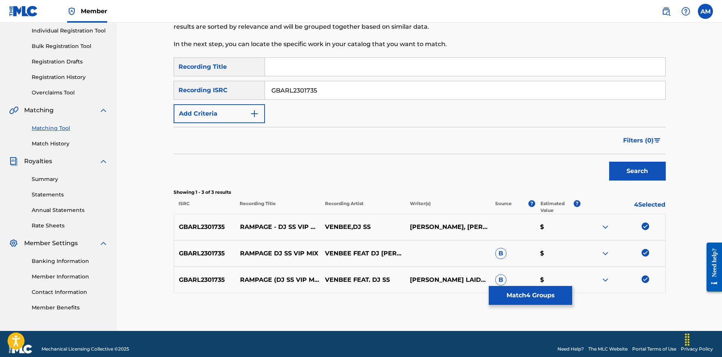
paste input "6"
click at [637, 165] on button "Search" at bounding box center [637, 171] width 57 height 19
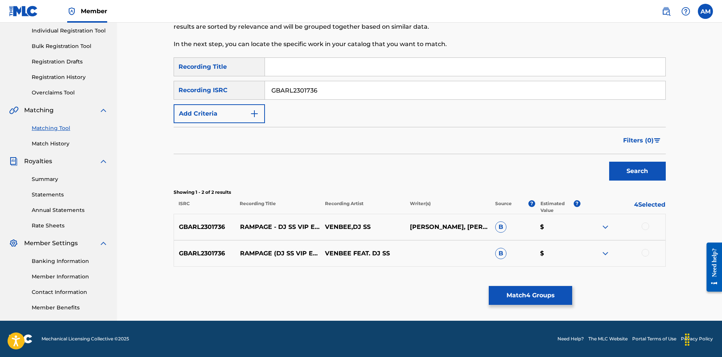
click at [647, 227] on div at bounding box center [646, 226] width 8 height 8
click at [645, 250] on div at bounding box center [646, 253] width 8 height 8
drag, startPoint x: 209, startPoint y: 90, endPoint x: 152, endPoint y: 99, distance: 57.7
click at [80, 86] on main "UNIVERSAL MUSIC PUB GROUP Summary Catalog Works Registration Claiming Tool Indi…" at bounding box center [361, 124] width 722 height 394
paste input "915"
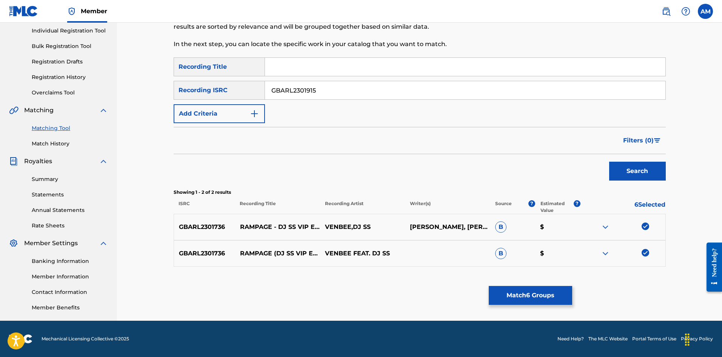
click at [662, 171] on button "Search" at bounding box center [637, 171] width 57 height 19
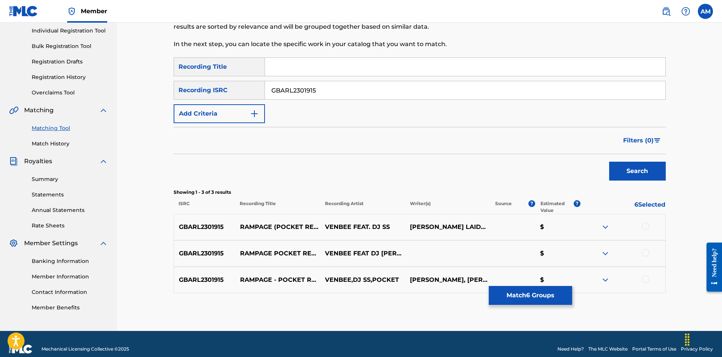
click at [647, 226] on div at bounding box center [646, 226] width 8 height 8
click at [646, 252] on div at bounding box center [646, 253] width 8 height 8
click at [644, 279] on div at bounding box center [646, 279] width 8 height 8
drag, startPoint x: 312, startPoint y: 88, endPoint x: 257, endPoint y: 93, distance: 56.1
click at [92, 94] on main "UNIVERSAL MUSIC PUB GROUP Summary Catalog Works Registration Claiming Tool Indi…" at bounding box center [361, 129] width 722 height 404
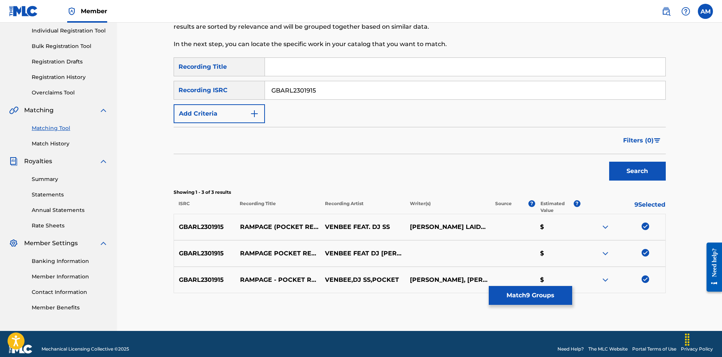
paste input "400037"
click at [625, 165] on button "Search" at bounding box center [637, 171] width 57 height 19
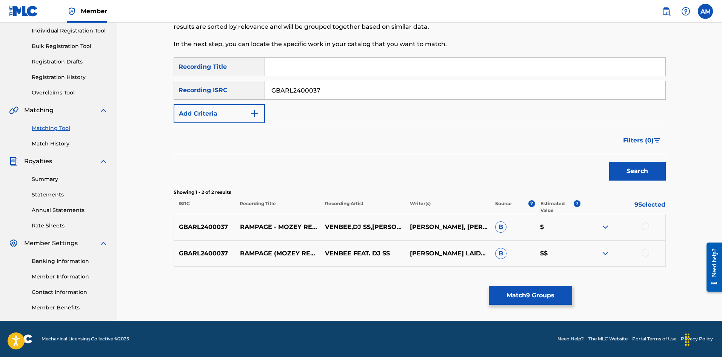
click at [648, 227] on div at bounding box center [646, 226] width 8 height 8
click at [645, 252] on div at bounding box center [646, 253] width 8 height 8
drag, startPoint x: 377, startPoint y: 92, endPoint x: 44, endPoint y: 90, distance: 332.9
click at [44, 90] on main "UNIVERSAL MUSIC PUB GROUP Summary Catalog Works Registration Claiming Tool Indi…" at bounding box center [361, 124] width 722 height 394
paste input "301721"
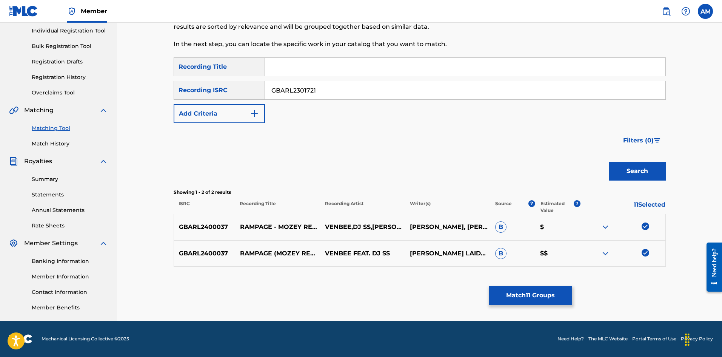
click at [629, 171] on button "Search" at bounding box center [637, 171] width 57 height 19
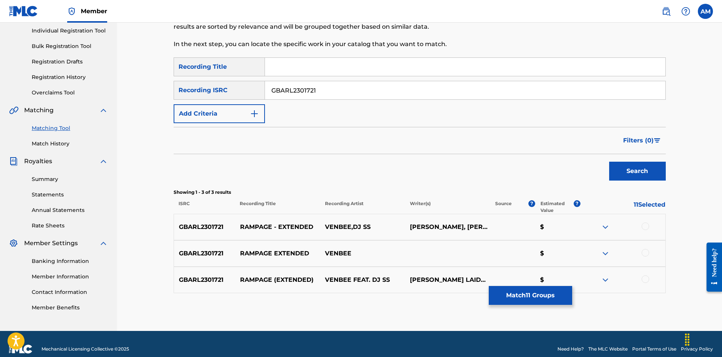
drag, startPoint x: 645, startPoint y: 228, endPoint x: 648, endPoint y: 245, distance: 17.2
click at [645, 230] on div at bounding box center [622, 226] width 85 height 9
click at [644, 252] on div at bounding box center [646, 253] width 8 height 8
click at [647, 225] on div at bounding box center [646, 226] width 8 height 8
click at [645, 279] on div at bounding box center [646, 279] width 8 height 8
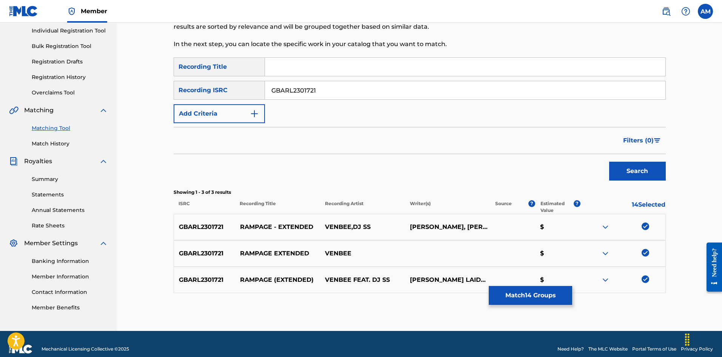
drag, startPoint x: 329, startPoint y: 89, endPoint x: 85, endPoint y: 80, distance: 244.4
click at [83, 80] on main "UNIVERSAL MUSIC PUB GROUP Summary Catalog Works Registration Claiming Tool Indi…" at bounding box center [361, 129] width 722 height 404
paste input "400036"
type input "GBARL2400036"
click at [650, 166] on button "Search" at bounding box center [637, 171] width 57 height 19
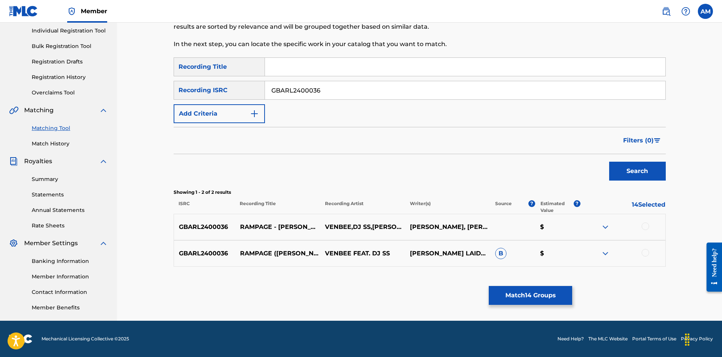
click at [647, 226] on div at bounding box center [646, 226] width 8 height 8
click at [647, 254] on div at bounding box center [646, 253] width 8 height 8
click at [538, 295] on button "Match 16 Groups" at bounding box center [530, 295] width 83 height 19
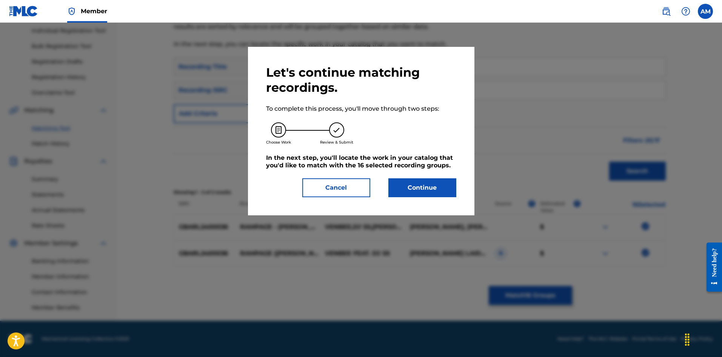
drag, startPoint x: 413, startPoint y: 188, endPoint x: 53, endPoint y: 200, distance: 359.9
click at [405, 188] on button "Continue" at bounding box center [422, 187] width 68 height 19
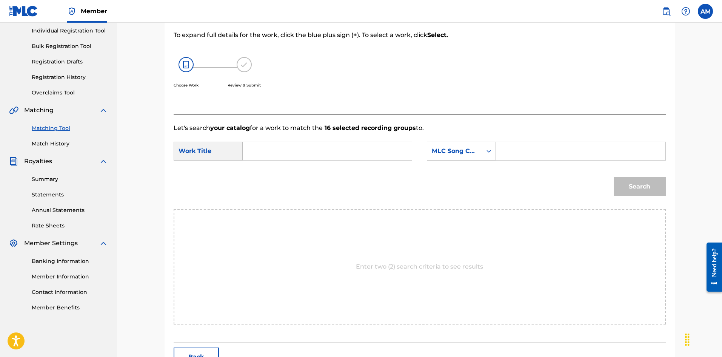
drag, startPoint x: 327, startPoint y: 162, endPoint x: 326, endPoint y: 154, distance: 7.9
click at [327, 161] on div "SearchWithCriteriaebe41699-f2aa-4b4f-a3ea-89e2ebbd7bfc Work Title SearchWithCri…" at bounding box center [420, 153] width 492 height 23
drag, startPoint x: 326, startPoint y: 153, endPoint x: 316, endPoint y: 155, distance: 10.7
click at [326, 153] on input "Search Form" at bounding box center [327, 151] width 156 height 18
paste input "rampage"
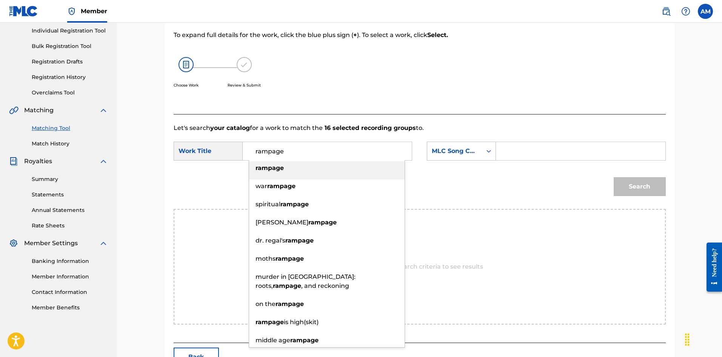
type input "rampage"
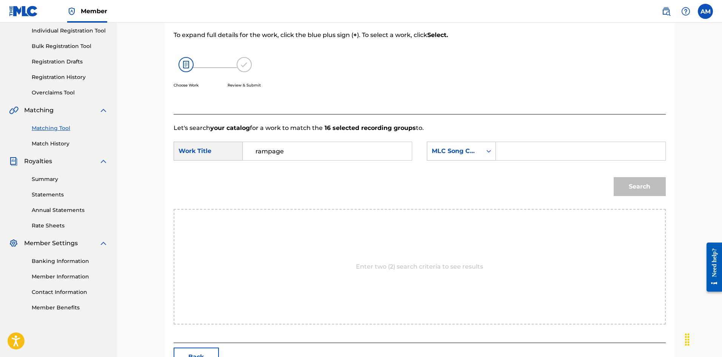
click at [543, 142] on input "Search Form" at bounding box center [580, 151] width 156 height 18
paste input "RC53H5"
type input "RC53H5"
drag, startPoint x: 641, startPoint y: 187, endPoint x: 623, endPoint y: 188, distance: 17.7
click at [640, 187] on button "Search" at bounding box center [640, 186] width 52 height 19
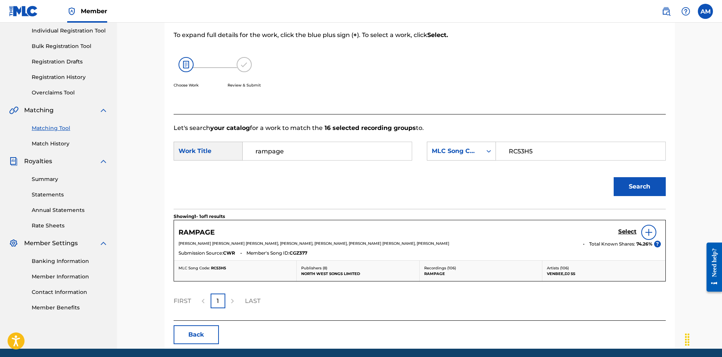
click at [623, 230] on h5 "Select" at bounding box center [627, 231] width 18 height 7
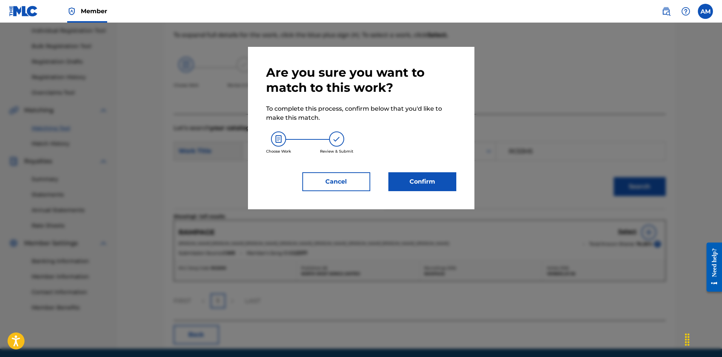
click at [429, 182] on button "Confirm" at bounding box center [422, 181] width 68 height 19
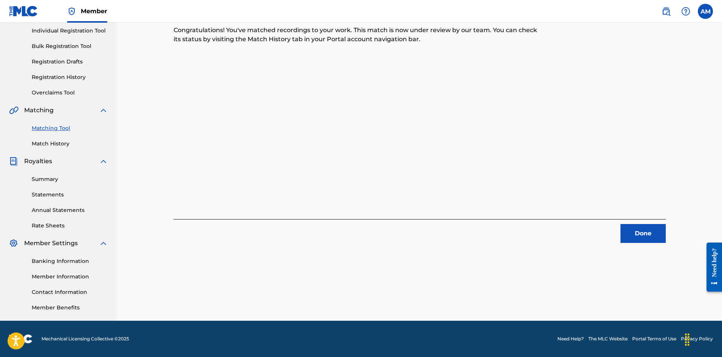
click at [659, 236] on button "Done" at bounding box center [642, 233] width 45 height 19
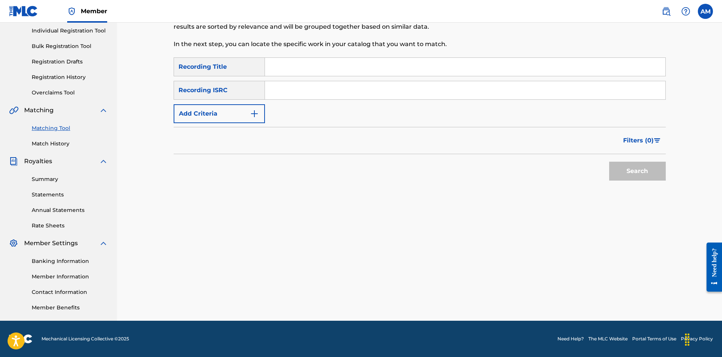
click at [329, 96] on div "SearchWithCriteria9d403b8f-a026-4fd9-95c3-648e9273336f Recording Title SearchWi…" at bounding box center [420, 90] width 492 height 66
drag, startPoint x: 329, startPoint y: 92, endPoint x: 357, endPoint y: 97, distance: 27.9
click at [329, 92] on input "Search Form" at bounding box center [465, 90] width 400 height 18
paste input "GBARL2300204"
click at [622, 173] on button "Search" at bounding box center [637, 171] width 57 height 19
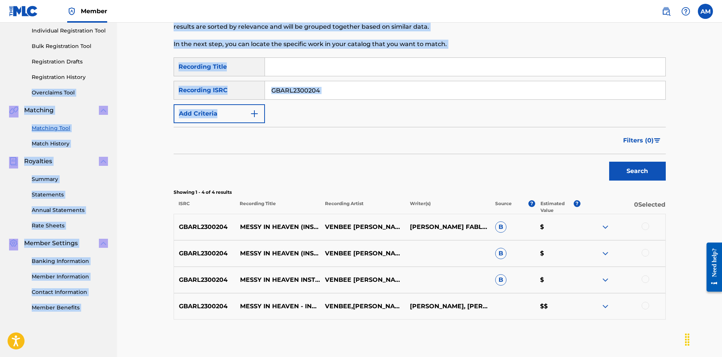
drag, startPoint x: 339, startPoint y: 102, endPoint x: 91, endPoint y: 72, distance: 249.7
click at [91, 72] on main "UNIVERSAL MUSIC PUB GROUP Summary Catalog Works Registration Claiming Tool Indi…" at bounding box center [361, 142] width 722 height 430
click at [337, 89] on input "GBARL2300204" at bounding box center [465, 90] width 400 height 18
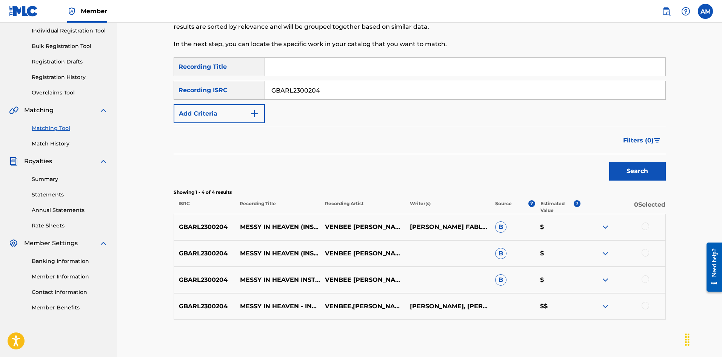
drag, startPoint x: 334, startPoint y: 89, endPoint x: 190, endPoint y: 83, distance: 144.3
click at [190, 83] on div "SearchWithCriteriab7633a27-f4b0-4986-8d2c-ef377e0e1b55 Recording ISRC GBARL2300…" at bounding box center [420, 90] width 492 height 19
paste input "202033"
click at [636, 171] on button "Search" at bounding box center [637, 171] width 57 height 19
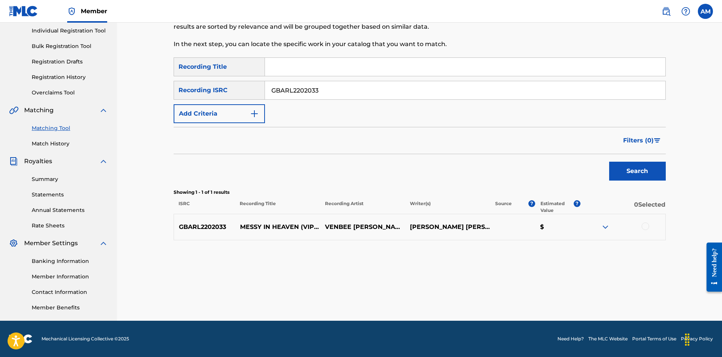
drag, startPoint x: 335, startPoint y: 87, endPoint x: 112, endPoint y: 86, distance: 222.3
click at [115, 87] on main "UNIVERSAL MUSIC PUB GROUP Summary Catalog Works Registration Claiming Tool Indi…" at bounding box center [361, 124] width 722 height 394
paste input "8"
click at [645, 165] on button "Search" at bounding box center [637, 171] width 57 height 19
drag, startPoint x: 345, startPoint y: 92, endPoint x: 290, endPoint y: 109, distance: 57.3
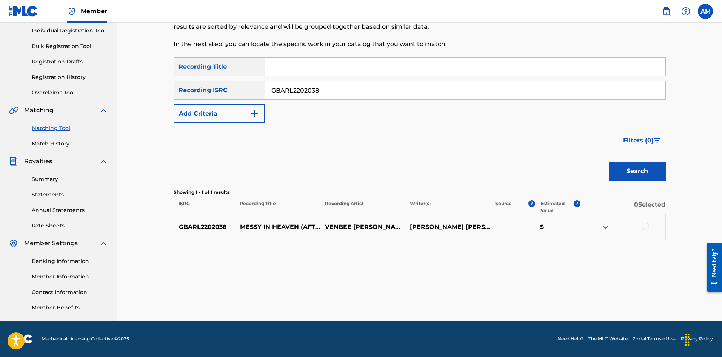
click at [121, 85] on div "Matching Tool The Matching Tool allows Members to match sound recordings to wor…" at bounding box center [419, 124] width 605 height 394
paste input "1891"
click at [626, 167] on button "Search" at bounding box center [637, 171] width 57 height 19
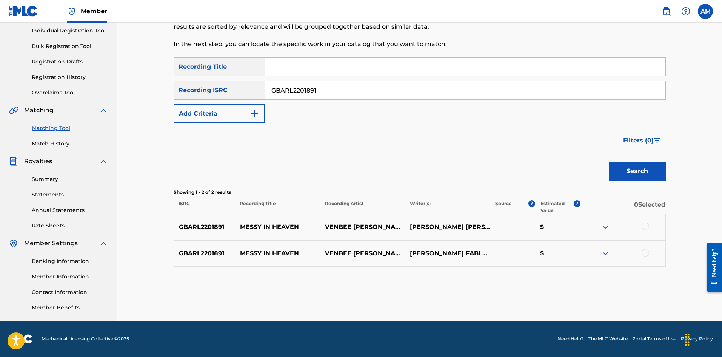
drag, startPoint x: 325, startPoint y: 90, endPoint x: 119, endPoint y: 86, distance: 205.7
click at [83, 75] on main "UNIVERSAL MUSIC PUB GROUP Summary Catalog Works Registration Claiming Tool Indi…" at bounding box center [361, 124] width 722 height 394
paste input "2042"
click at [629, 169] on button "Search" at bounding box center [637, 171] width 57 height 19
drag, startPoint x: 293, startPoint y: 94, endPoint x: 74, endPoint y: 83, distance: 219.1
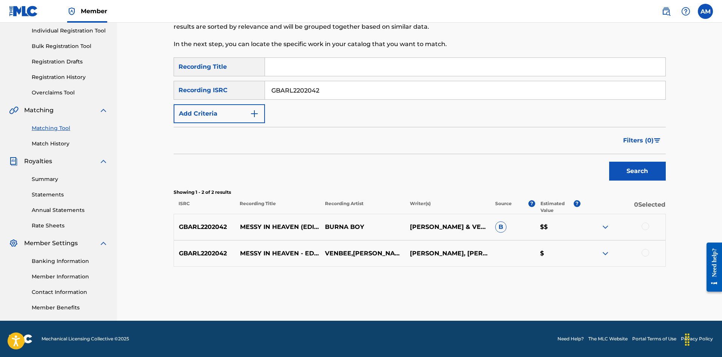
click at [74, 83] on main "UNIVERSAL MUSIC PUB GROUP Summary Catalog Works Registration Claiming Tool Indi…" at bounding box center [361, 124] width 722 height 394
paste input "300268"
click at [628, 174] on button "Search" at bounding box center [637, 171] width 57 height 19
drag, startPoint x: 335, startPoint y: 87, endPoint x: 103, endPoint y: 94, distance: 232.2
click at [112, 94] on main "UNIVERSAL MUSIC PUB GROUP Summary Catalog Works Registration Claiming Tool Indi…" at bounding box center [361, 124] width 722 height 394
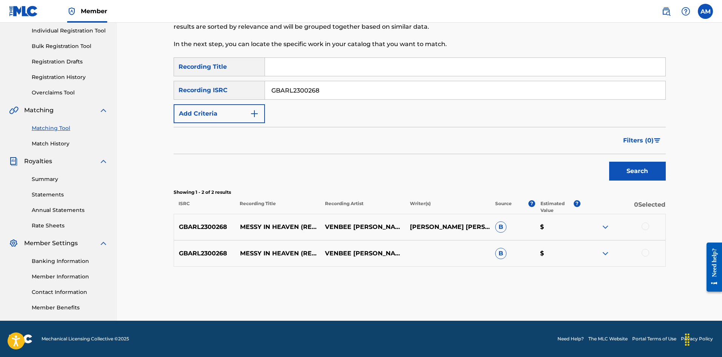
paste input "202370"
click at [624, 175] on button "Search" at bounding box center [637, 171] width 57 height 19
drag, startPoint x: 374, startPoint y: 89, endPoint x: 156, endPoint y: 123, distance: 220.0
click at [0, 103] on html "Accessibility Screen-Reader Guide, Feedback, and Issue Reporting | New window M…" at bounding box center [361, 82] width 722 height 357
paste input "300004"
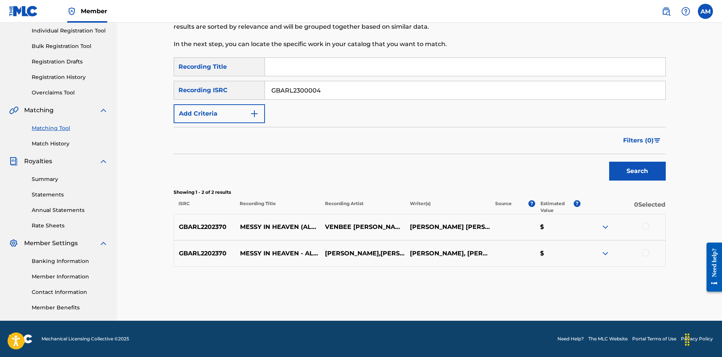
click at [628, 173] on button "Search" at bounding box center [637, 171] width 57 height 19
drag, startPoint x: 110, startPoint y: 80, endPoint x: 354, endPoint y: 111, distance: 245.8
click at [70, 80] on main "UNIVERSAL MUSIC PUB GROUP Summary Catalog Works Registration Claiming Tool Indi…" at bounding box center [361, 124] width 722 height 394
paste input "203"
click at [631, 168] on button "Search" at bounding box center [637, 171] width 57 height 19
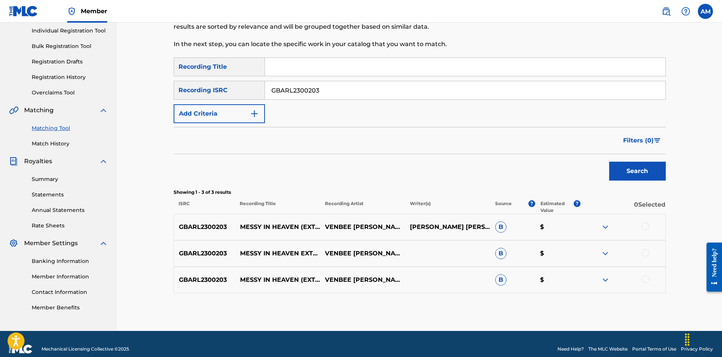
drag, startPoint x: 345, startPoint y: 93, endPoint x: 399, endPoint y: 120, distance: 60.6
click at [54, 84] on main "UNIVERSAL MUSIC PUB GROUP Summary Catalog Works Registration Claiming Tool Indi…" at bounding box center [361, 129] width 722 height 404
paste input "202317"
click at [650, 166] on button "Search" at bounding box center [637, 171] width 57 height 19
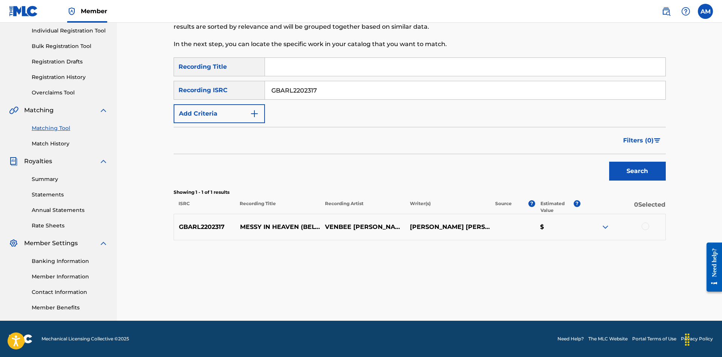
drag, startPoint x: 333, startPoint y: 89, endPoint x: 4, endPoint y: 83, distance: 329.2
click at [6, 83] on main "UNIVERSAL MUSIC PUB GROUP Summary Catalog Works Registration Claiming Tool Indi…" at bounding box center [361, 124] width 722 height 394
paste input "48"
click at [637, 167] on button "Search" at bounding box center [637, 171] width 57 height 19
drag, startPoint x: 332, startPoint y: 92, endPoint x: 128, endPoint y: 84, distance: 204.0
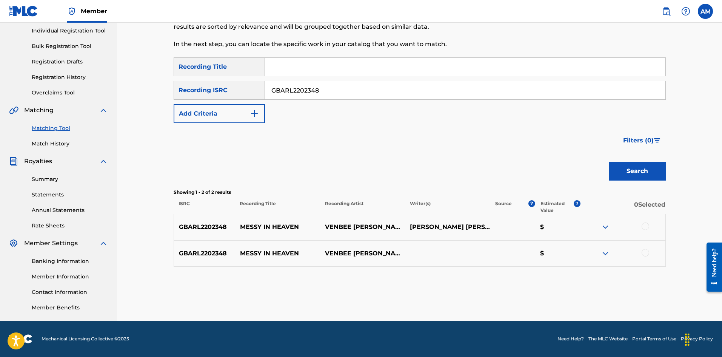
click at [121, 82] on div "Matching Tool The Matching Tool allows Members to match sound recordings to wor…" at bounding box center [419, 124] width 605 height 394
paste input "452"
drag, startPoint x: 649, startPoint y: 176, endPoint x: 645, endPoint y: 178, distance: 4.1
click at [649, 176] on button "Search" at bounding box center [637, 171] width 57 height 19
drag, startPoint x: 332, startPoint y: 93, endPoint x: 367, endPoint y: 135, distance: 54.5
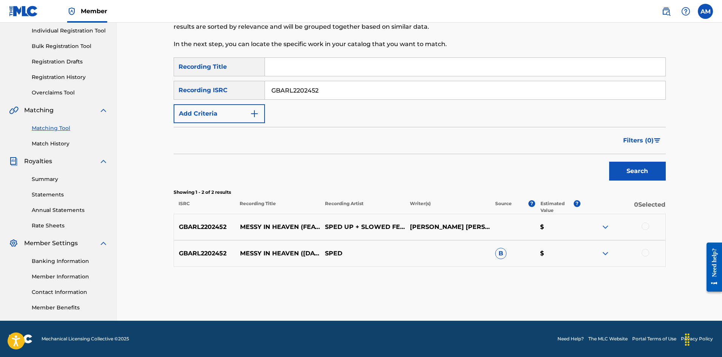
click at [43, 89] on main "UNIVERSAL MUSIC PUB GROUP Summary Catalog Works Registration Claiming Tool Indi…" at bounding box center [361, 124] width 722 height 394
paste input "300119"
click at [639, 171] on button "Search" at bounding box center [637, 171] width 57 height 19
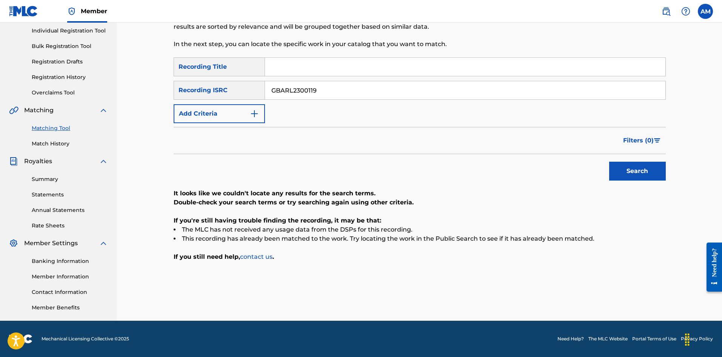
drag, startPoint x: 341, startPoint y: 95, endPoint x: 101, endPoint y: 96, distance: 240.0
click at [103, 96] on main "UNIVERSAL MUSIC PUB GROUP Summary Catalog Works Registration Claiming Tool Indi…" at bounding box center [361, 124] width 722 height 394
paste input "224"
click at [631, 175] on button "Search" at bounding box center [637, 171] width 57 height 19
drag, startPoint x: 336, startPoint y: 88, endPoint x: 28, endPoint y: 63, distance: 309.0
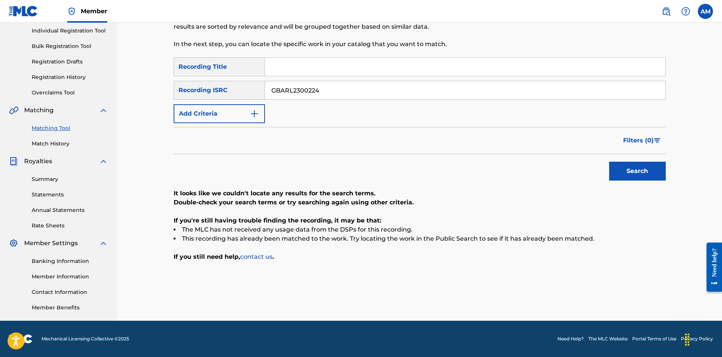
click at [32, 63] on main "UNIVERSAL MUSIC PUB GROUP Summary Catalog Works Registration Claiming Tool Indi…" at bounding box center [361, 124] width 722 height 394
paste input "92"
click at [627, 172] on button "Search" at bounding box center [637, 171] width 57 height 19
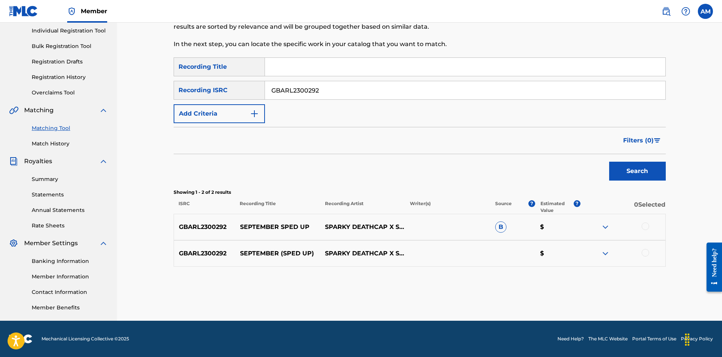
drag, startPoint x: 332, startPoint y: 91, endPoint x: 86, endPoint y: 90, distance: 246.5
click at [87, 90] on main "UNIVERSAL MUSIC PUB GROUP Summary Catalog Works Registration Claiming Tool Indi…" at bounding box center [361, 124] width 722 height 394
paste input "3"
click at [646, 173] on button "Search" at bounding box center [637, 171] width 57 height 19
drag, startPoint x: 365, startPoint y: 93, endPoint x: 46, endPoint y: 92, distance: 318.9
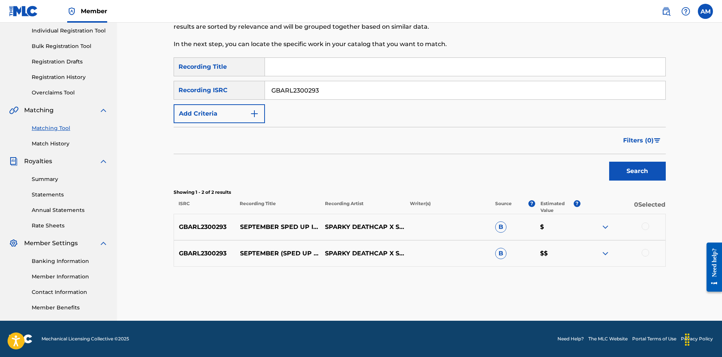
click at [50, 92] on main "UNIVERSAL MUSIC PUB GROUP Summary Catalog Works Registration Claiming Tool Indi…" at bounding box center [361, 124] width 722 height 394
paste input "QZ5AB2388250"
click at [637, 168] on button "Search" at bounding box center [637, 171] width 57 height 19
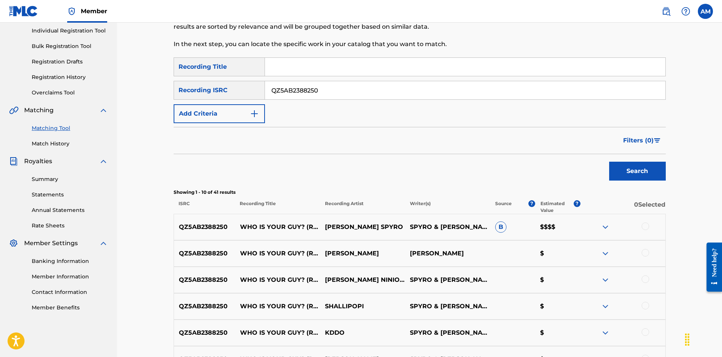
drag, startPoint x: 160, startPoint y: 94, endPoint x: 233, endPoint y: 98, distance: 72.9
click at [96, 94] on main "UNIVERSAL MUSIC PUB GROUP Summary Catalog Works Registration Claiming Tool Indi…" at bounding box center [361, 231] width 722 height 608
paste input "US39N2302563"
type input "US39N2302563"
drag, startPoint x: 659, startPoint y: 172, endPoint x: 638, endPoint y: 168, distance: 21.0
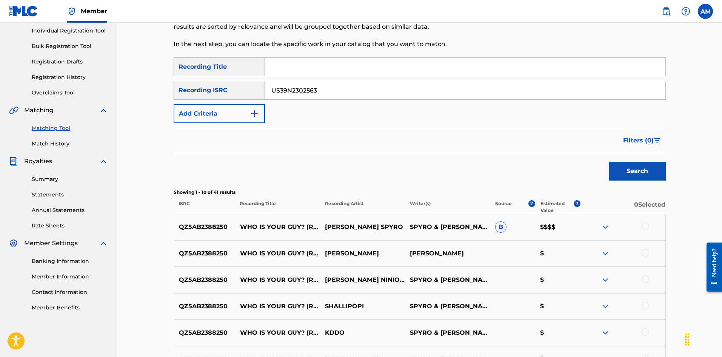
click at [658, 172] on button "Search" at bounding box center [637, 171] width 57 height 19
